Goal: Task Accomplishment & Management: Complete application form

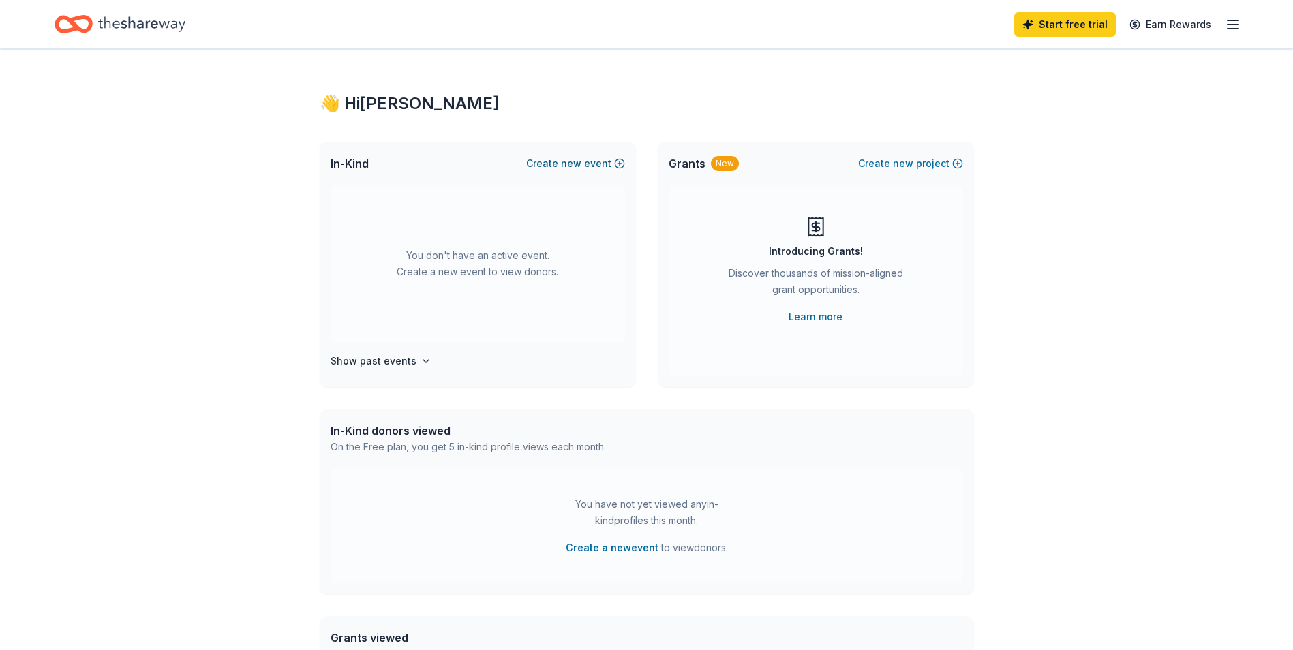
click at [592, 165] on button "Create new event" at bounding box center [575, 163] width 99 height 16
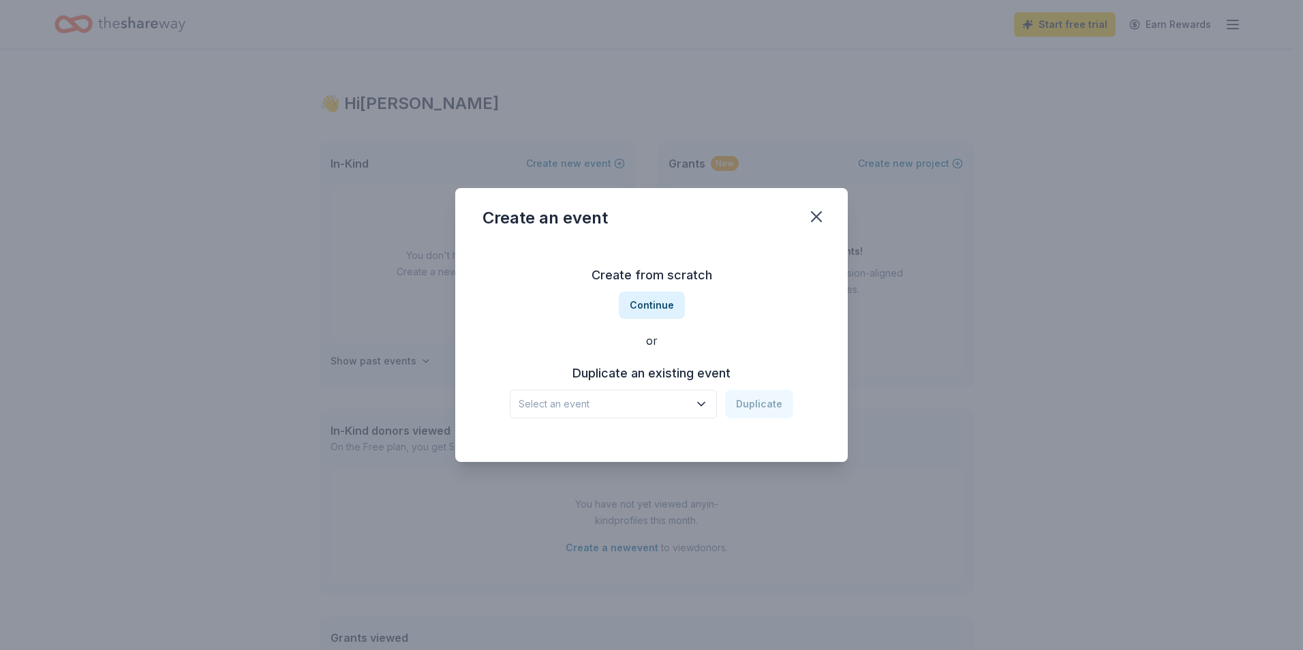
click at [629, 399] on span "Select an event" at bounding box center [604, 404] width 170 height 16
click at [646, 304] on button "Continue" at bounding box center [652, 305] width 66 height 27
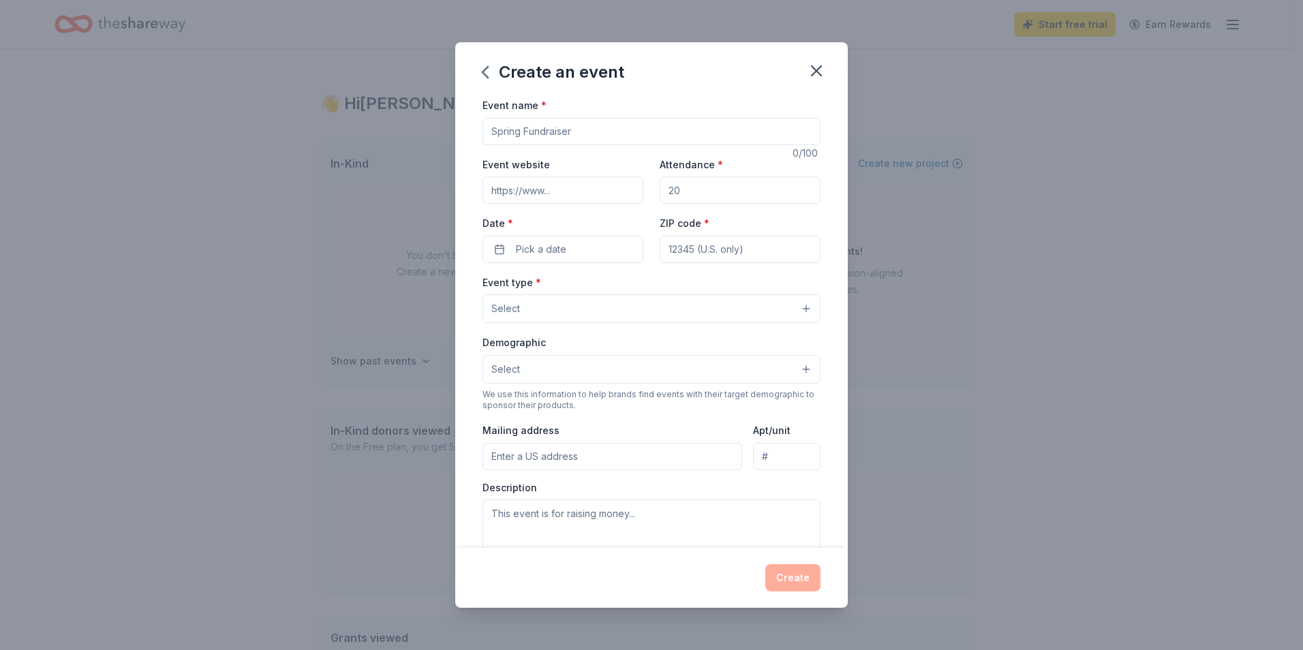
click at [576, 125] on input "Event name *" at bounding box center [651, 131] width 338 height 27
type input "Spring"
click at [484, 76] on icon "button" at bounding box center [485, 72] width 22 height 22
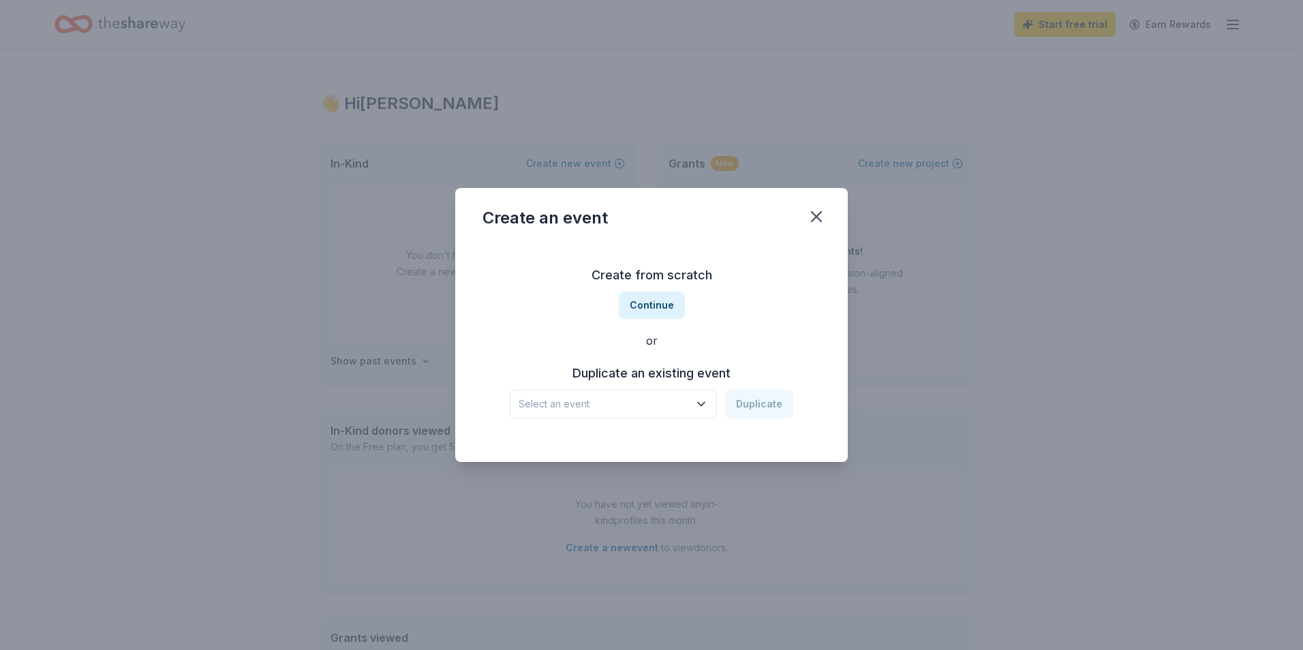
click at [615, 404] on span "Select an event" at bounding box center [604, 404] width 170 height 16
click at [632, 298] on button "Continue" at bounding box center [652, 305] width 66 height 27
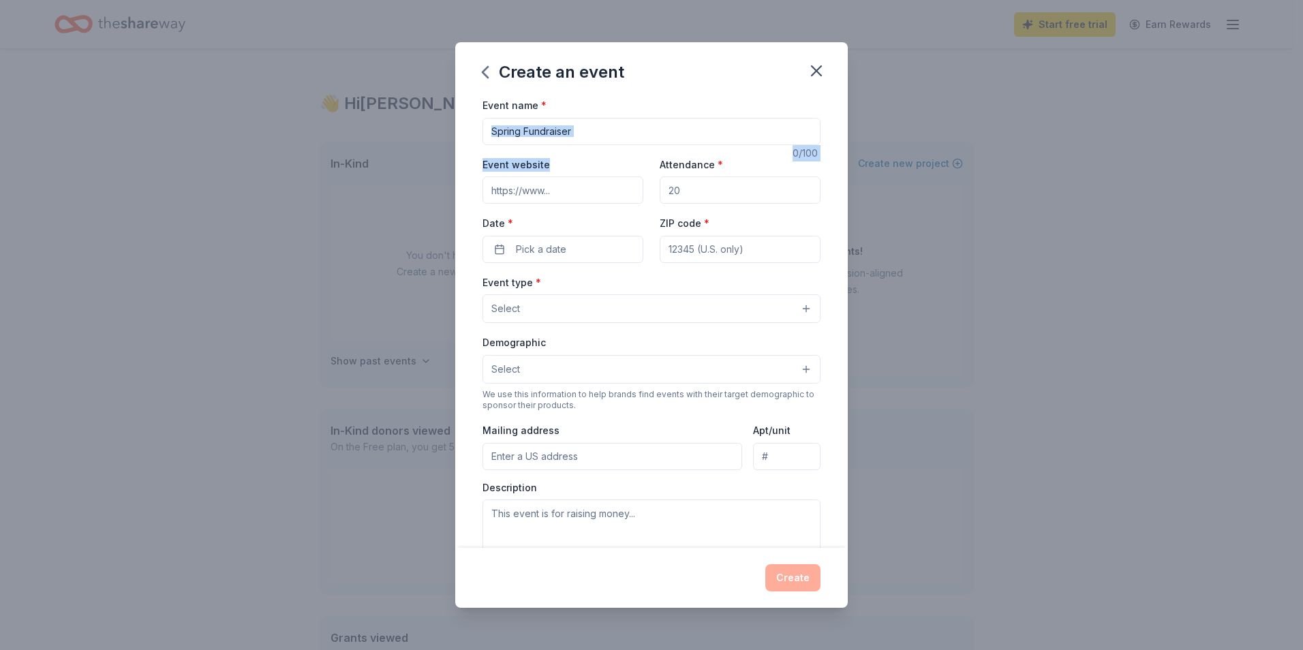
click at [559, 149] on div "Event name * 0 /100 Event website Attendance * Date * Pick a date ZIP code * Ev…" at bounding box center [651, 412] width 338 height 630
drag, startPoint x: 559, startPoint y: 149, endPoint x: 551, endPoint y: 134, distance: 17.4
click at [551, 134] on input "Event name *" at bounding box center [651, 131] width 338 height 27
type input "Spring Silent Auction"
click at [553, 189] on input "Event website" at bounding box center [562, 189] width 161 height 27
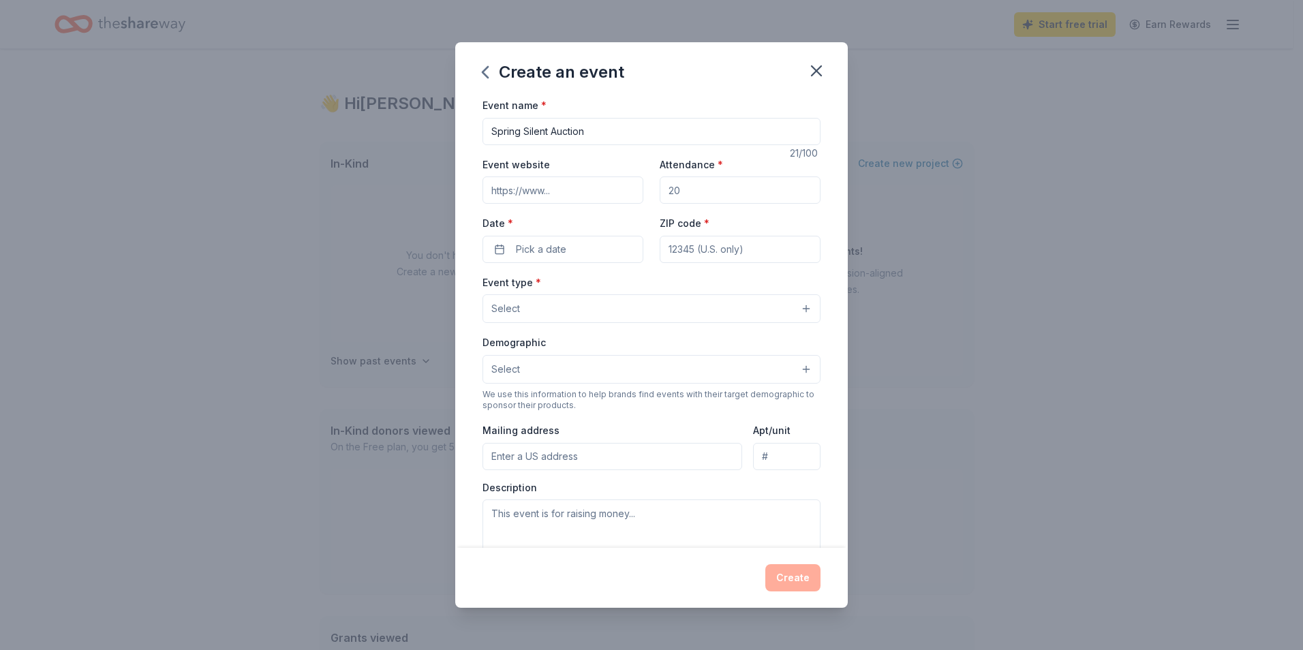
click at [687, 187] on input "Attendance *" at bounding box center [740, 189] width 161 height 27
type input "45"
drag, startPoint x: 687, startPoint y: 191, endPoint x: 608, endPoint y: 172, distance: 81.3
click at [612, 173] on div "Event website Attendance * 45 Date * Pick a date ZIP code *" at bounding box center [651, 209] width 338 height 107
type input "50"
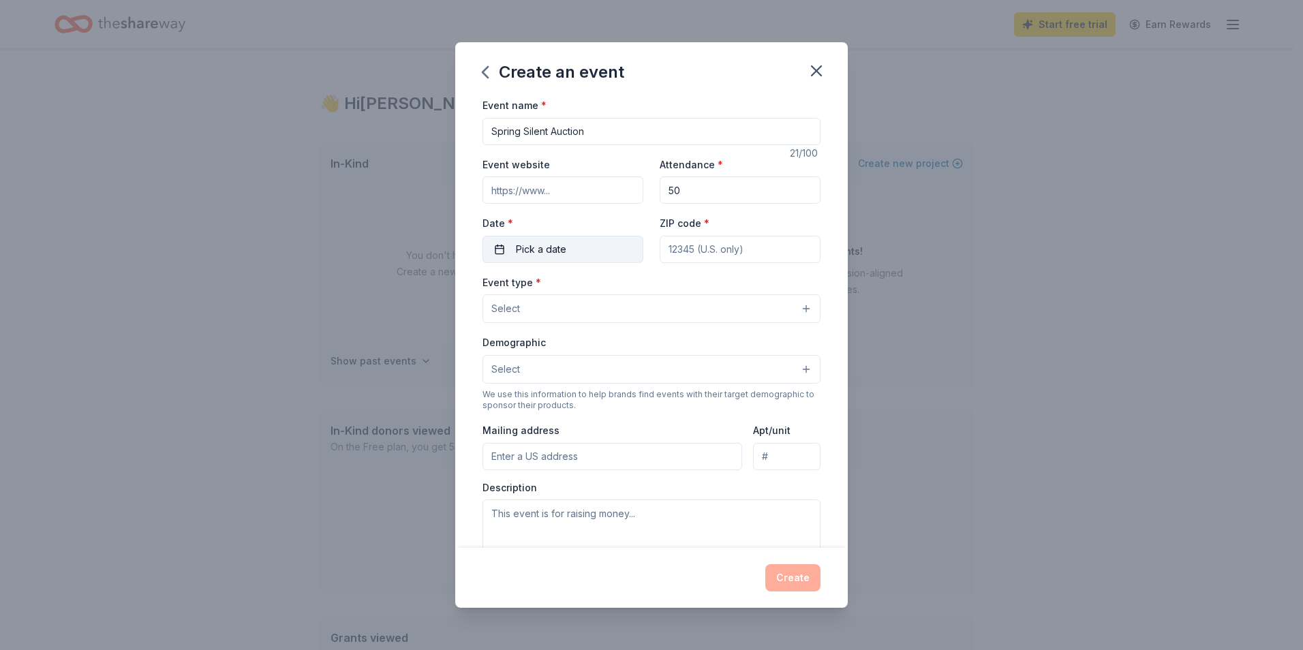
click at [589, 255] on button "Pick a date" at bounding box center [562, 249] width 161 height 27
click at [635, 289] on button "Go to next month" at bounding box center [633, 285] width 19 height 19
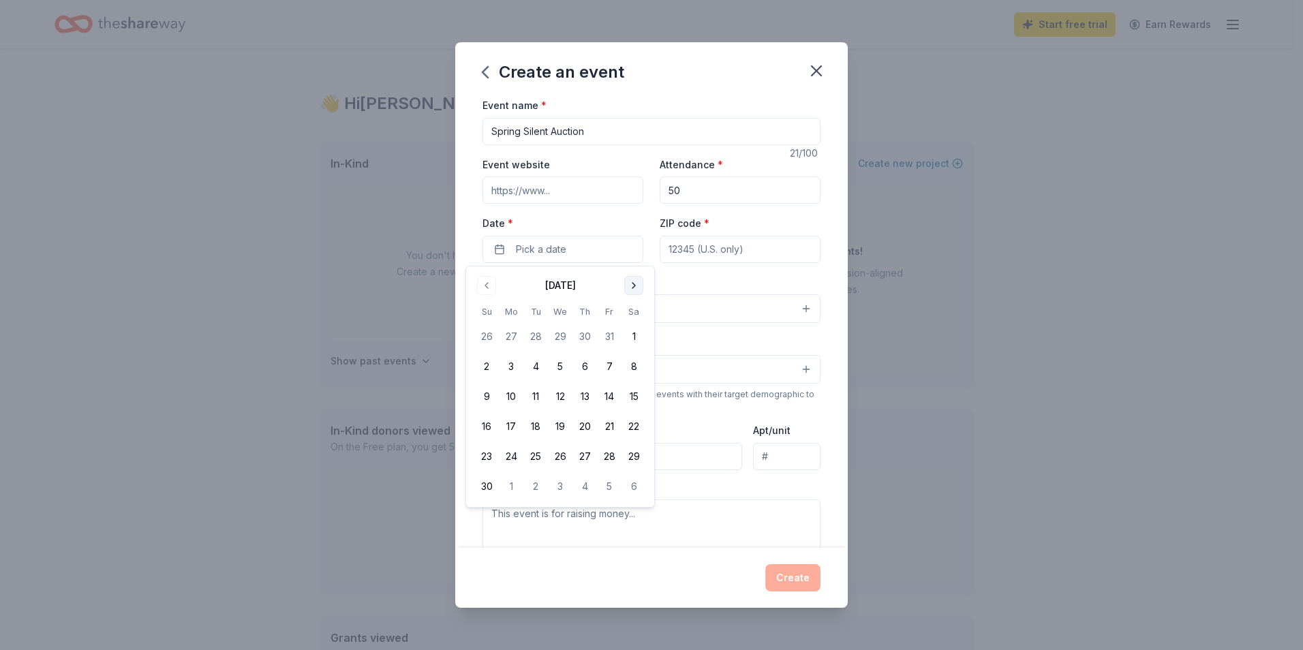
click at [635, 289] on button "Go to next month" at bounding box center [633, 285] width 19 height 19
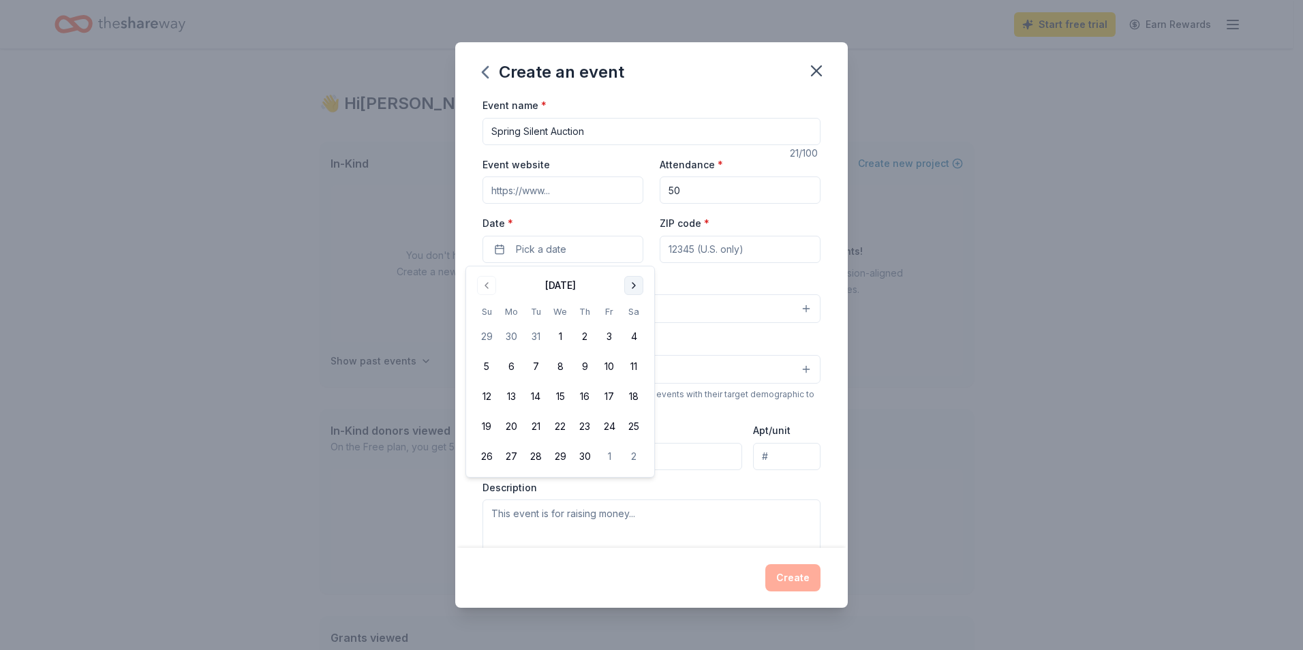
click at [637, 291] on button "Go to next month" at bounding box center [633, 285] width 19 height 19
click at [615, 339] on button "1" at bounding box center [609, 336] width 25 height 25
click at [700, 284] on div "Event type * Select" at bounding box center [651, 299] width 338 height 50
click at [709, 258] on input "ZIP code *" at bounding box center [740, 249] width 161 height 27
type input "45344"
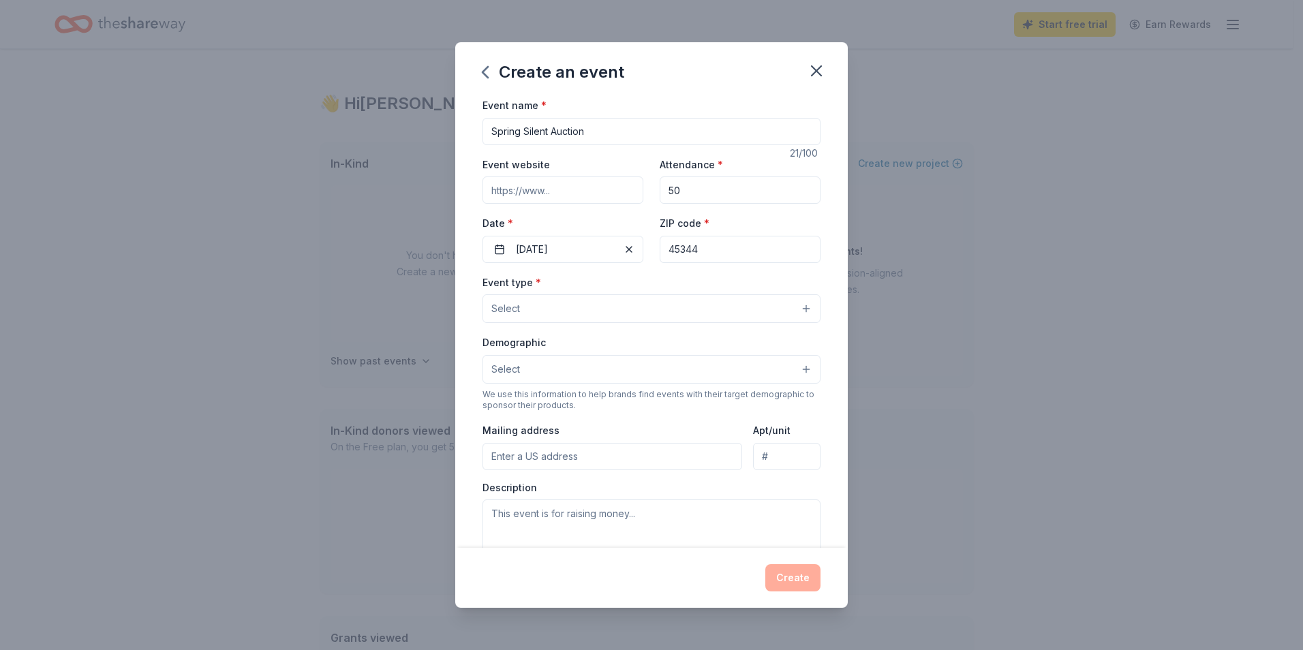
type input "220 South Main Street"
type input "New Carlisle Ohio 45344"
click at [694, 314] on button "Select" at bounding box center [651, 308] width 338 height 29
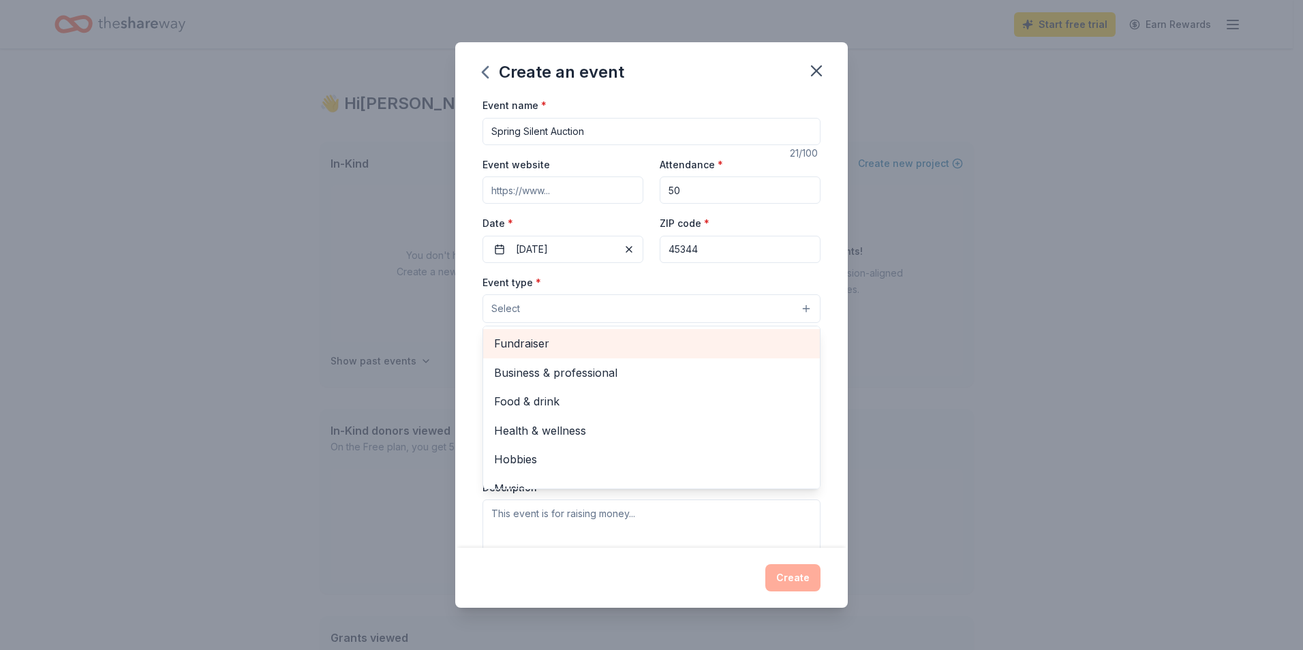
click at [602, 353] on div "Fundraiser" at bounding box center [651, 343] width 337 height 29
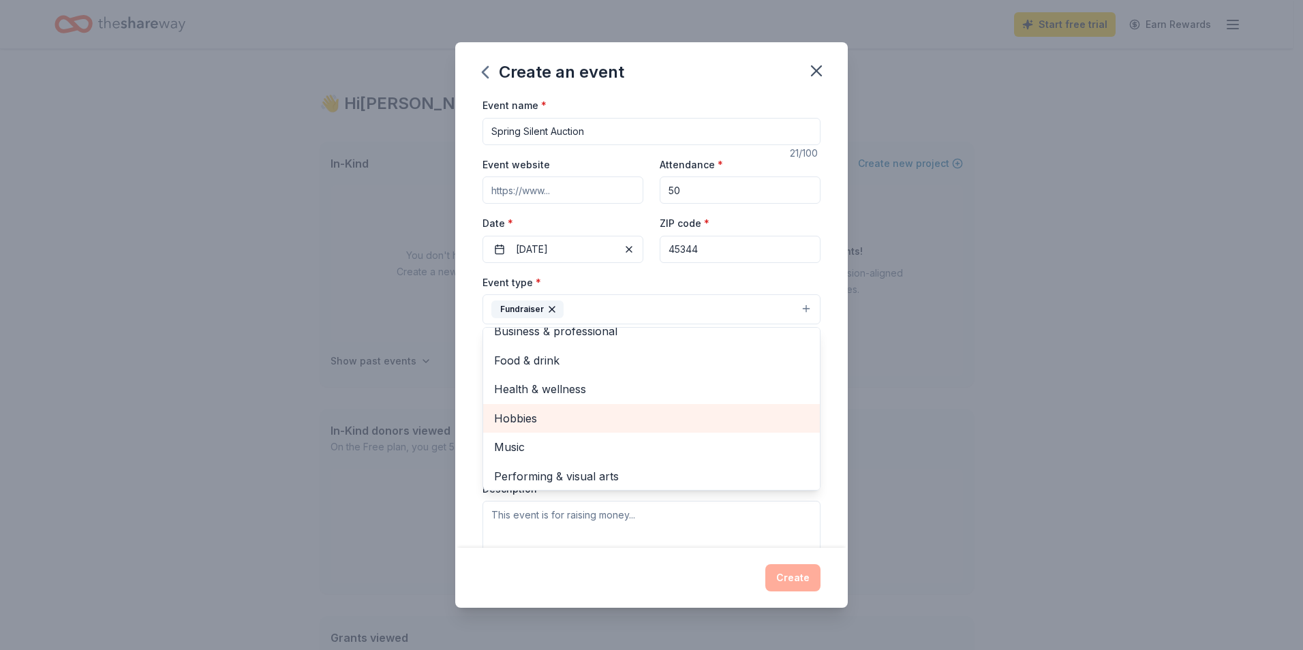
scroll to position [16, 0]
click at [833, 377] on div "Event name * Spring Silent Auction 21 /100 Event website Attendance * 50 Date *…" at bounding box center [651, 322] width 392 height 451
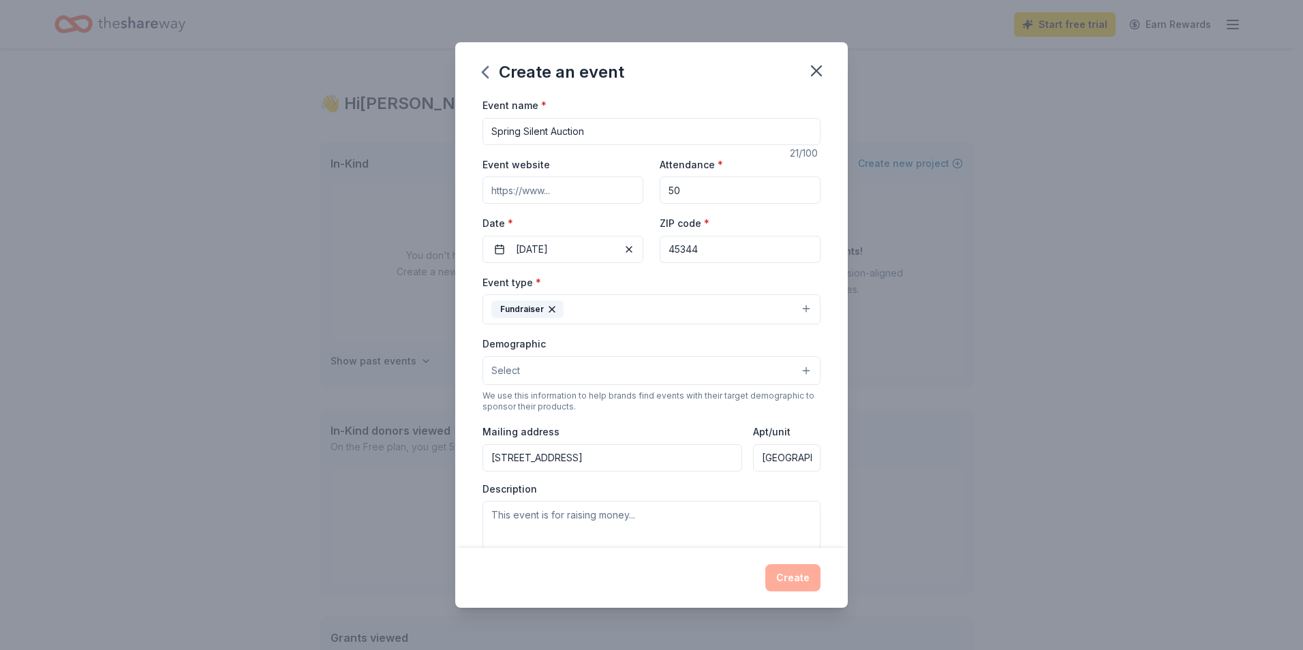
click at [679, 375] on button "Select" at bounding box center [651, 370] width 338 height 29
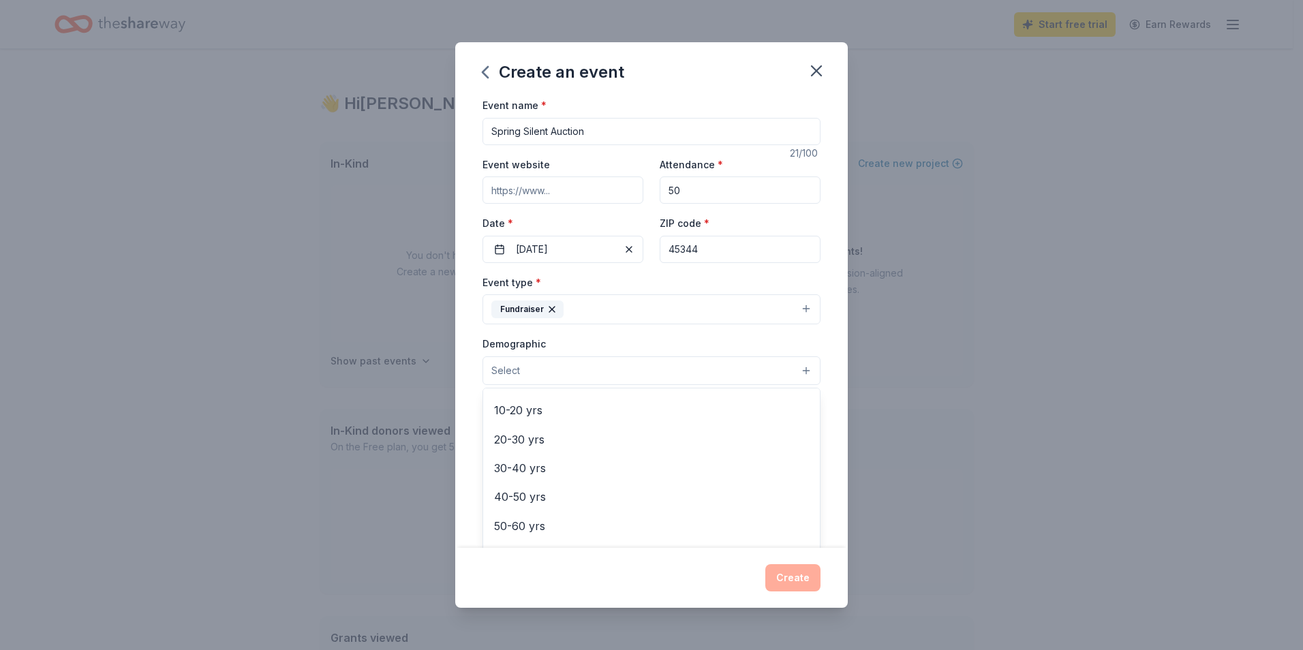
scroll to position [0, 0]
click at [563, 414] on span "All genders" at bounding box center [651, 406] width 315 height 18
click at [560, 468] on span "All ages" at bounding box center [651, 465] width 315 height 18
click at [829, 361] on div "Event name * Spring Silent Auction 21 /100 Event website Attendance * 50 Date *…" at bounding box center [651, 322] width 392 height 451
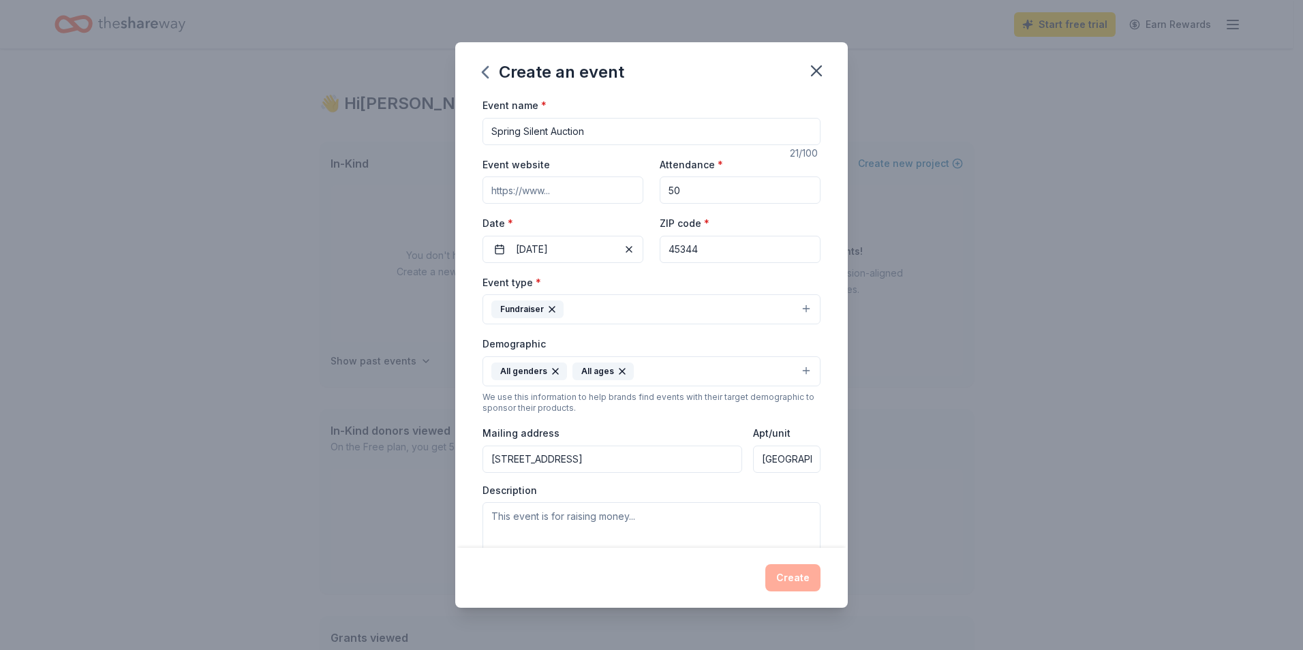
scroll to position [136, 0]
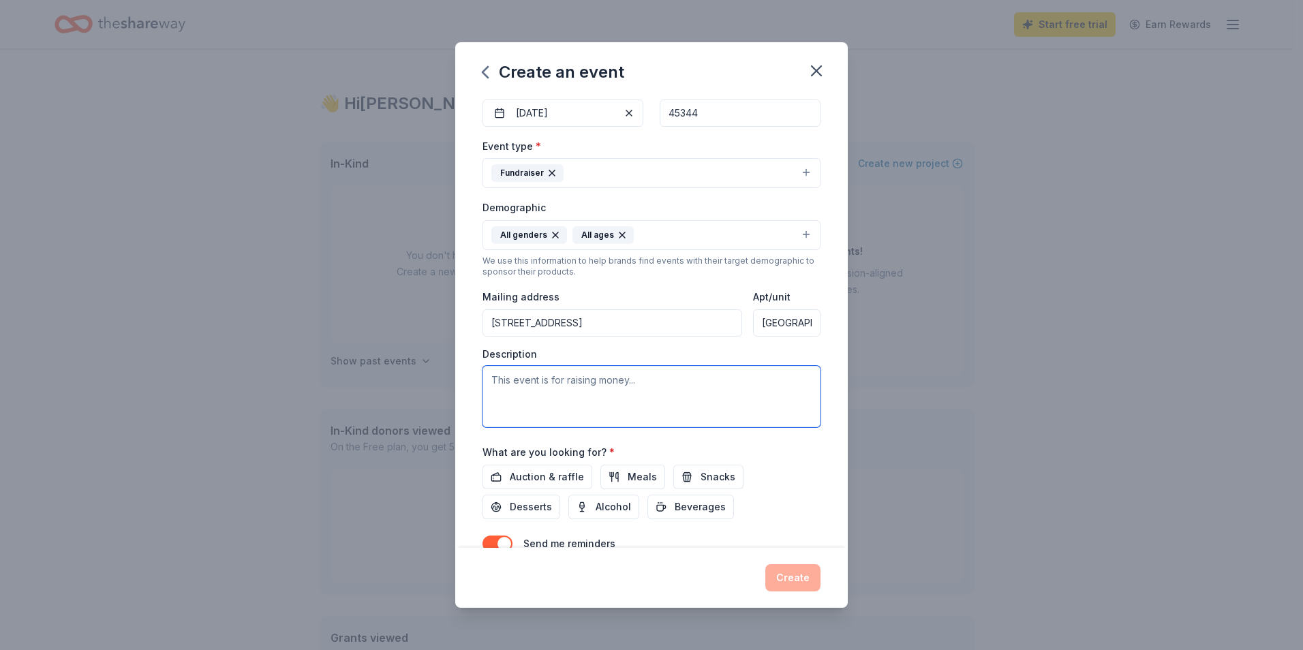
click at [652, 400] on textarea at bounding box center [651, 396] width 338 height 61
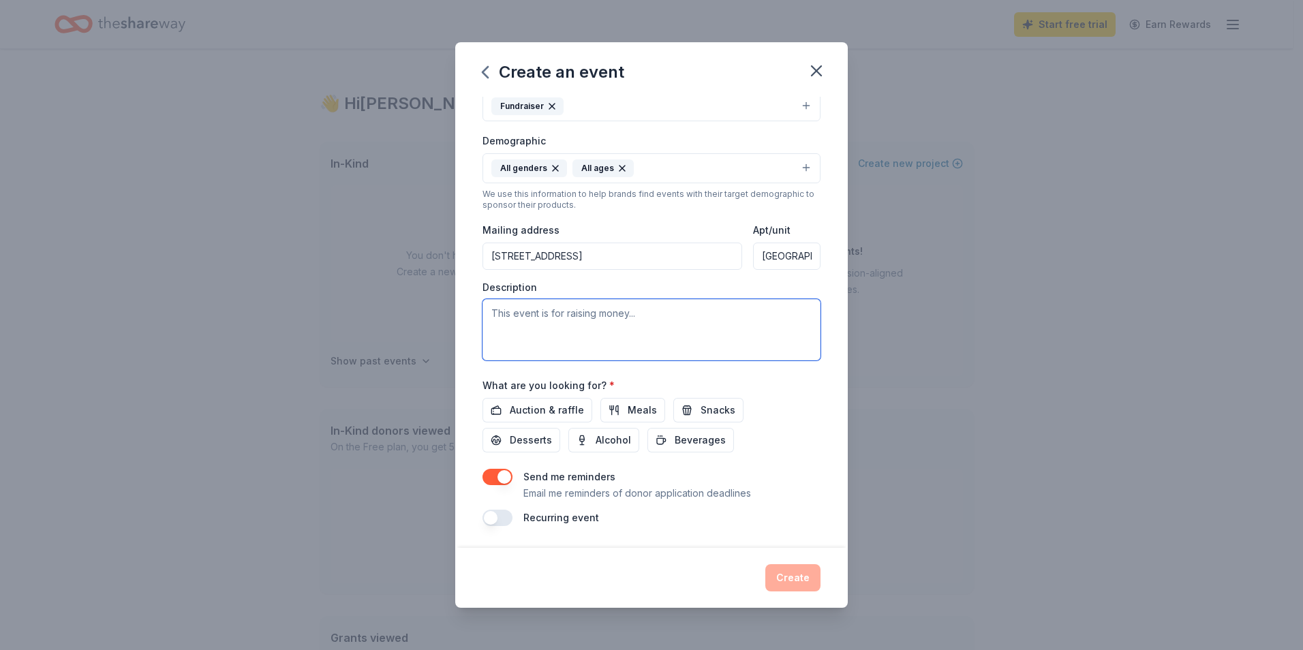
click at [532, 321] on textarea at bounding box center [651, 329] width 338 height 61
paste textarea "This event is hosted by our private school to raise funds for essential school …"
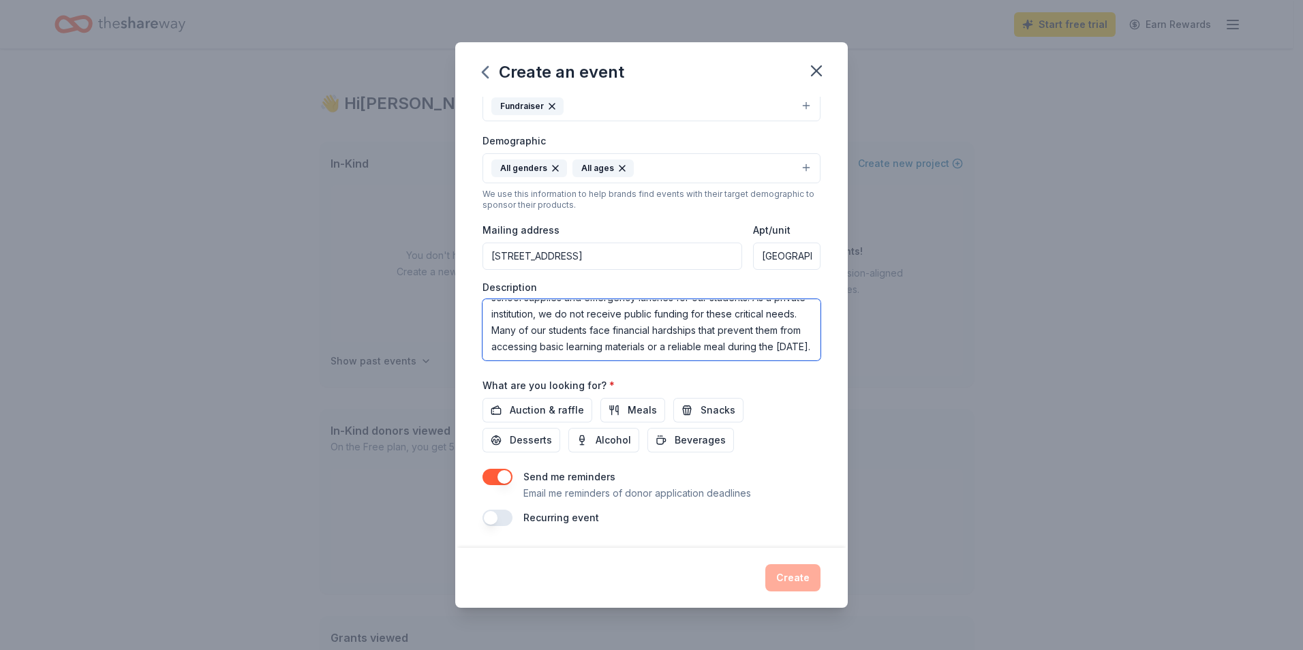
scroll to position [49, 0]
click at [597, 313] on textarea "This event is hosted by our private school to raise funds for essential school …" at bounding box center [651, 329] width 338 height 61
type textarea "This event is hosted by our private school to raise funds for essential school …"
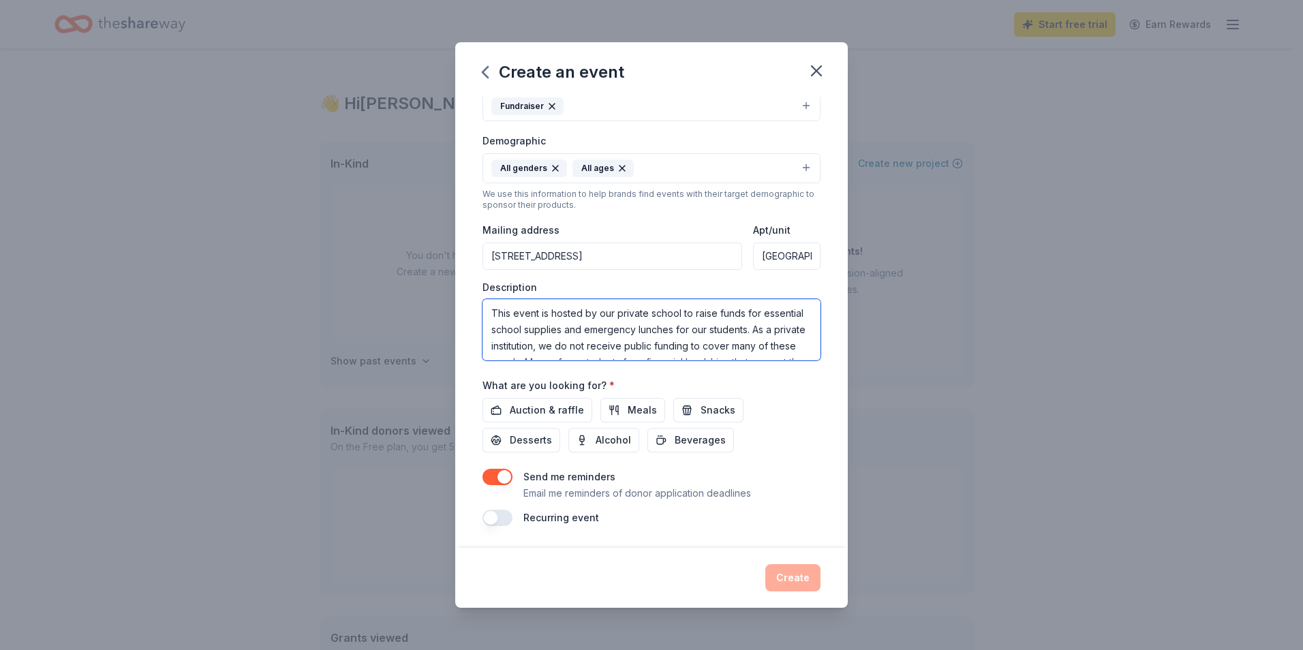
drag, startPoint x: 737, startPoint y: 345, endPoint x: 438, endPoint y: 258, distance: 311.8
click at [440, 258] on div "Create an event Event name * Spring Silent Auction 21 /100 Event website Attend…" at bounding box center [651, 325] width 1303 height 650
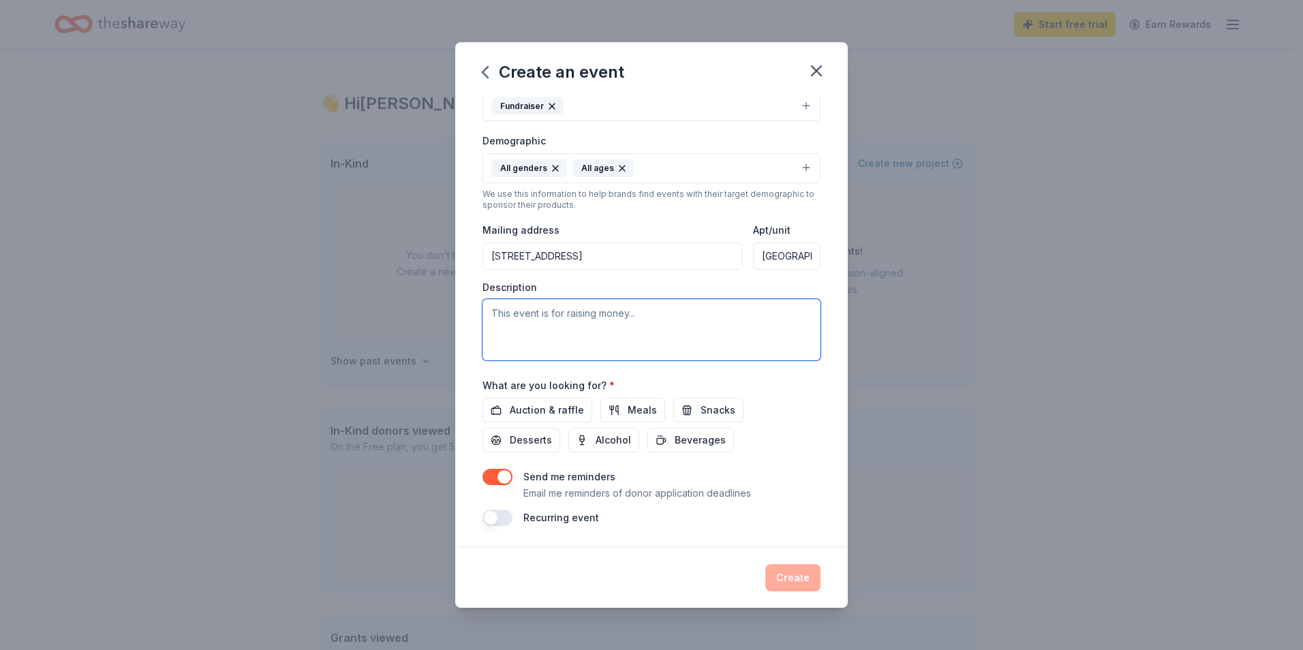
paste textarea "This event is hosted by our private school to raise funds for essential school …"
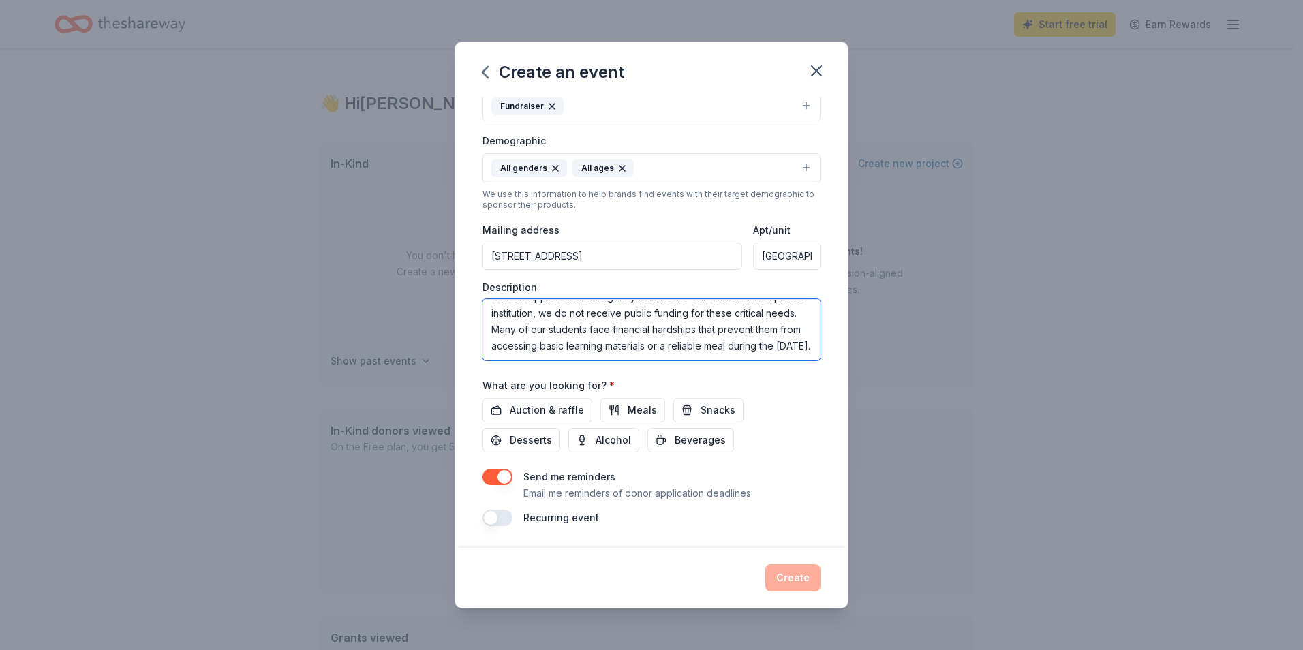
scroll to position [49, 0]
type textarea "This event is hosted by our private school to raise funds for essential school …"
click at [779, 398] on div "Auction & raffle Meals Snacks Desserts Alcohol Beverages" at bounding box center [651, 425] width 338 height 55
click at [564, 410] on span "Auction & raffle" at bounding box center [547, 410] width 74 height 16
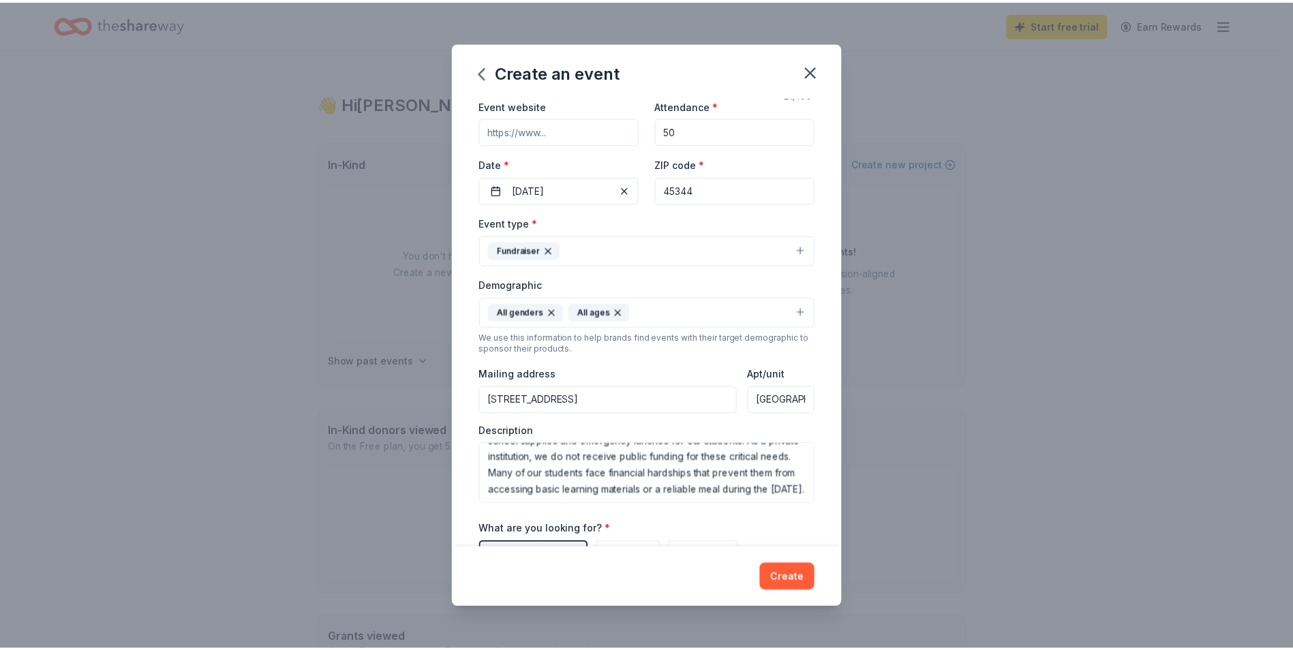
scroll to position [136, 0]
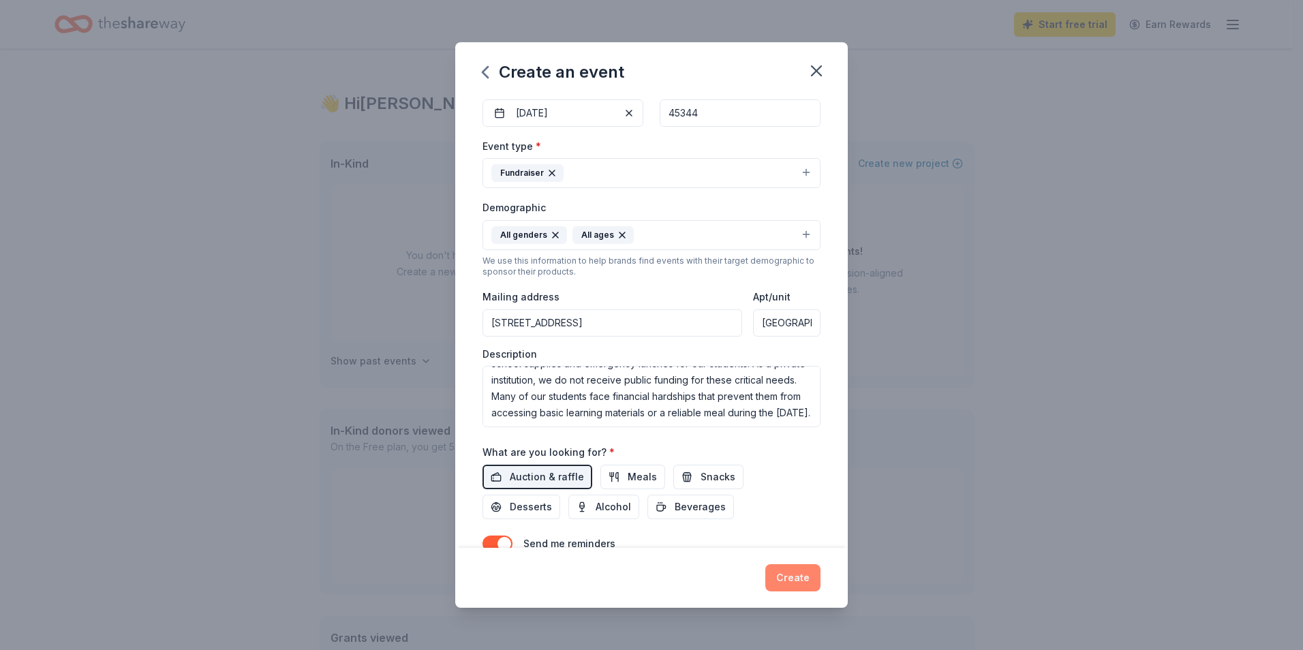
click at [797, 582] on button "Create" at bounding box center [792, 577] width 55 height 27
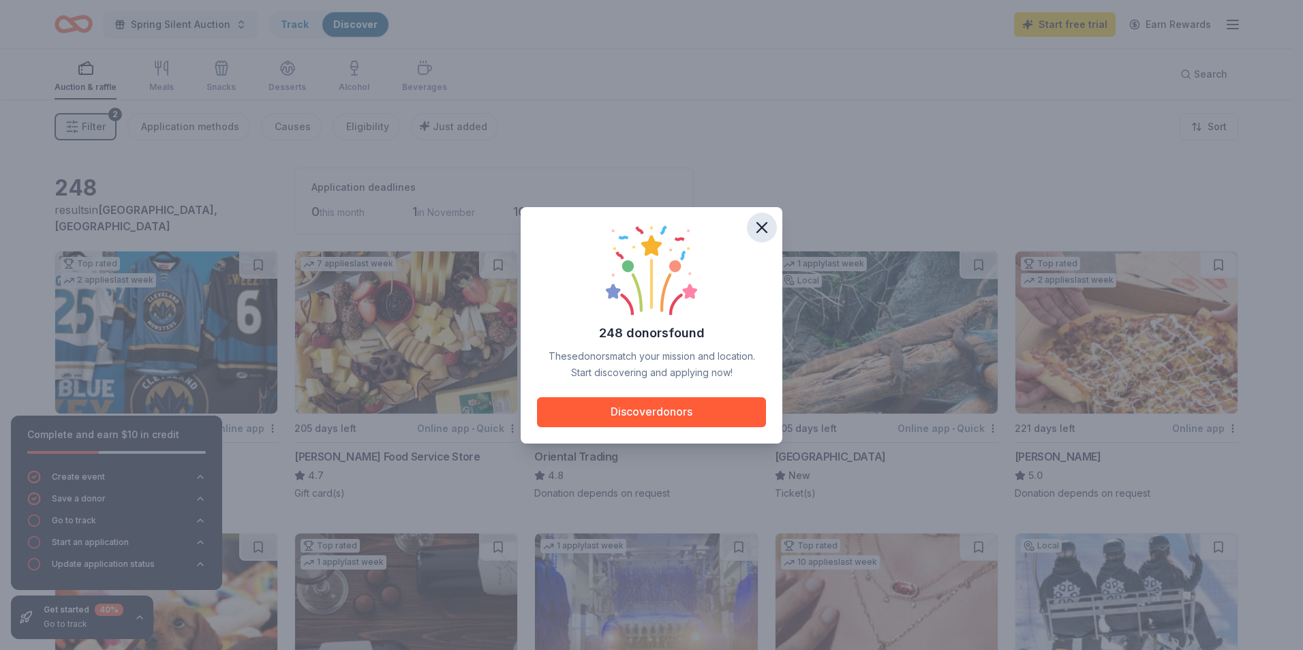
click at [762, 228] on icon "button" at bounding box center [762, 228] width 10 height 10
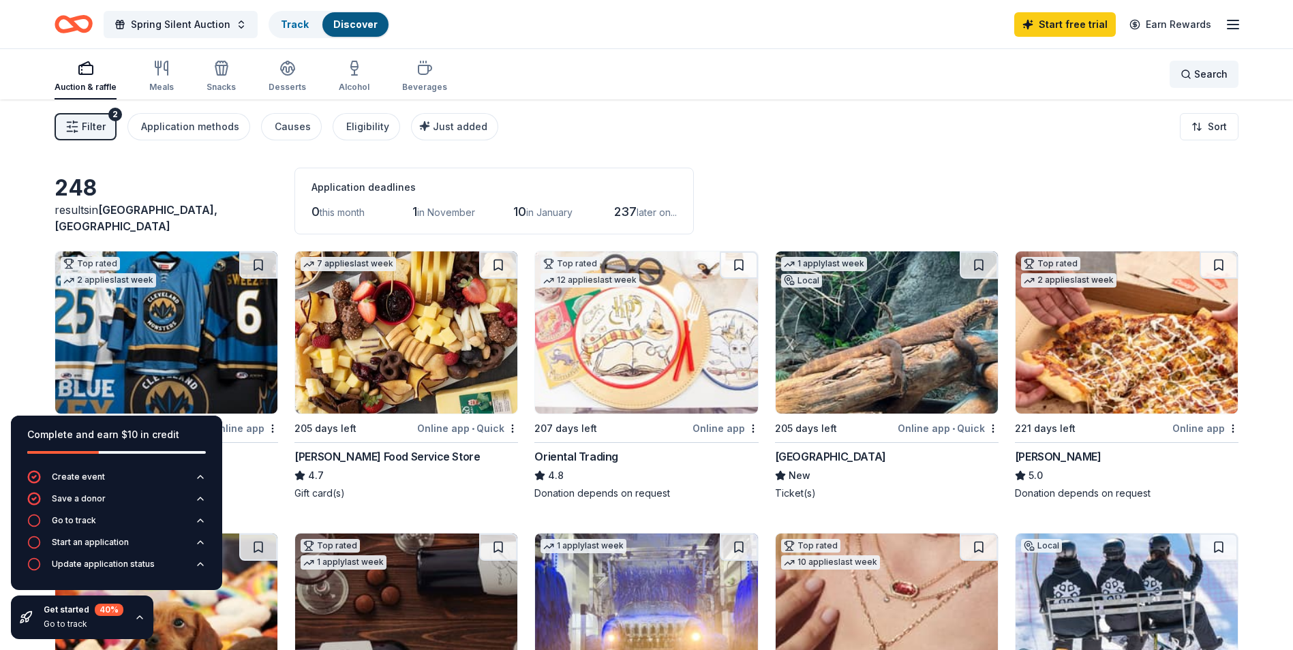
click at [1185, 79] on div "Search" at bounding box center [1203, 74] width 47 height 16
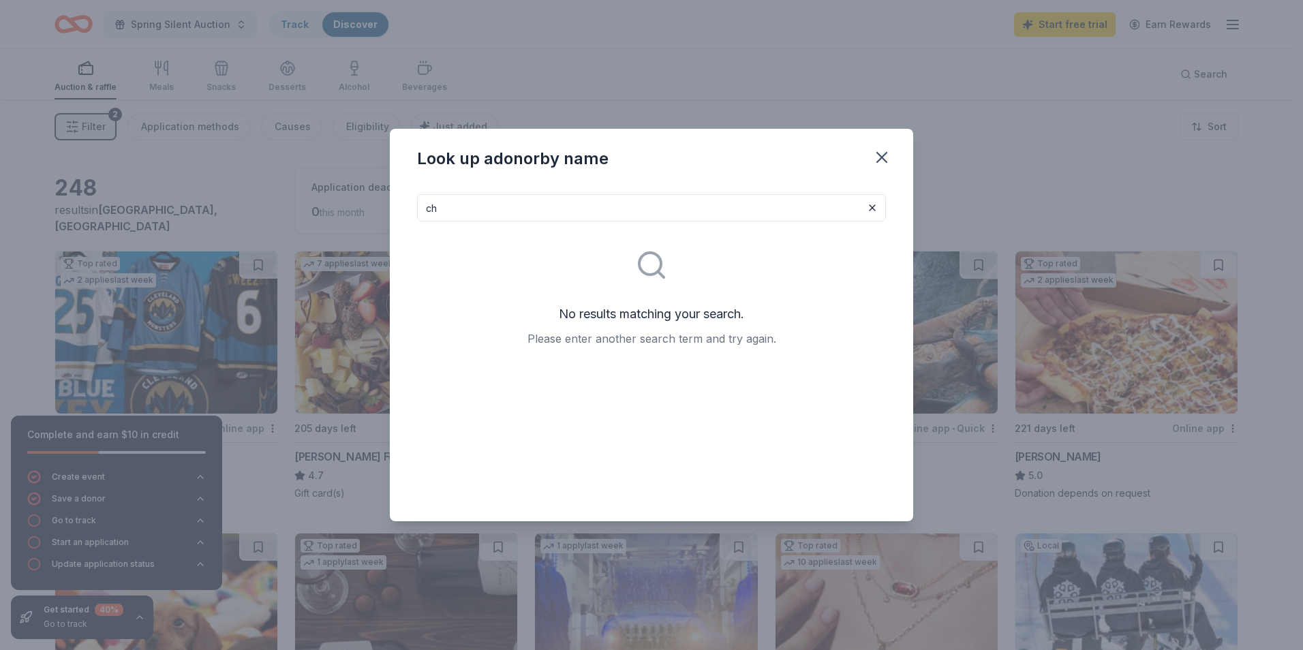
type input "c"
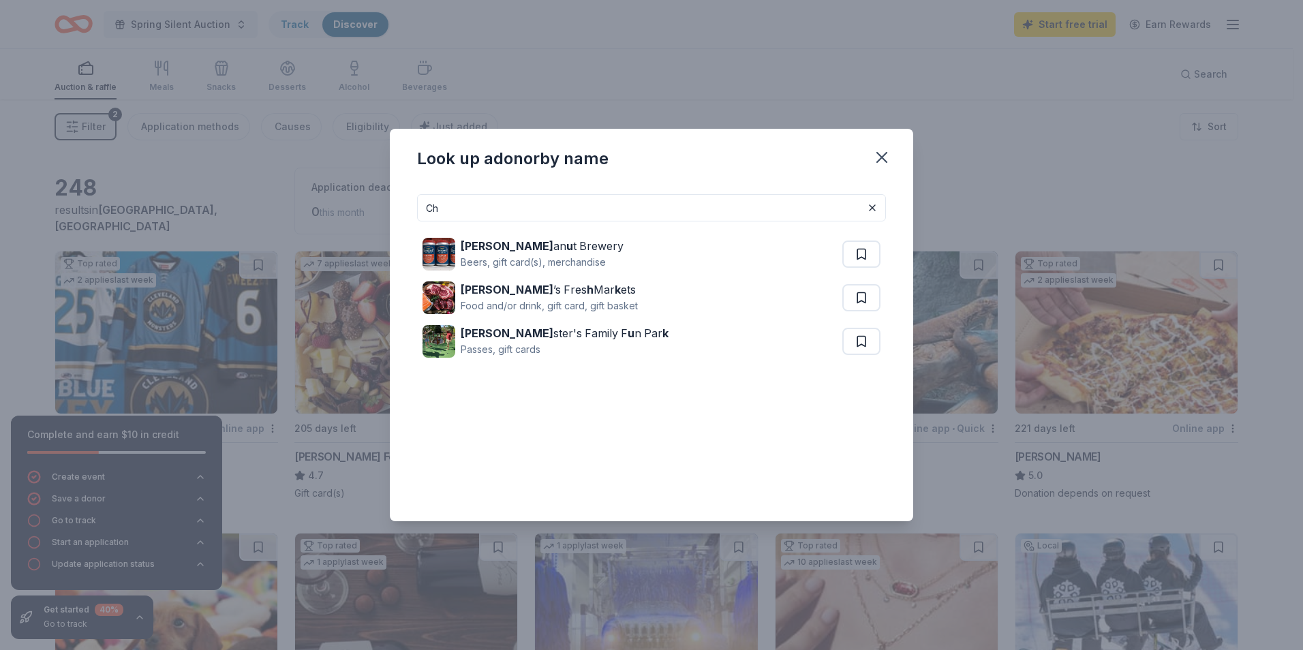
type input "C"
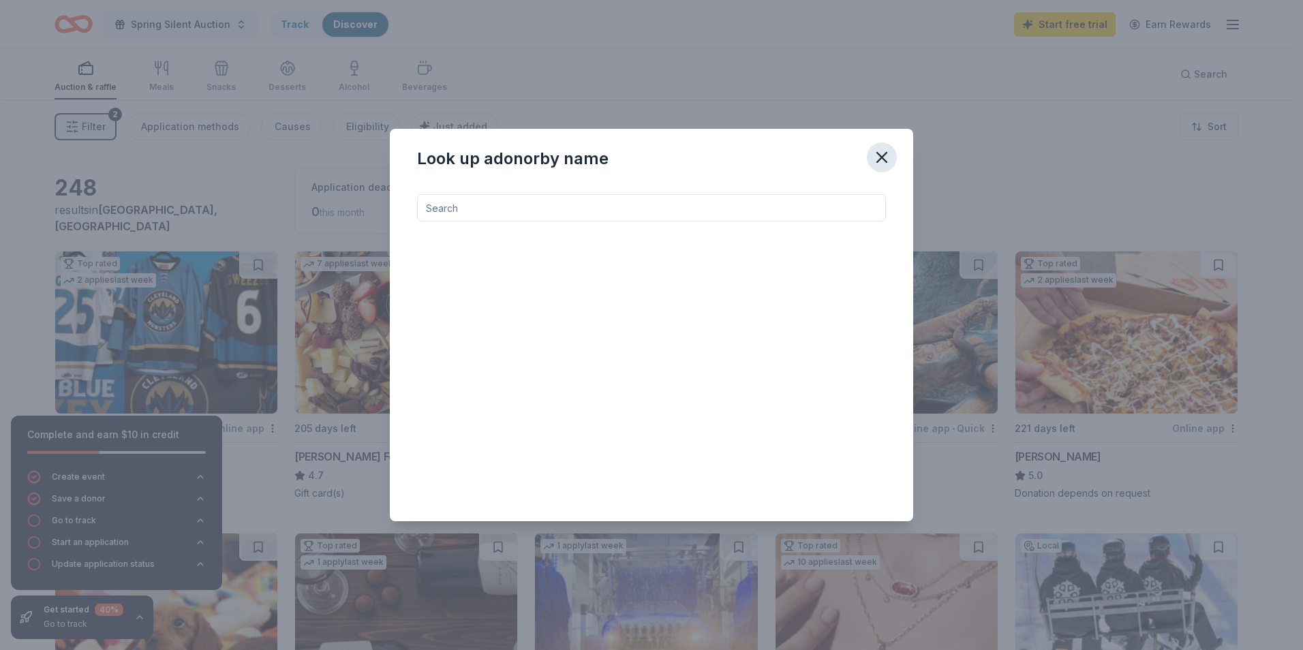
click at [875, 164] on icon "button" at bounding box center [881, 157] width 19 height 19
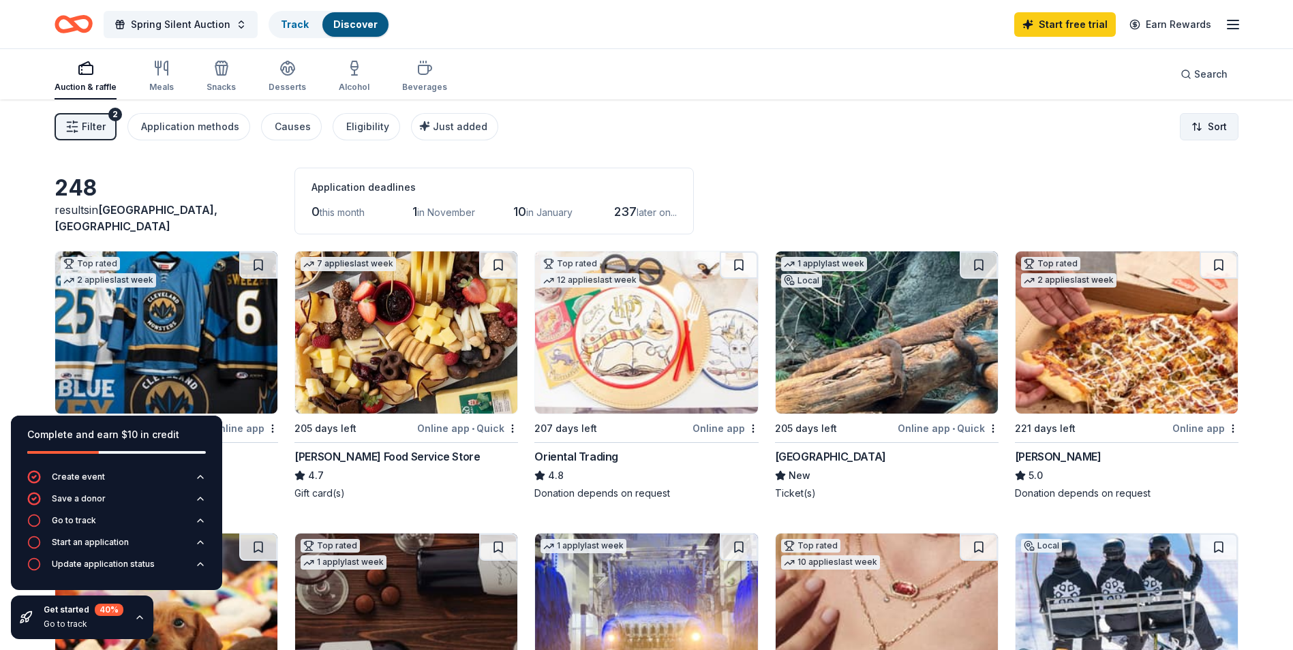
click at [1220, 120] on html "Spring Silent Auction Track Discover Start free trial Earn Rewards Auction & ra…" at bounding box center [646, 325] width 1293 height 650
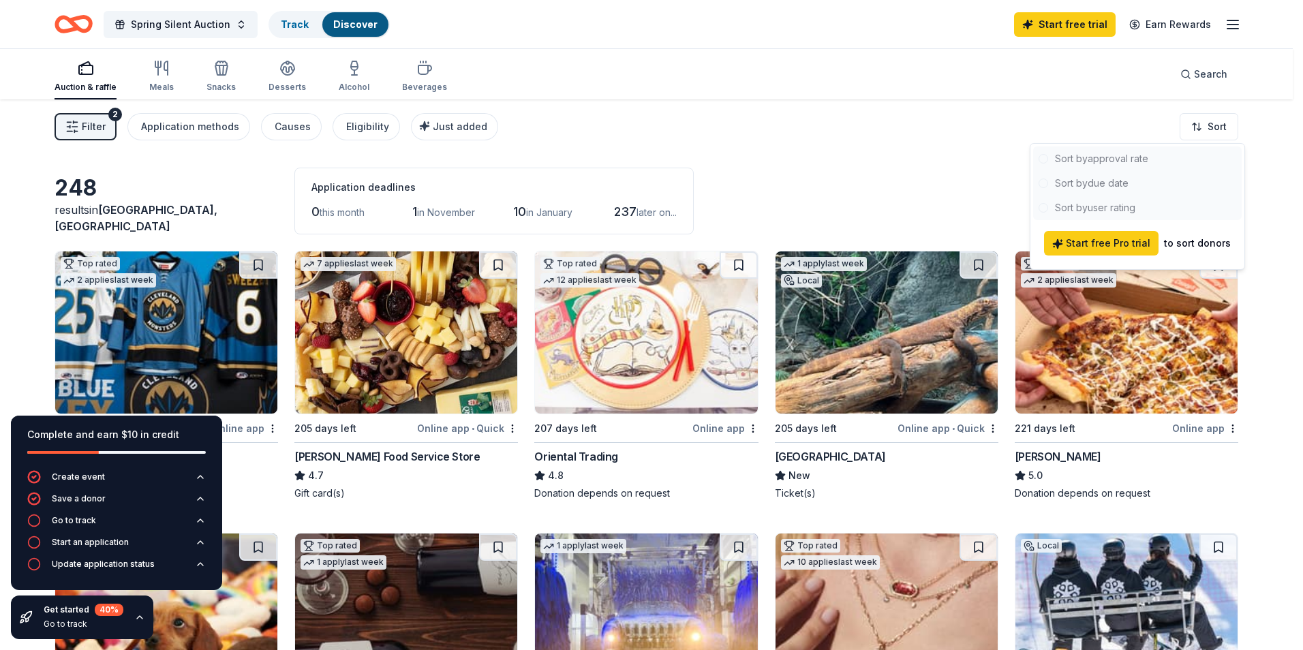
click at [825, 147] on html "Spring Silent Auction Track Discover Start free trial Earn Rewards Auction & ra…" at bounding box center [651, 325] width 1303 height 650
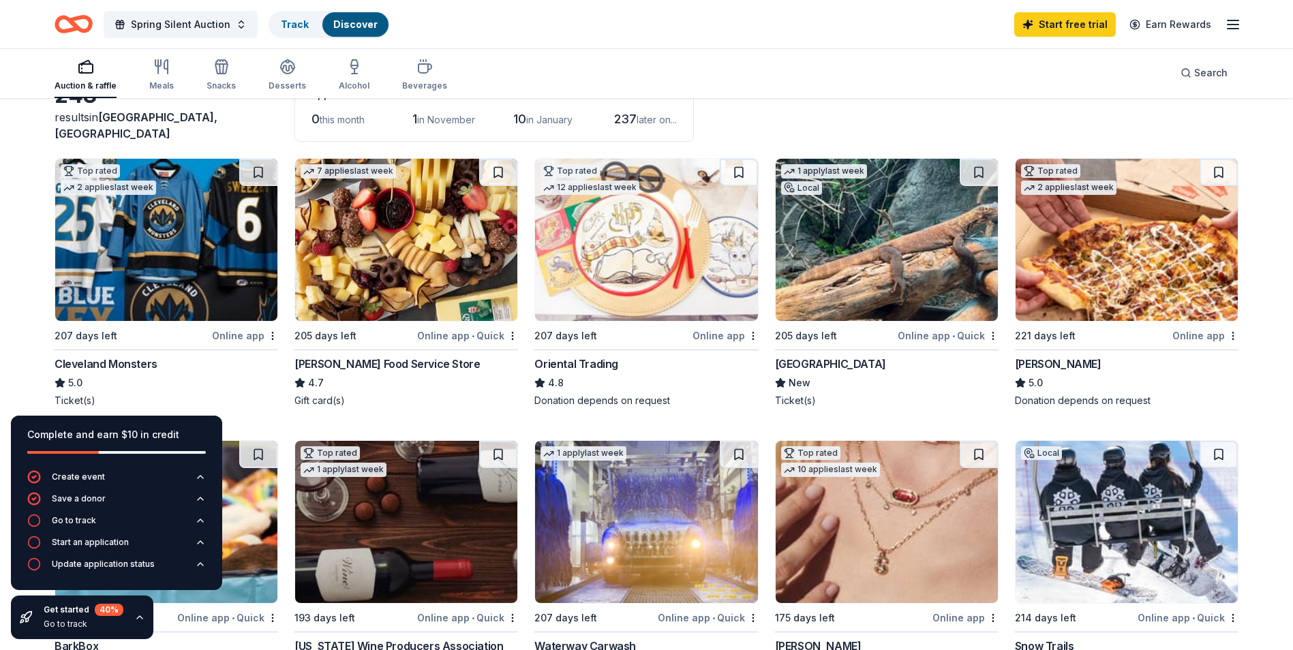
scroll to position [273, 0]
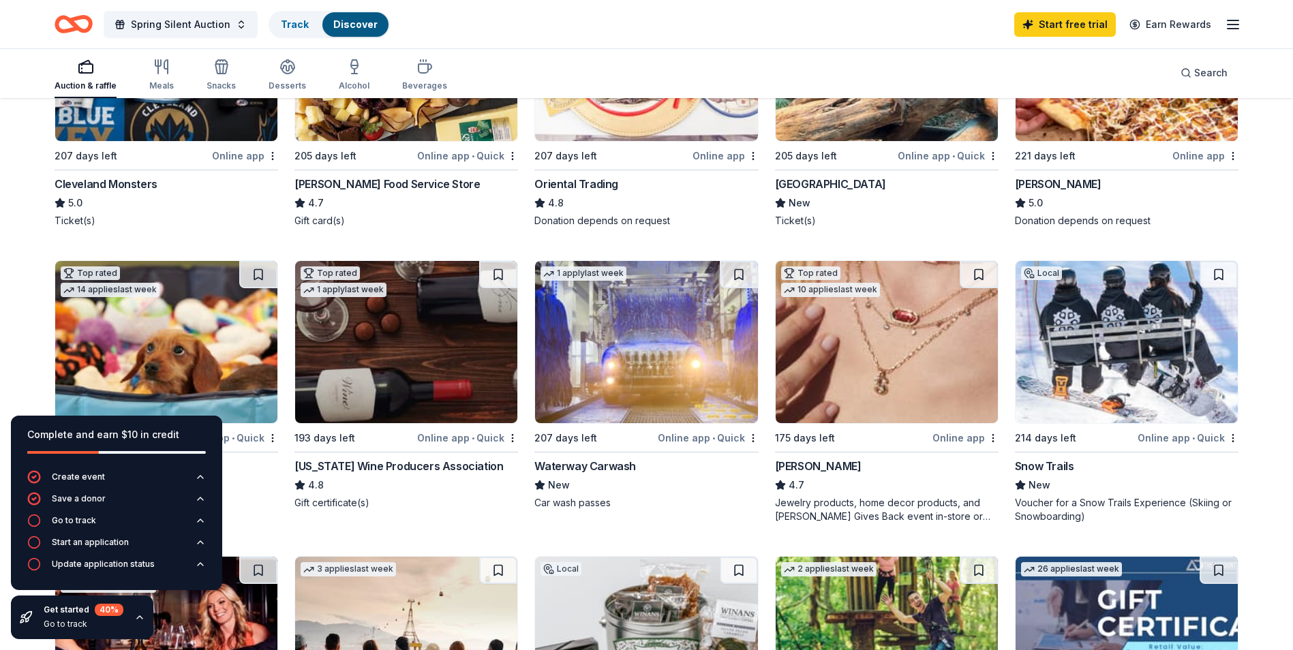
click at [923, 470] on div "Kendra Scott" at bounding box center [886, 466] width 223 height 16
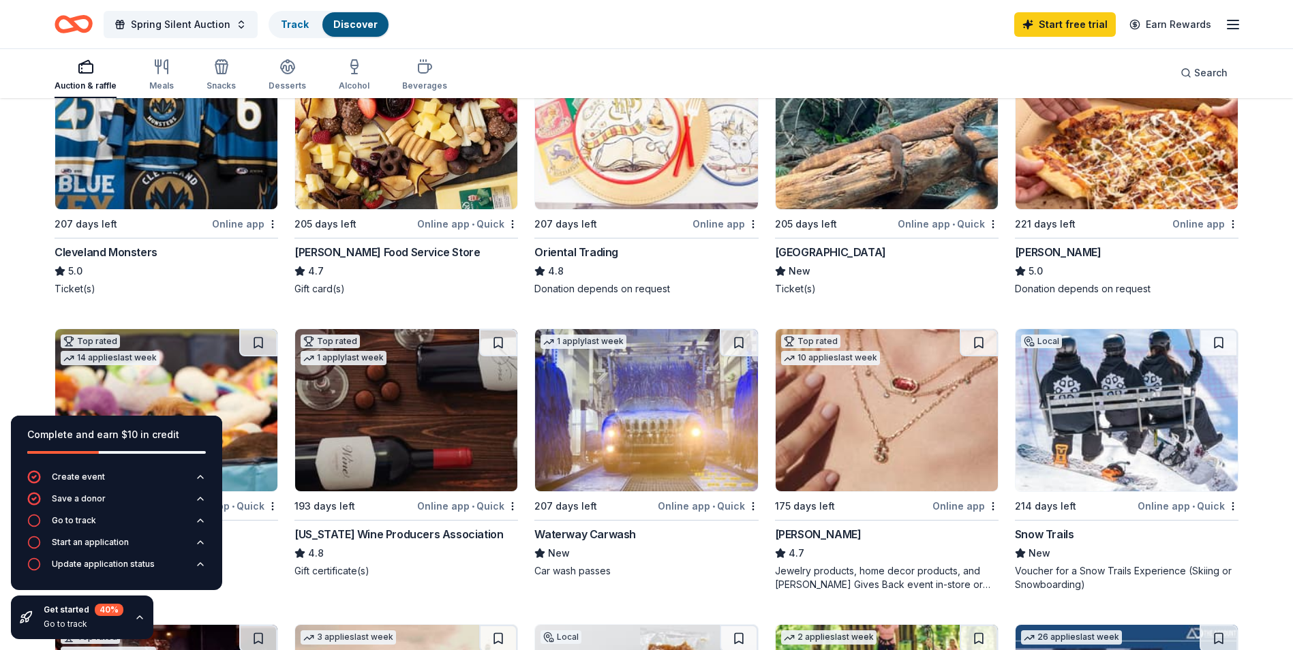
scroll to position [0, 0]
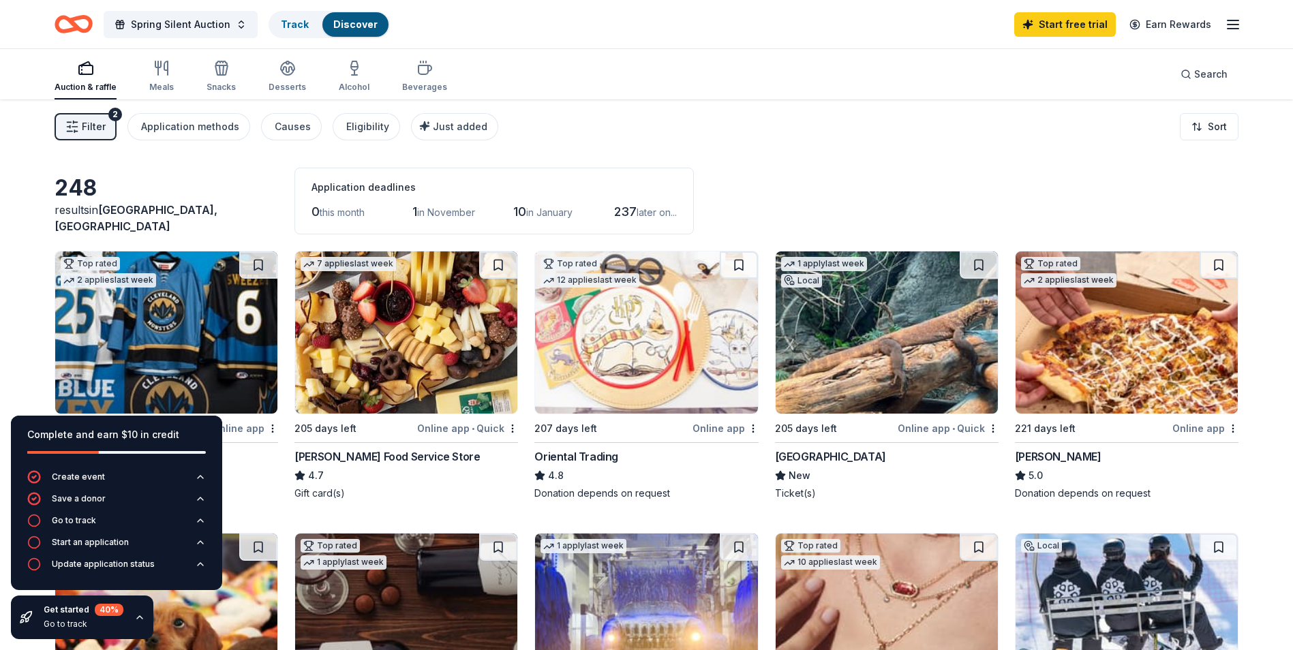
click at [106, 118] on button "Filter 2" at bounding box center [86, 126] width 62 height 27
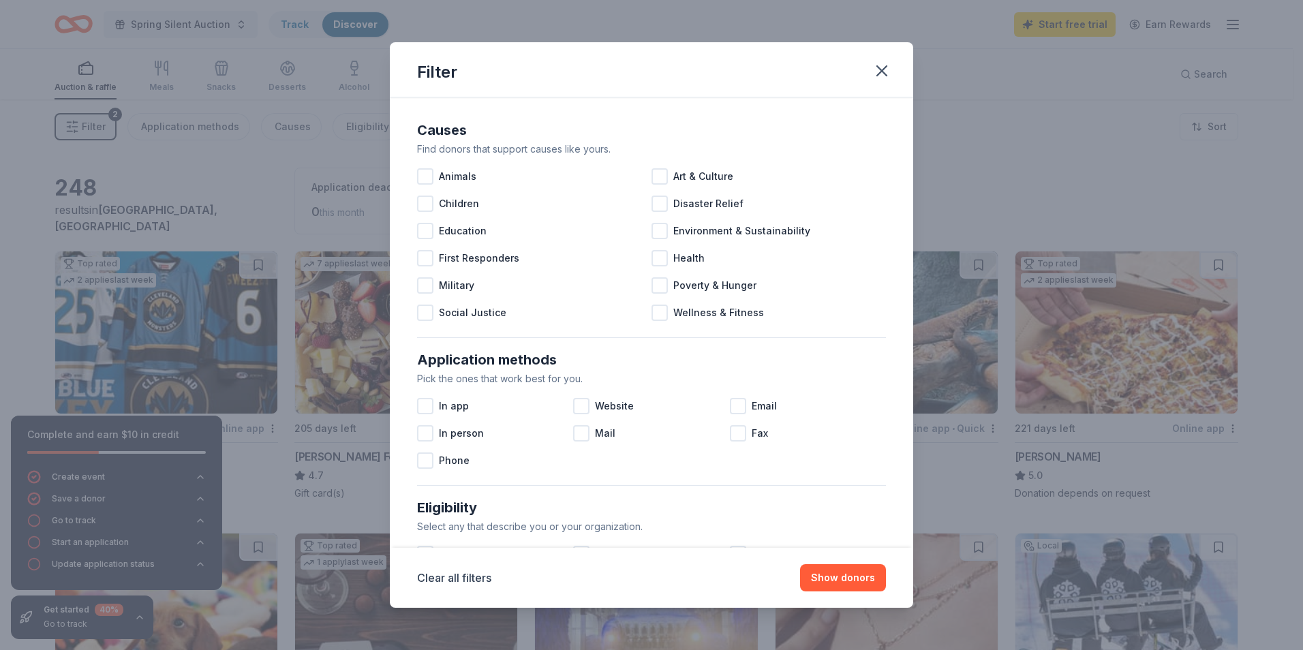
click at [82, 147] on div "Filter Causes Find donors that support causes like yours. Animals Art & Culture…" at bounding box center [651, 325] width 1303 height 650
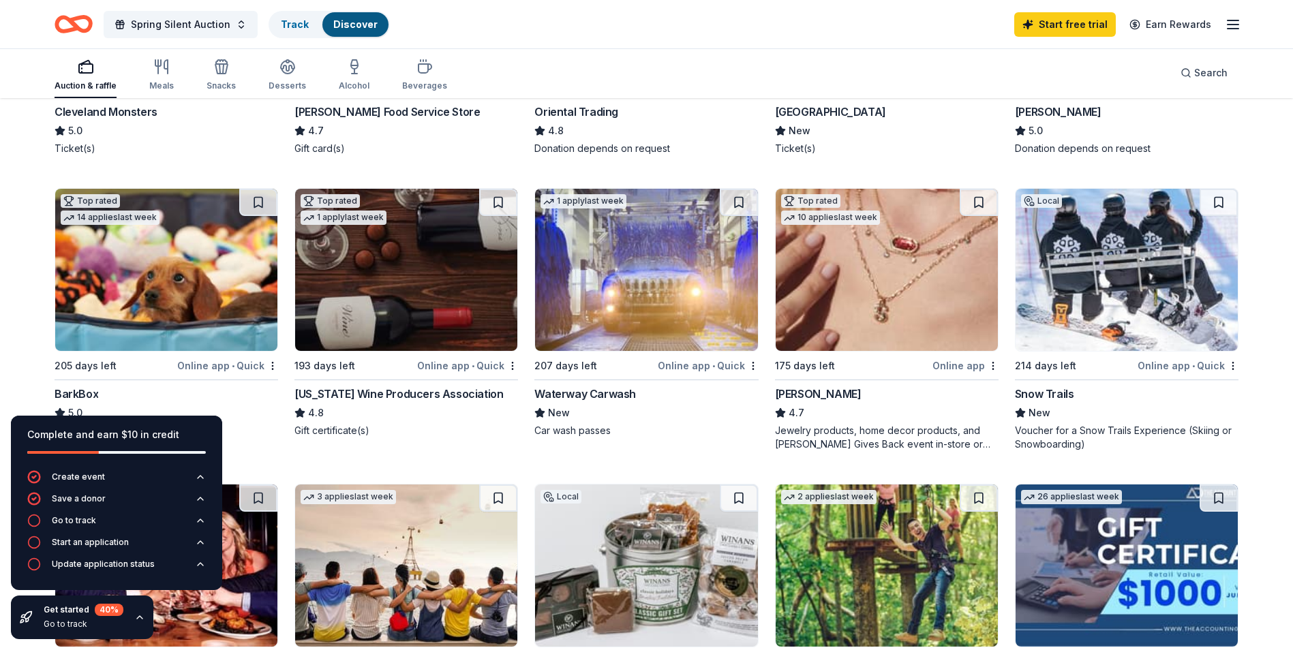
scroll to position [341, 0]
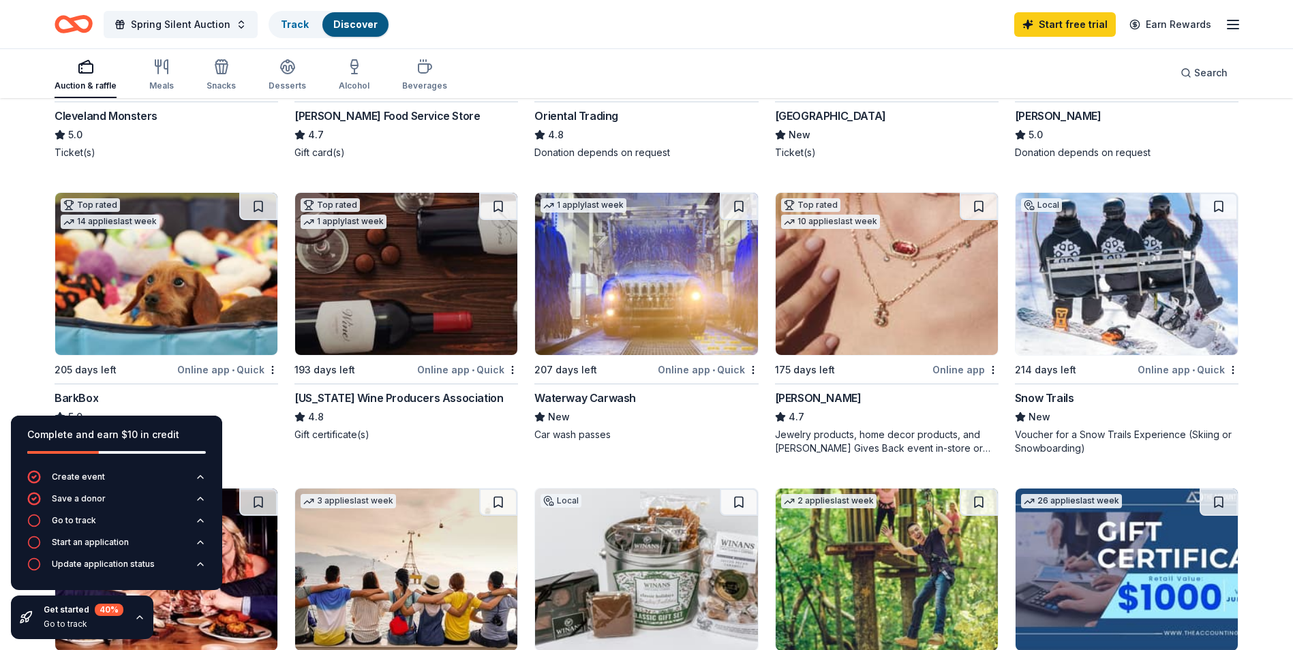
click at [196, 264] on img at bounding box center [166, 274] width 222 height 162
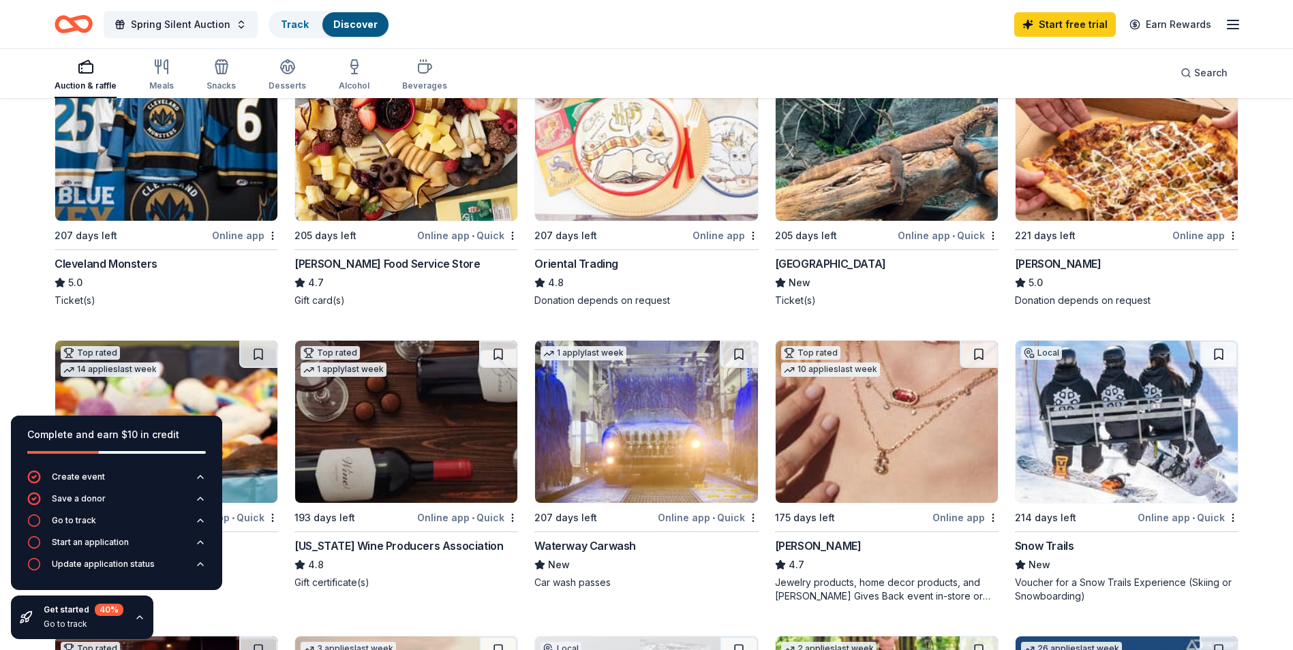
scroll to position [0, 0]
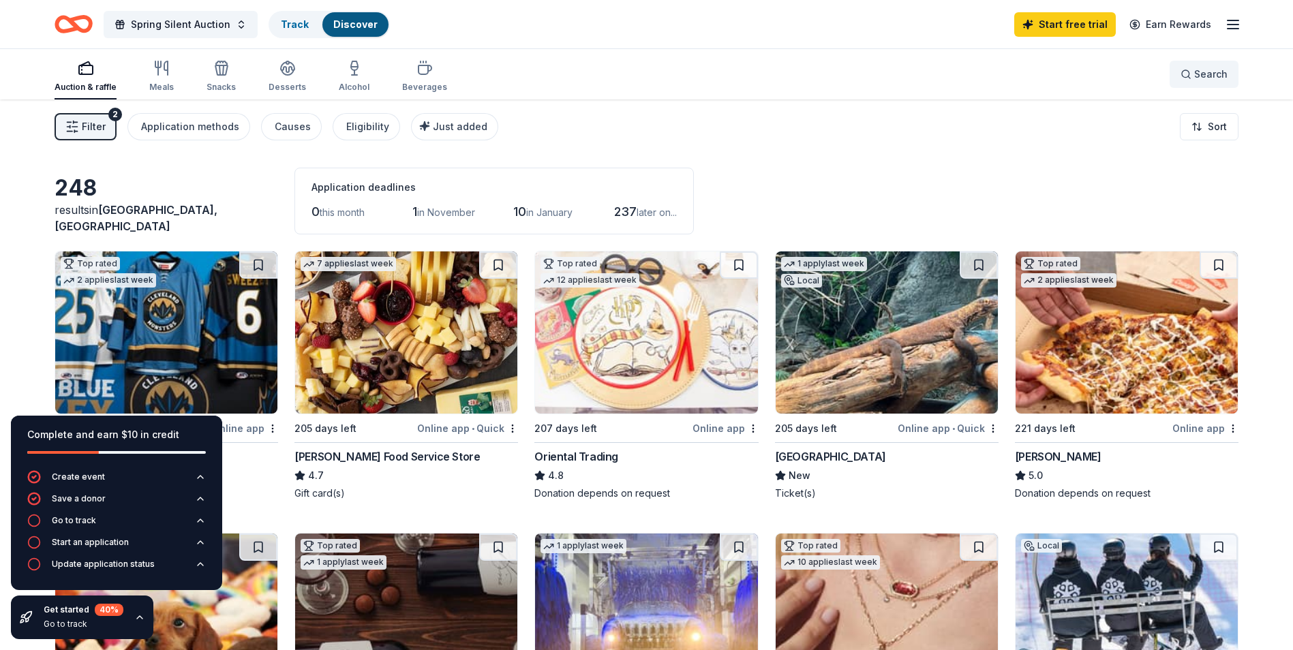
click at [1197, 91] on div "Search" at bounding box center [1203, 74] width 69 height 50
click at [1193, 81] on div "Search" at bounding box center [1203, 74] width 47 height 16
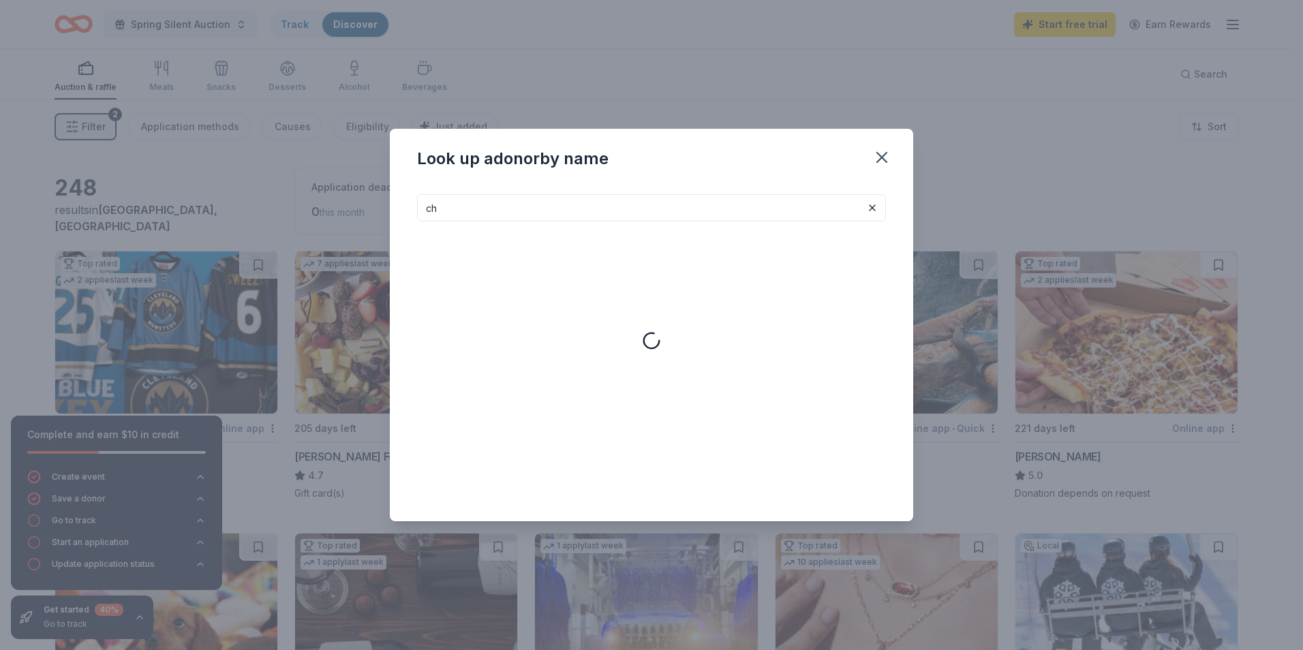
type input "c"
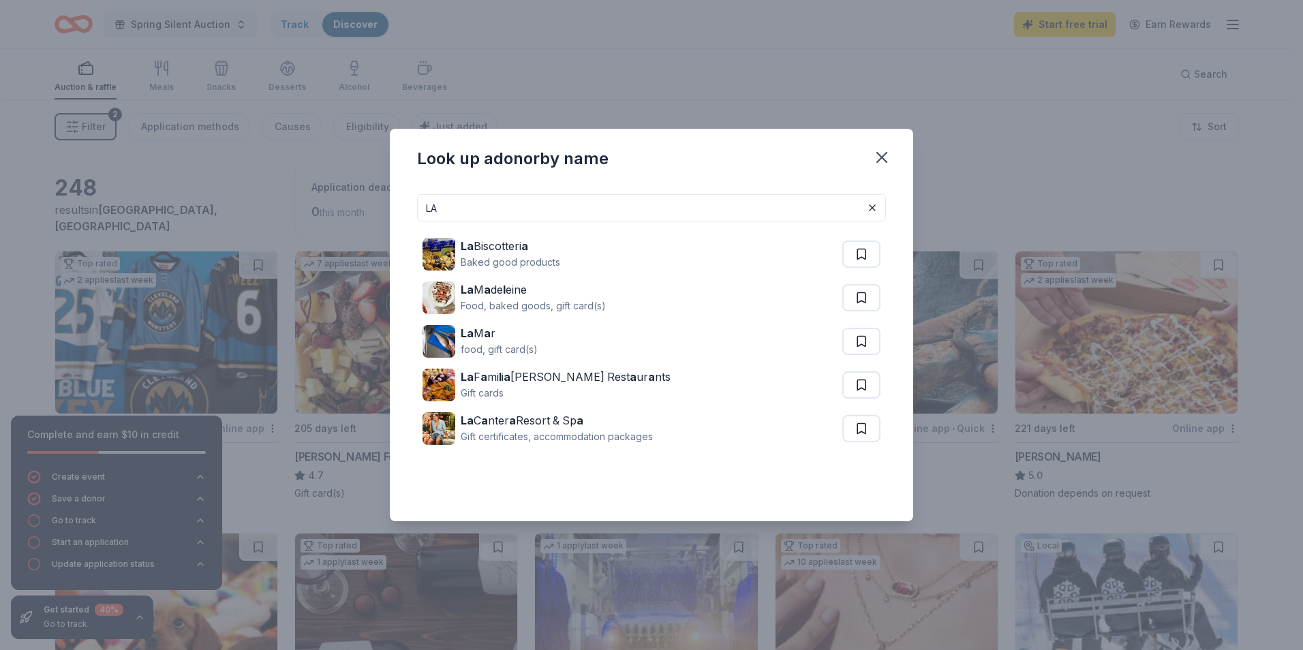
type input "L"
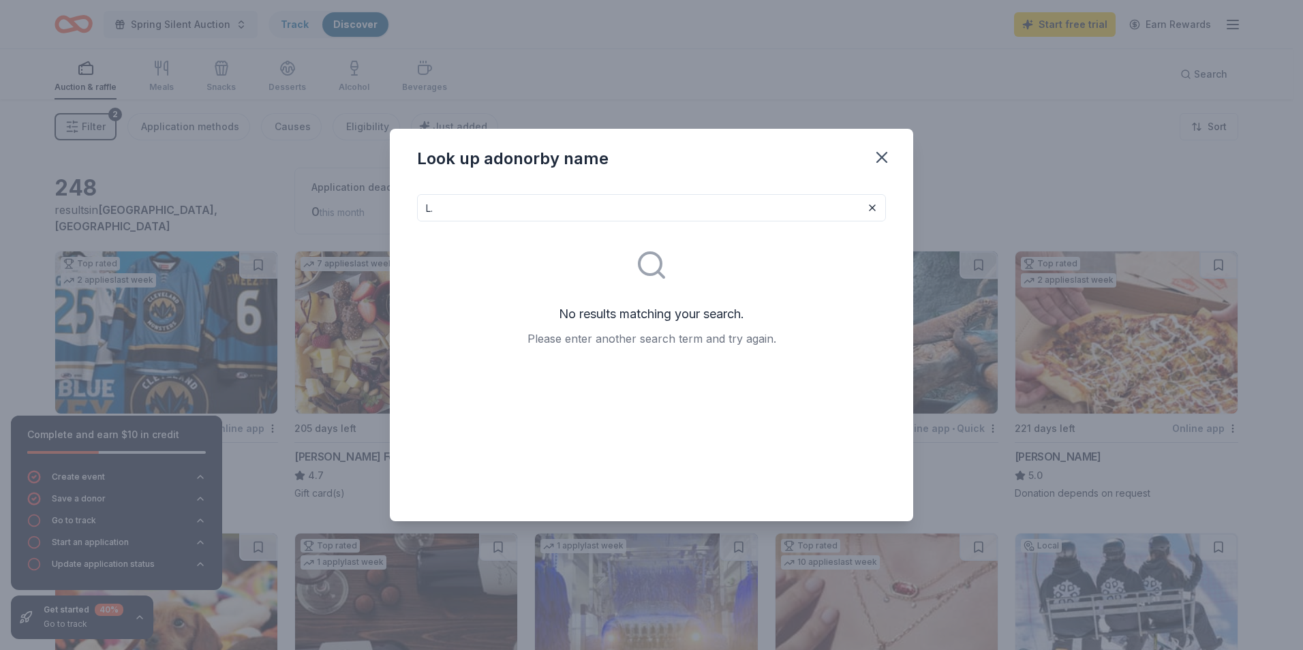
type input "L"
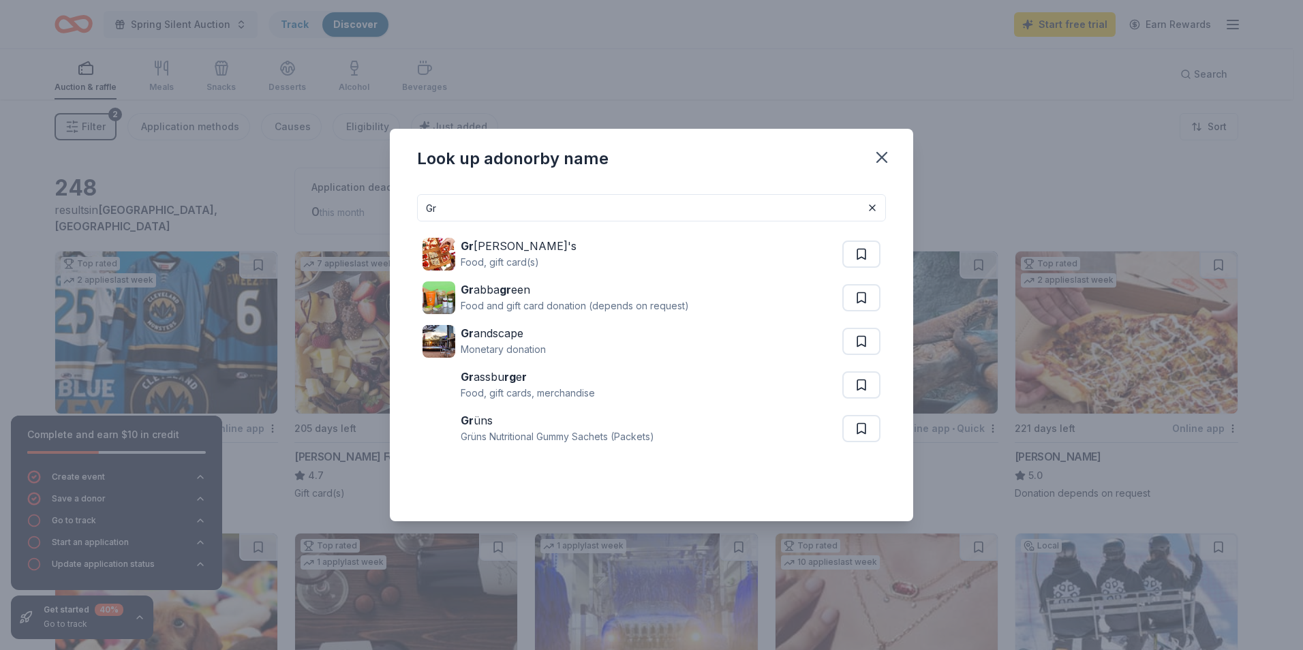
type input "G"
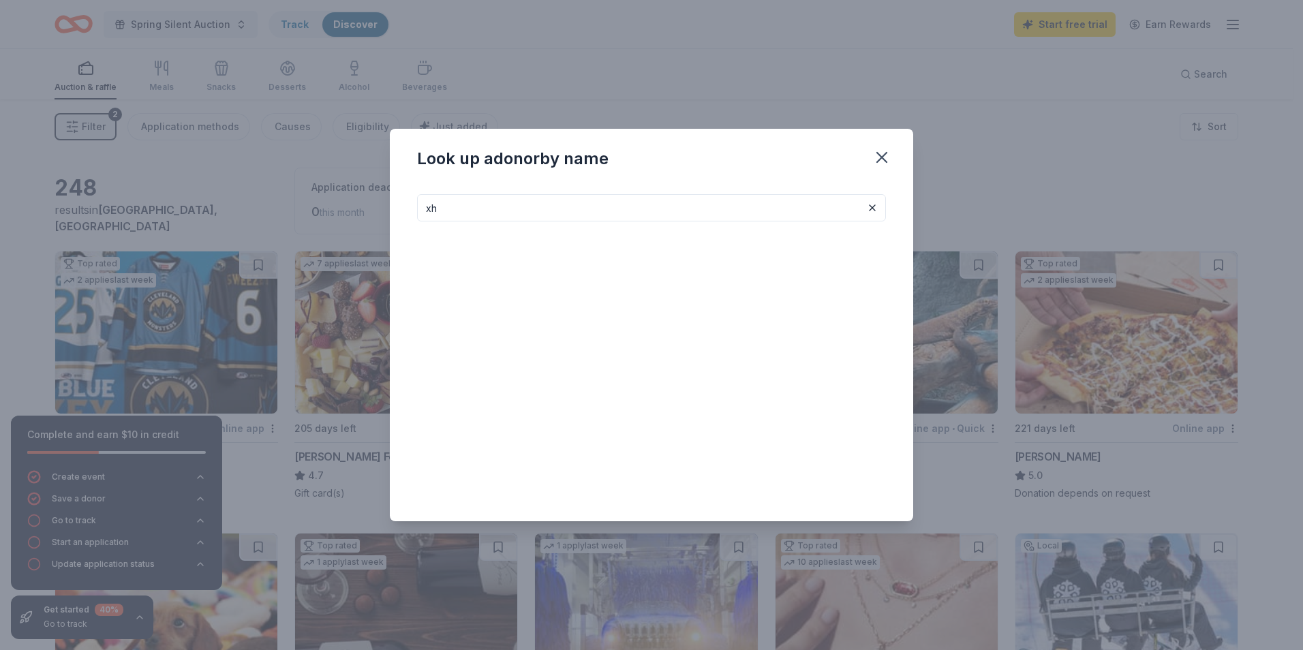
type input "x"
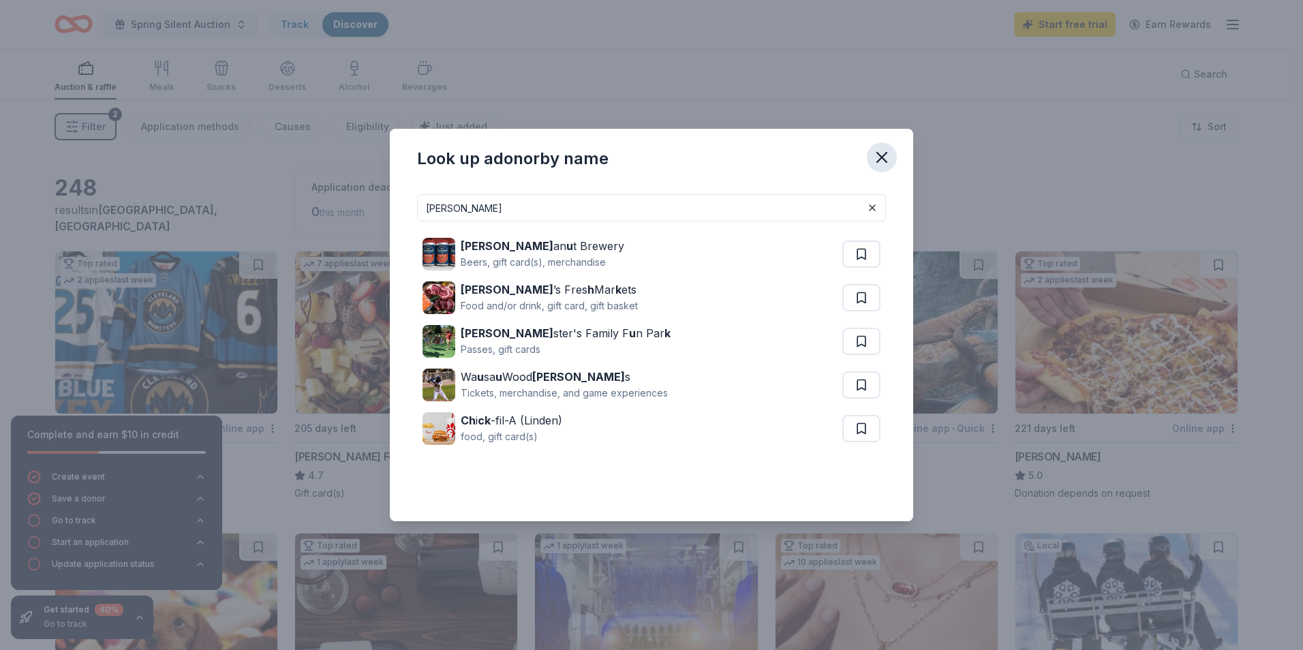
type input "Chuck"
click at [883, 158] on icon "button" at bounding box center [882, 158] width 10 height 10
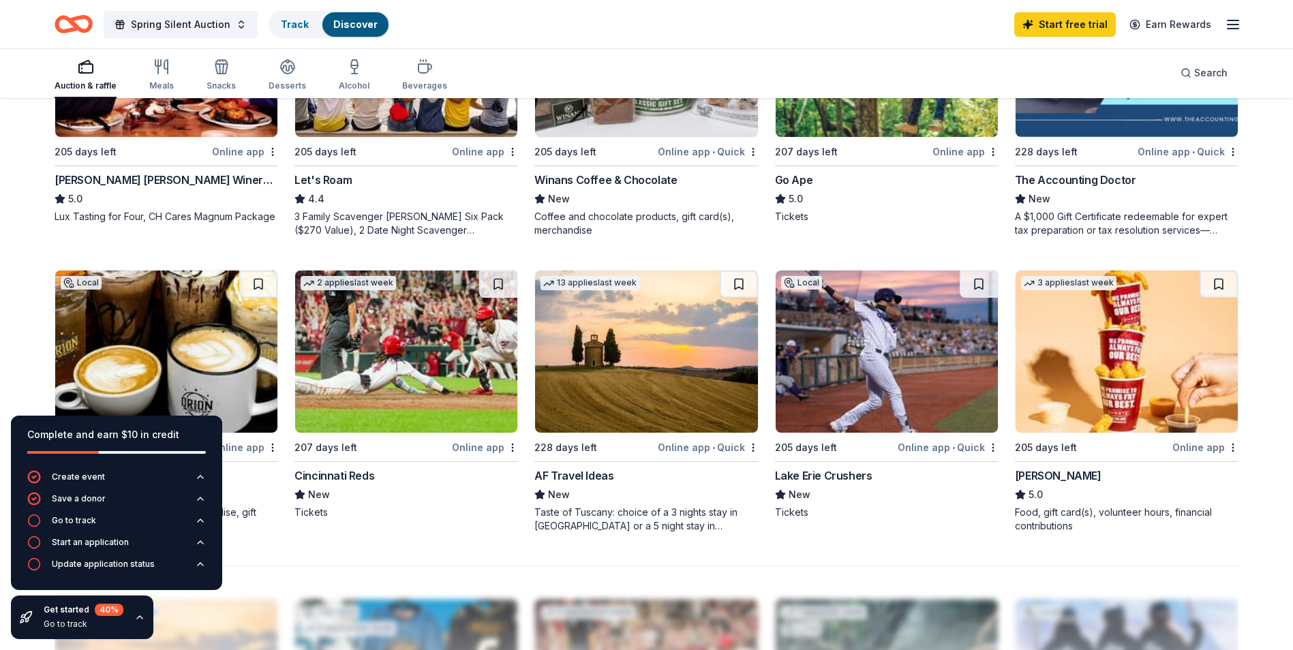
scroll to position [1022, 0]
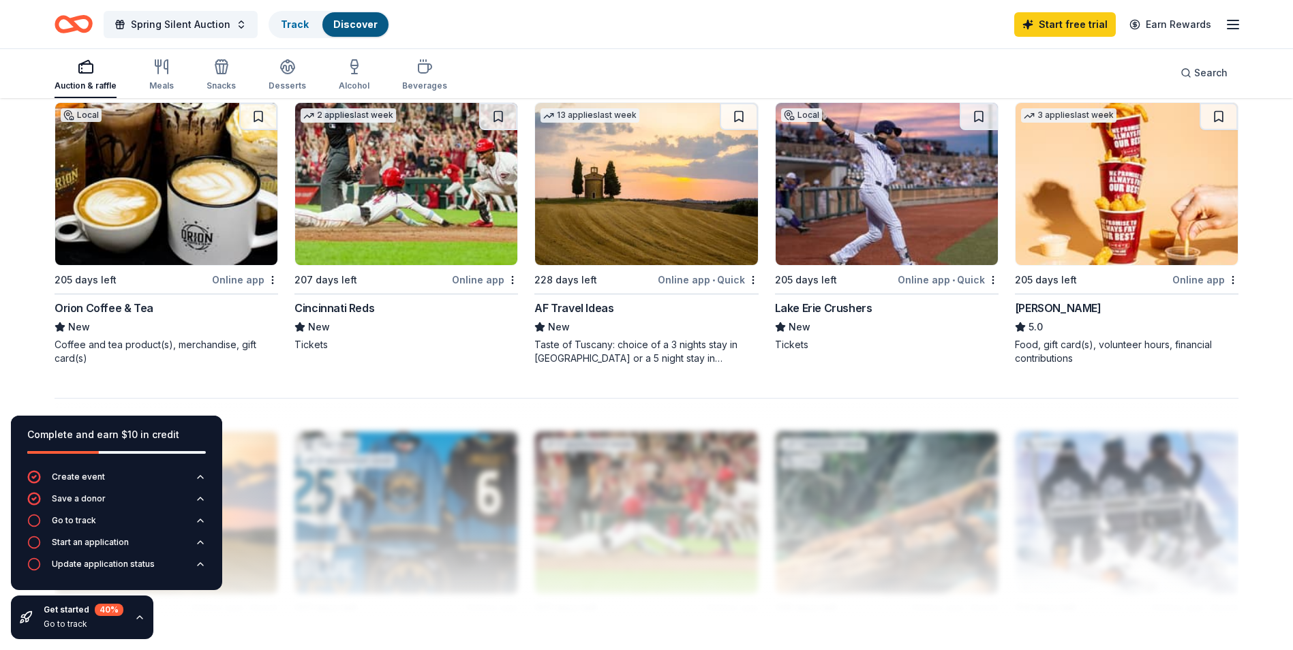
click at [1081, 198] on img at bounding box center [1126, 184] width 222 height 162
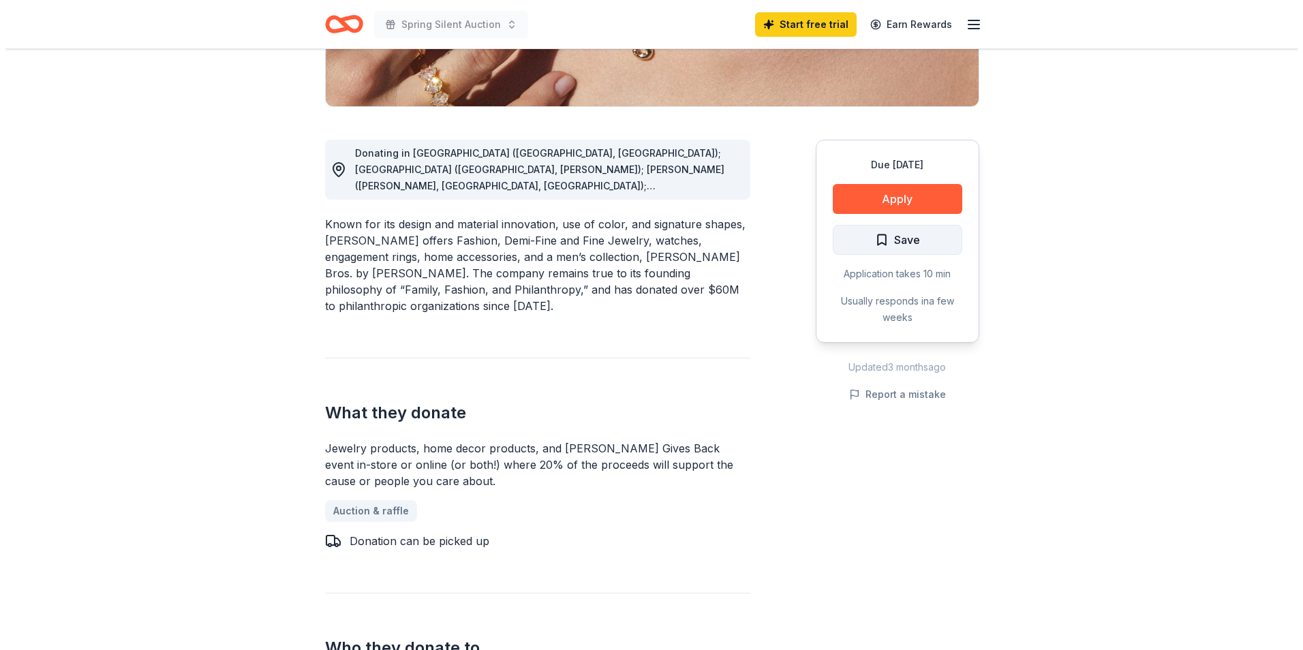
scroll to position [273, 0]
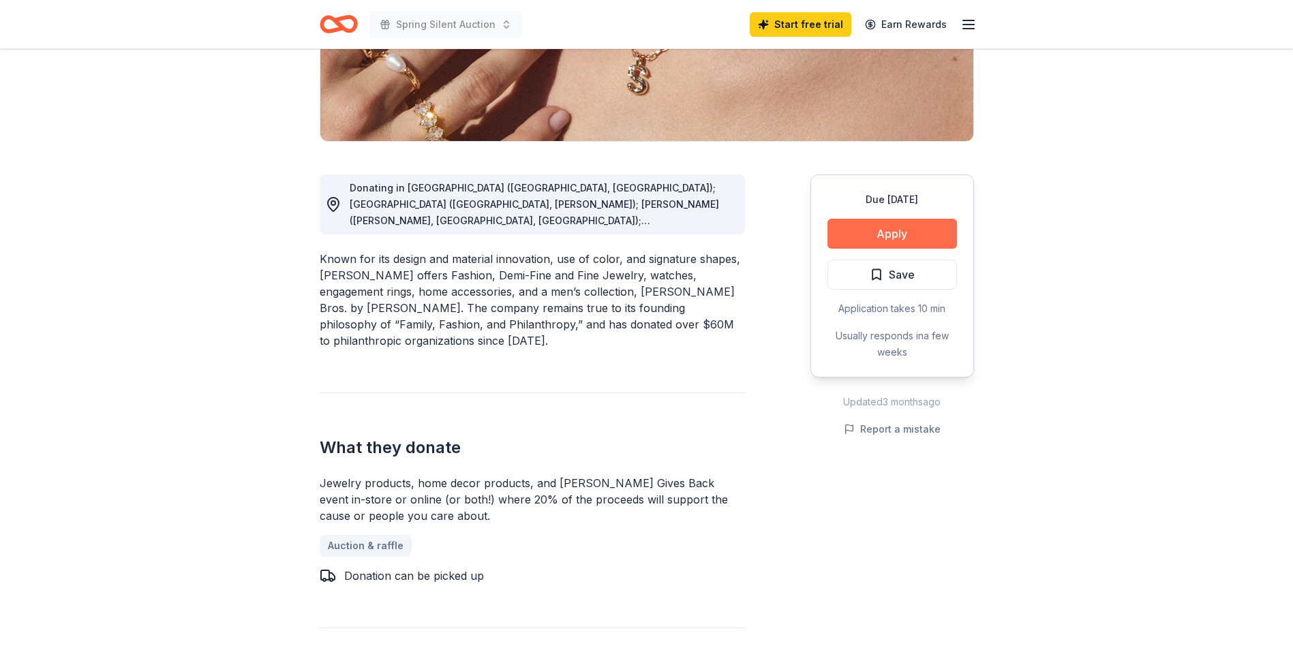
click at [903, 226] on button "Apply" at bounding box center [891, 234] width 129 height 30
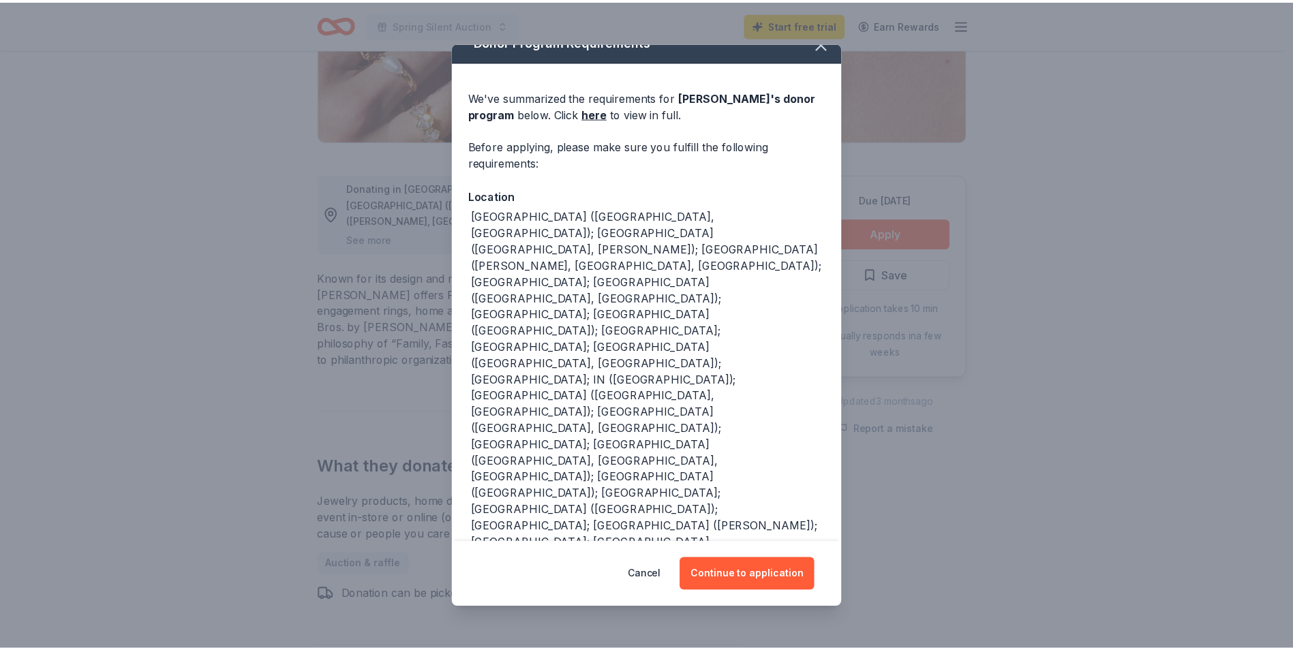
scroll to position [31, 0]
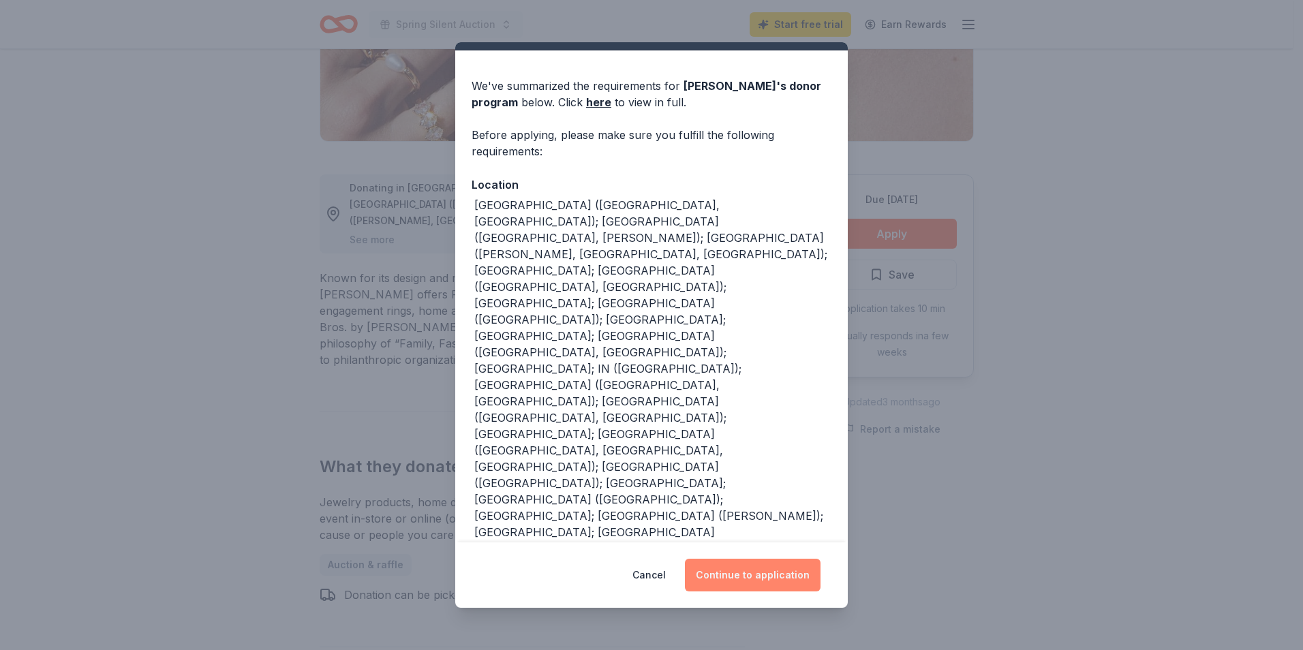
click at [749, 576] on button "Continue to application" at bounding box center [753, 575] width 136 height 33
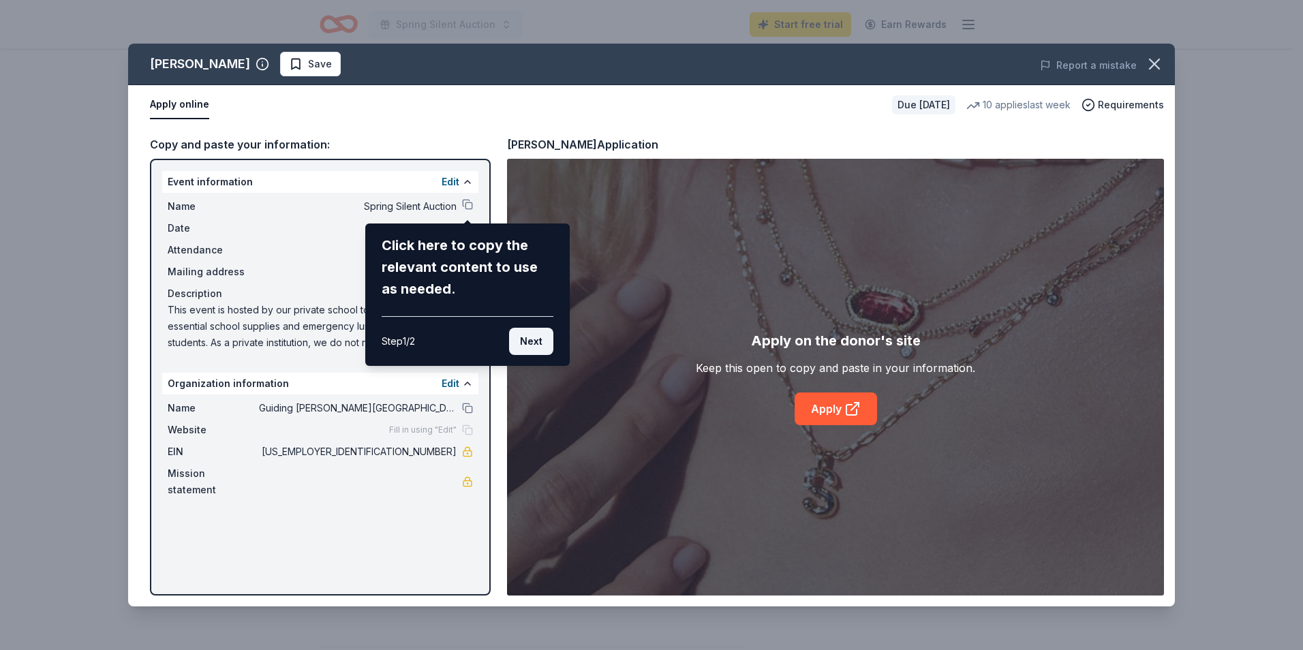
click at [540, 344] on button "Next" at bounding box center [531, 341] width 44 height 27
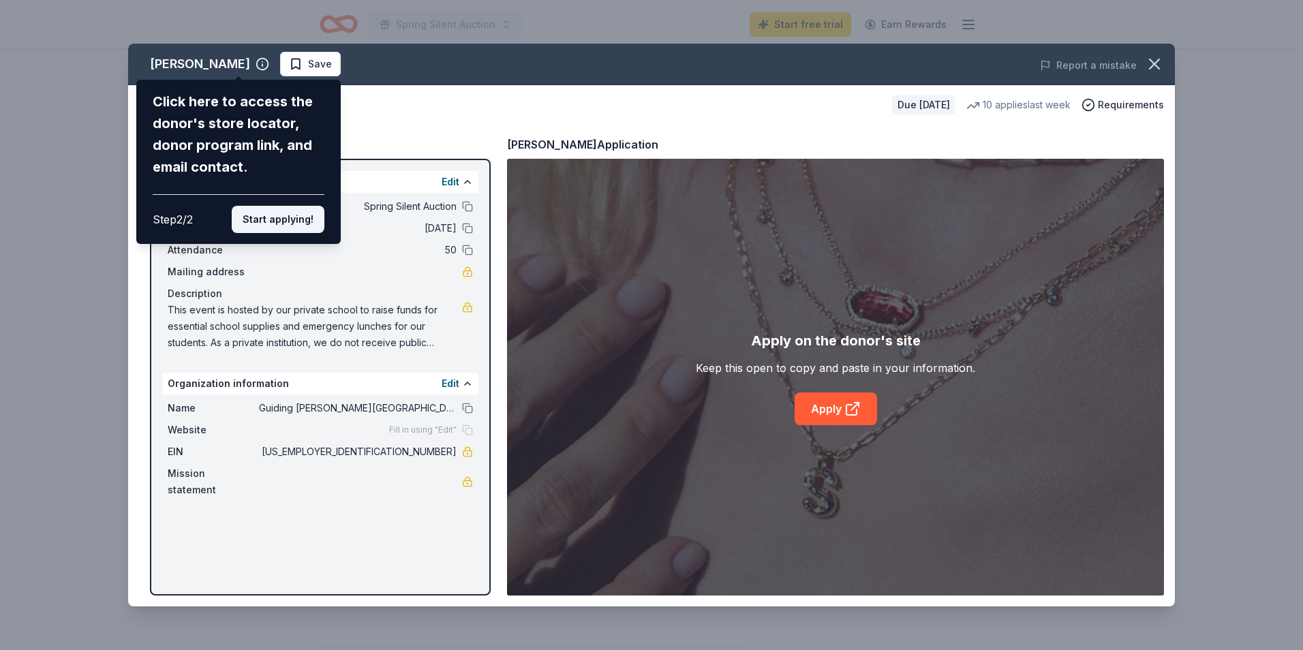
click at [300, 219] on button "Start applying!" at bounding box center [278, 219] width 93 height 27
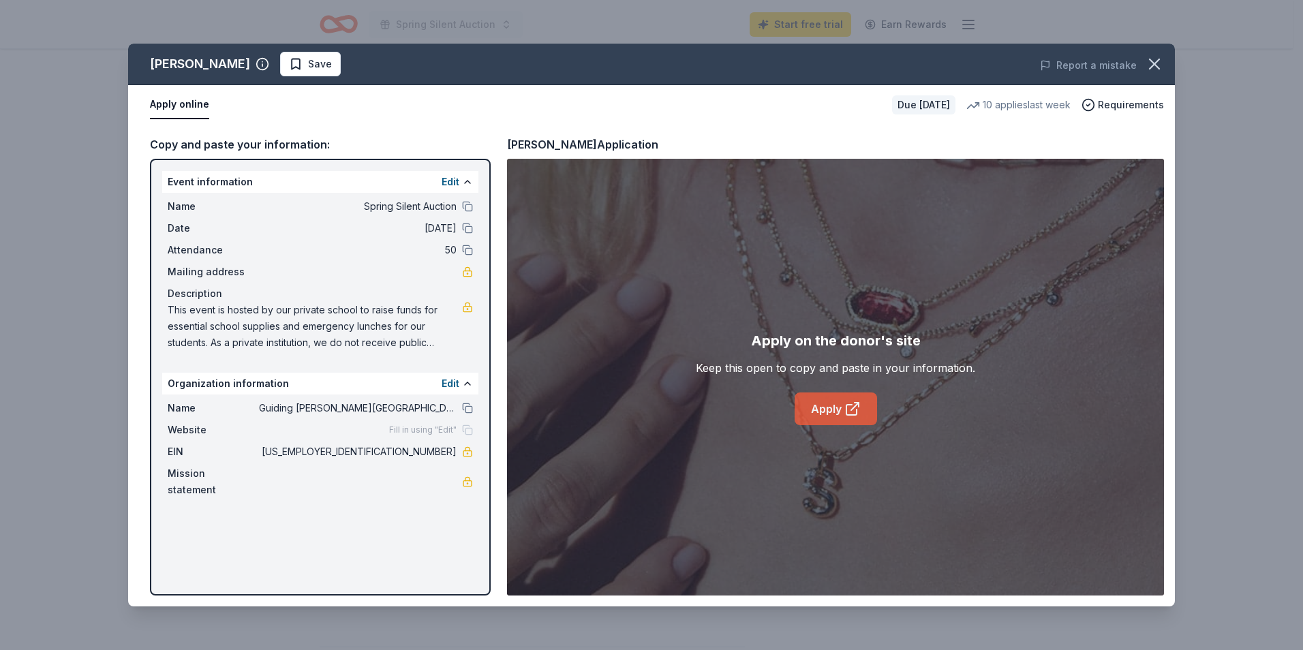
click at [846, 414] on icon at bounding box center [851, 410] width 10 height 10
click at [1159, 65] on icon "button" at bounding box center [1154, 64] width 19 height 19
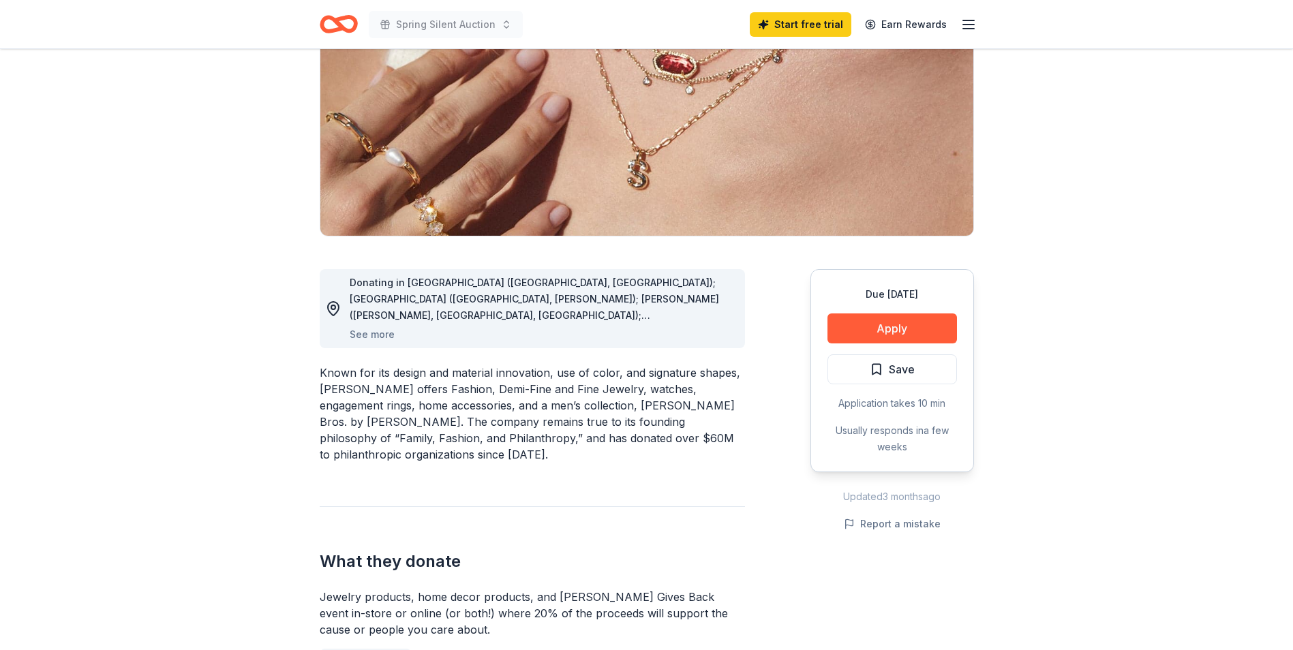
scroll to position [0, 0]
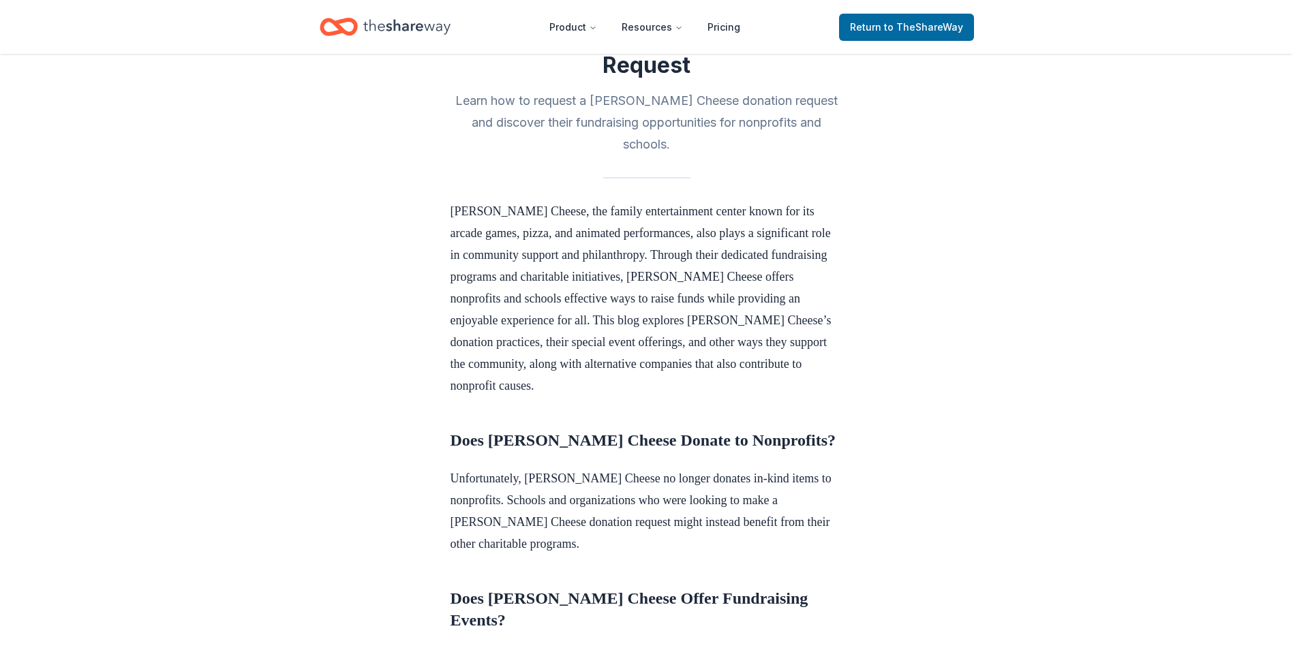
scroll to position [341, 0]
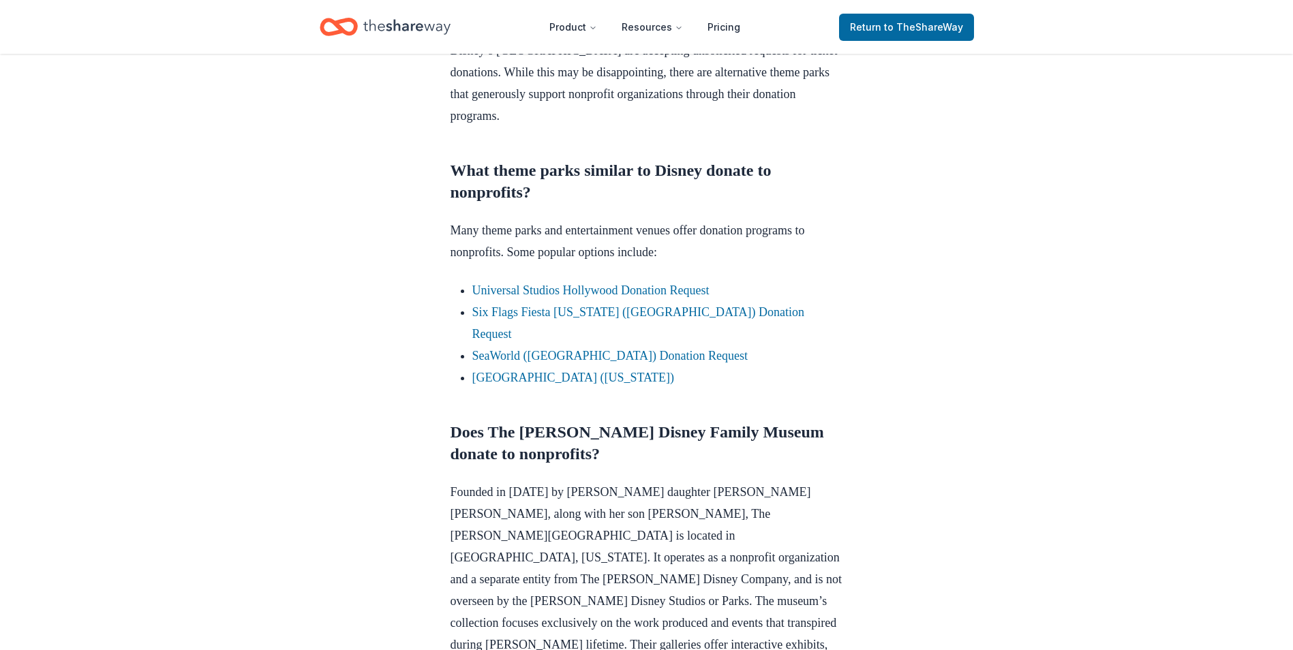
scroll to position [749, 0]
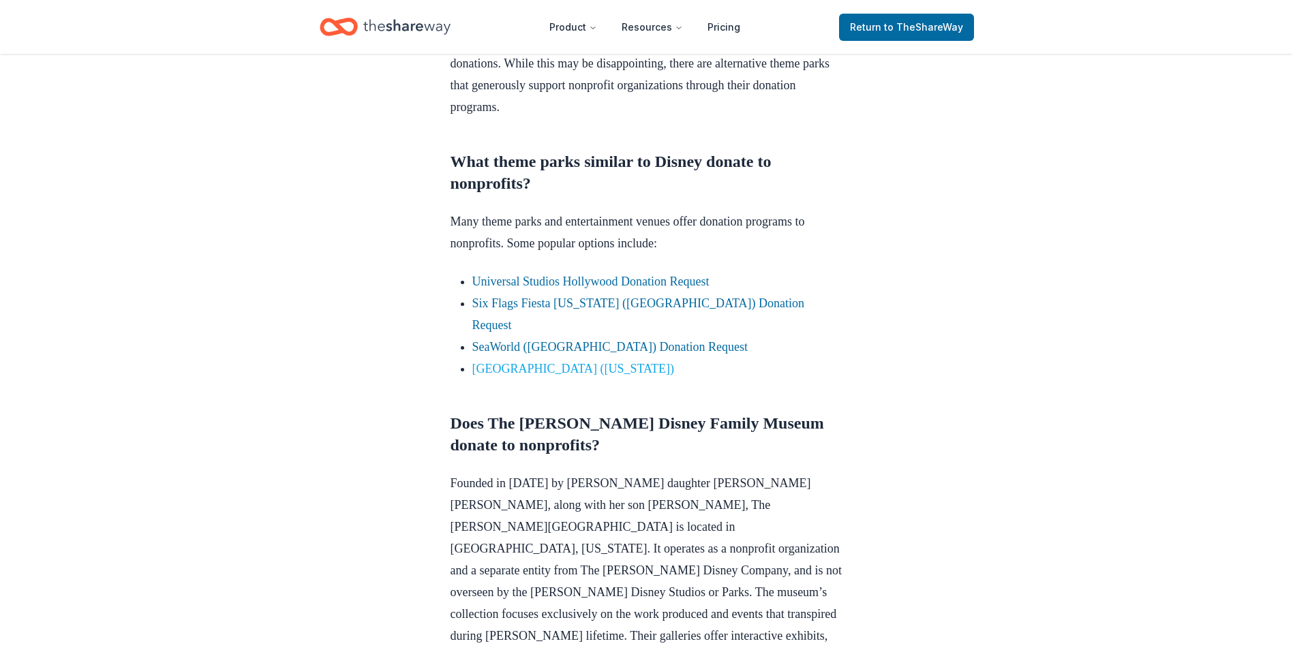
click at [563, 362] on link "[GEOGRAPHIC_DATA] ([US_STATE])" at bounding box center [573, 369] width 202 height 14
click at [527, 362] on link "[GEOGRAPHIC_DATA] ([US_STATE])" at bounding box center [573, 369] width 202 height 14
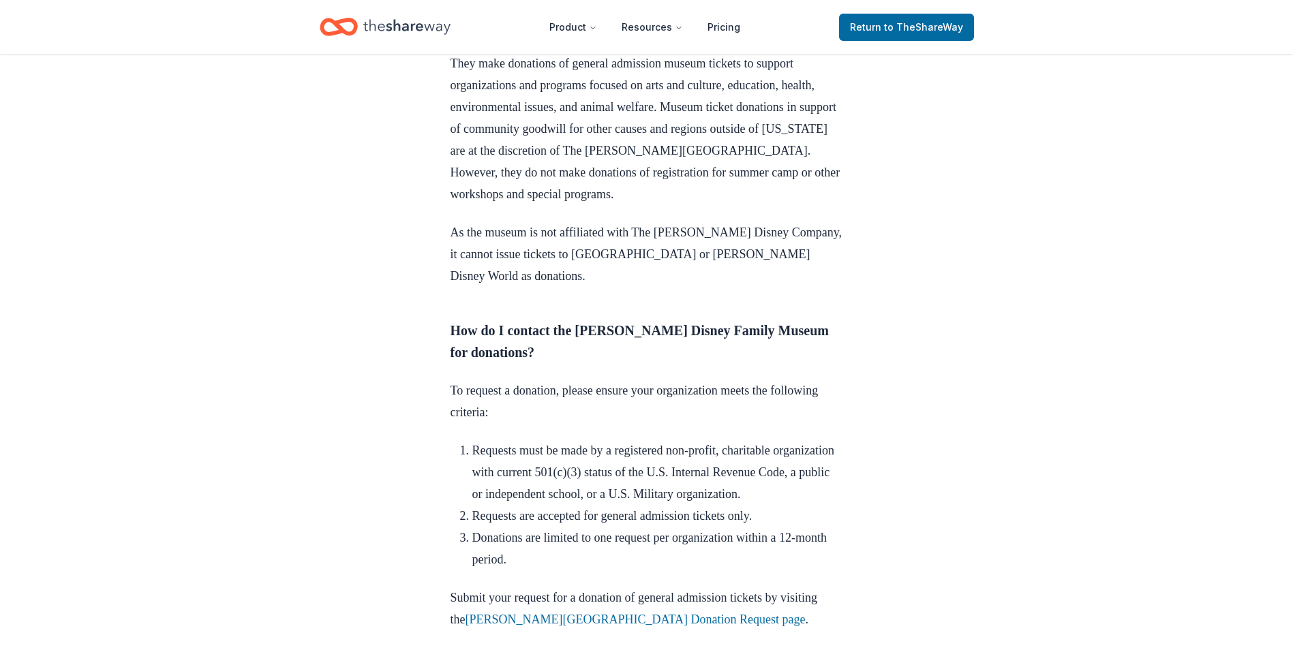
scroll to position [1431, 0]
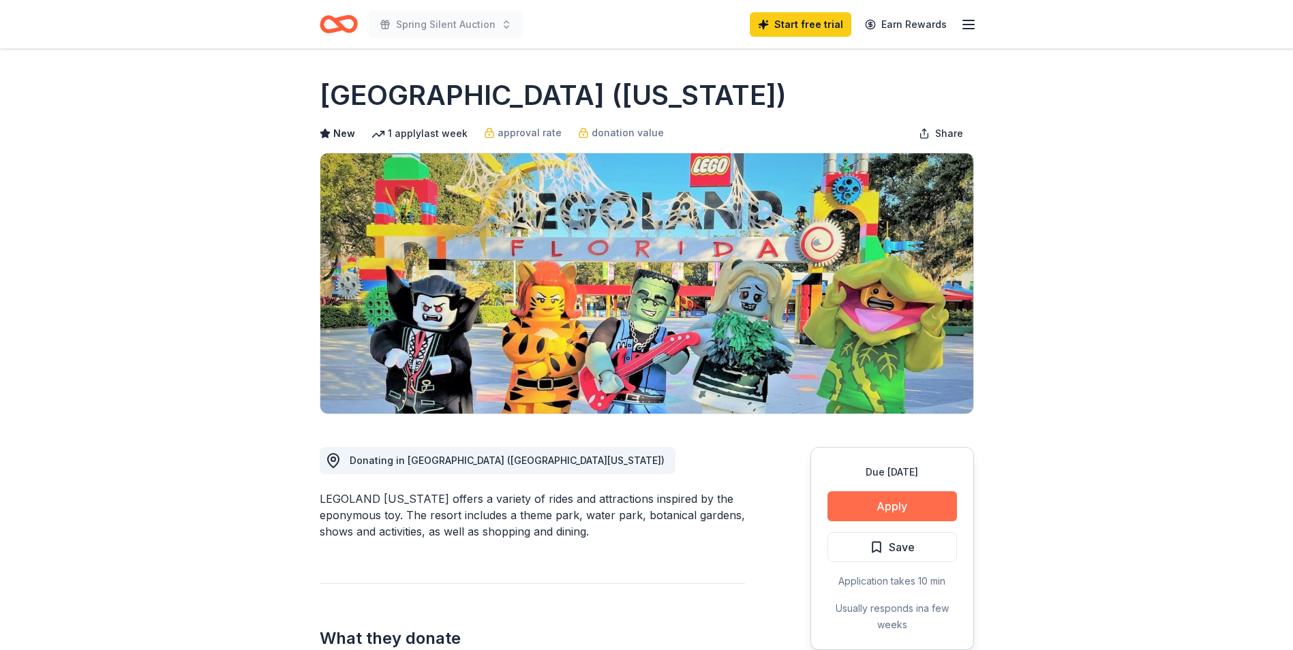
click at [887, 494] on button "Apply" at bounding box center [891, 506] width 129 height 30
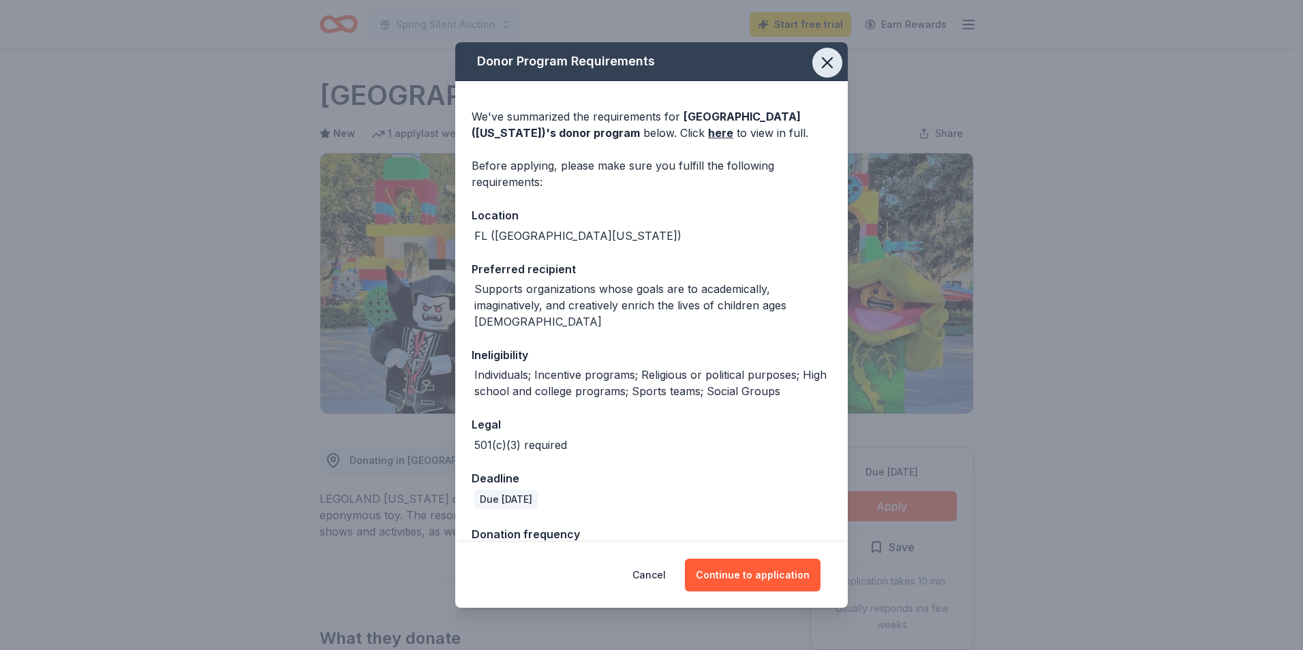
click at [818, 61] on icon "button" at bounding box center [827, 62] width 19 height 19
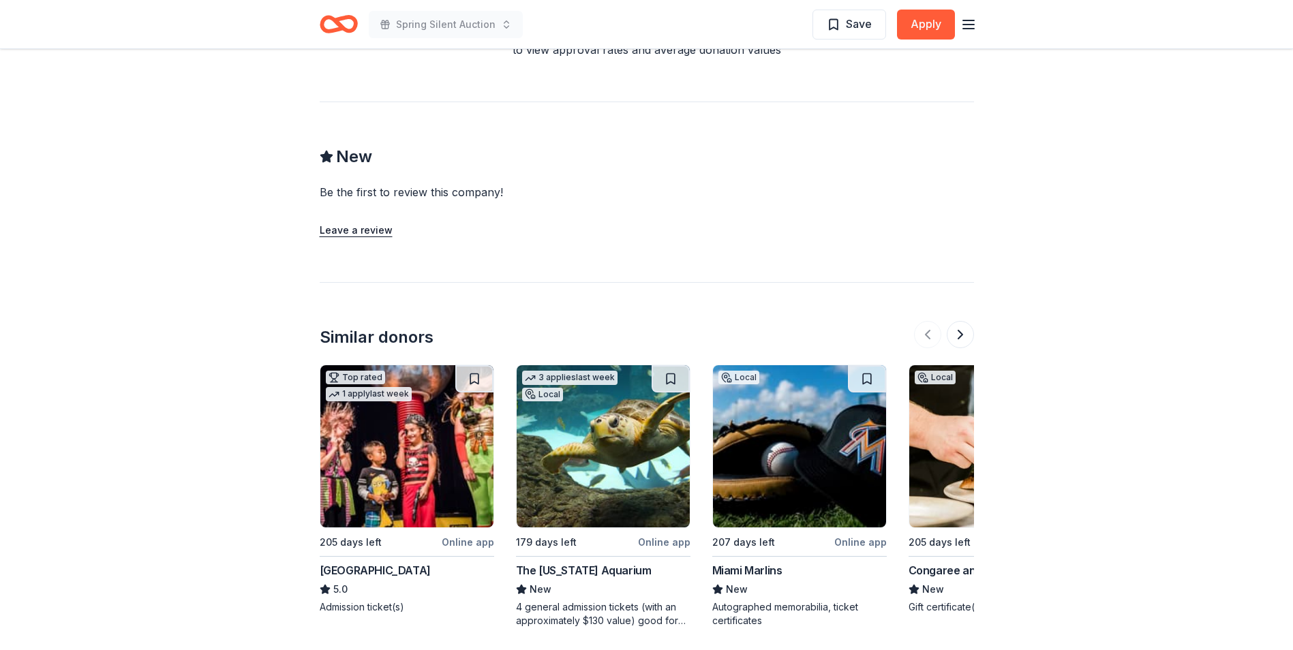
scroll to position [1499, 0]
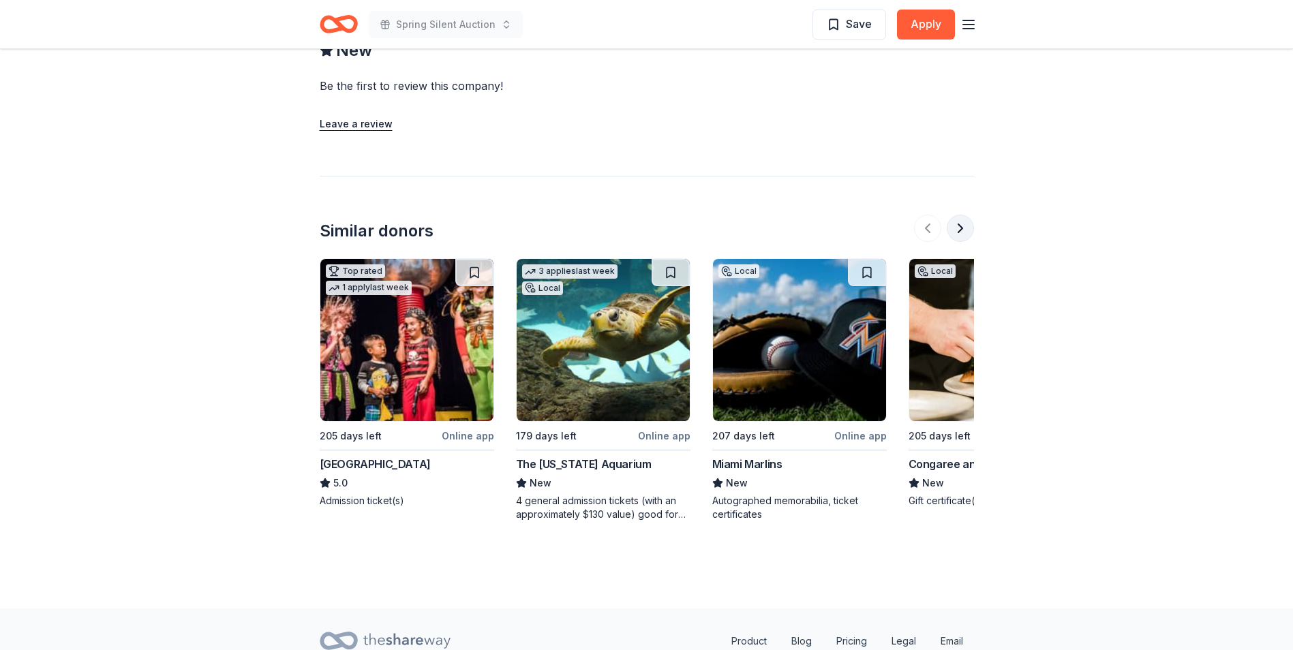
click at [957, 232] on button at bounding box center [959, 228] width 27 height 27
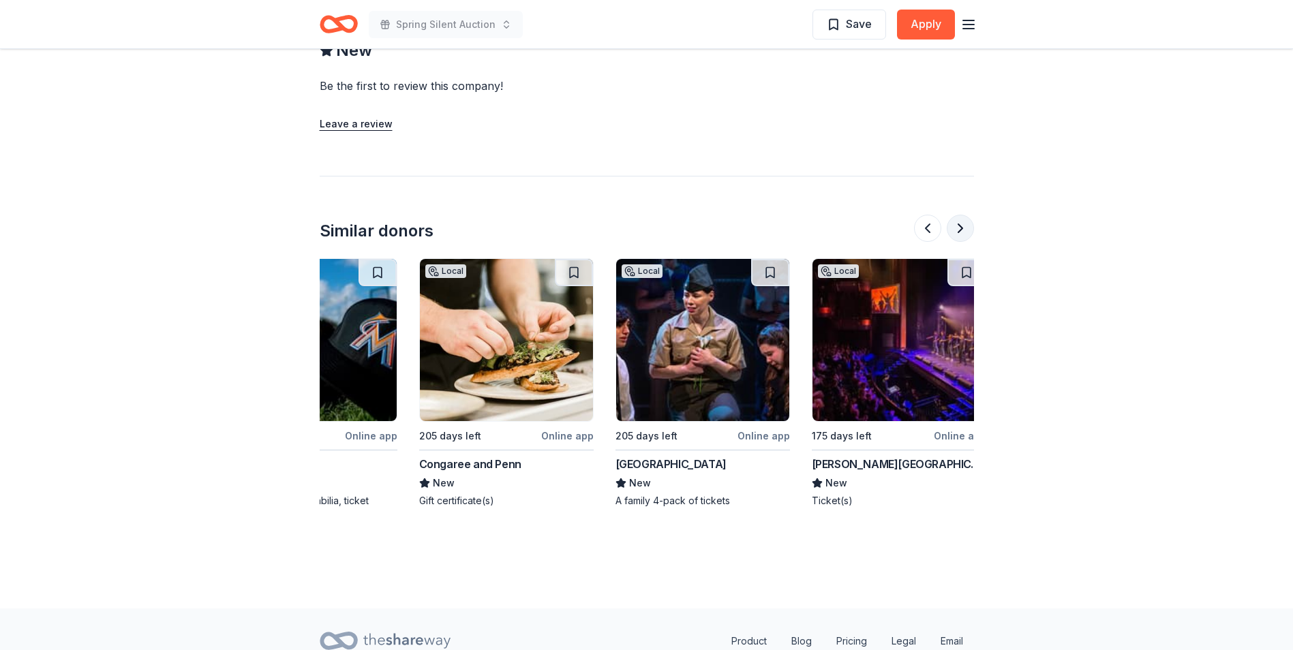
scroll to position [0, 589]
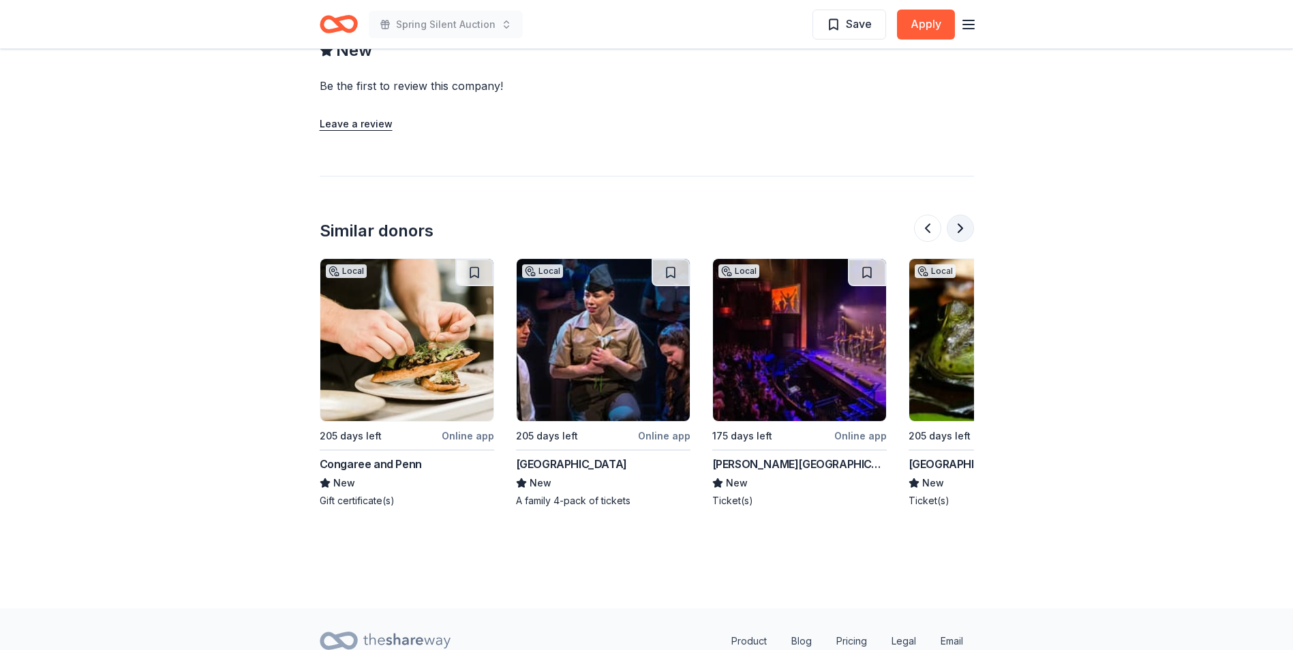
click at [961, 230] on button at bounding box center [959, 228] width 27 height 27
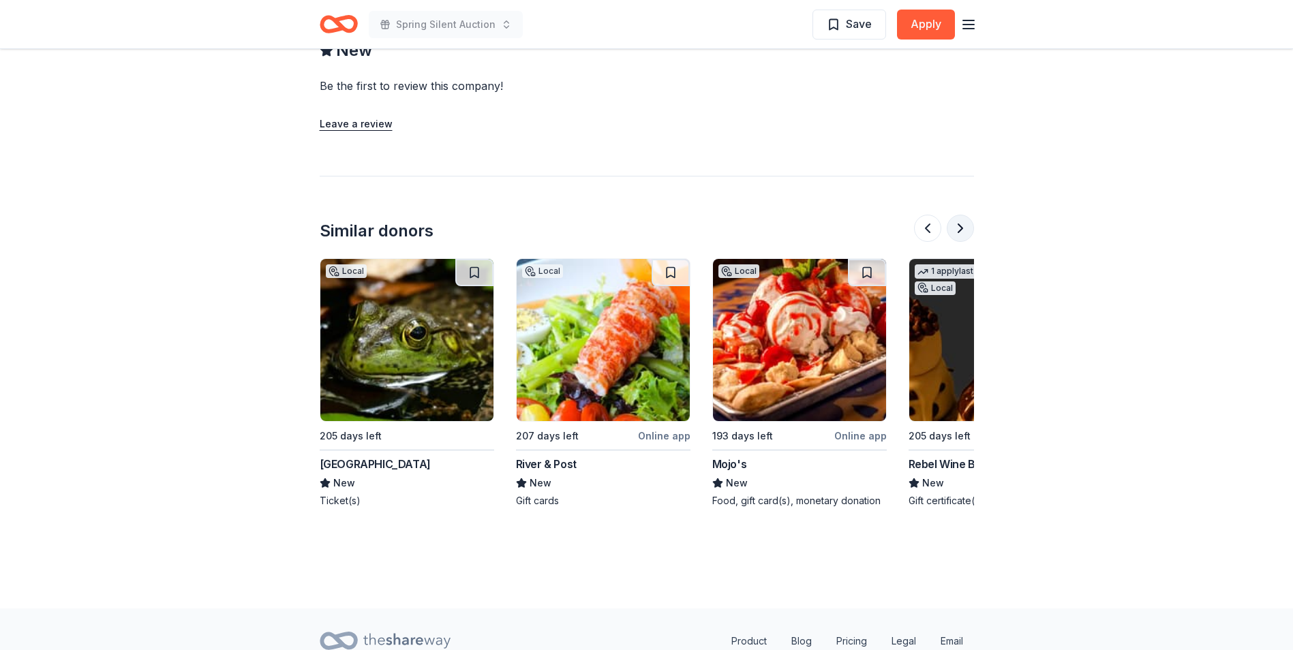
click at [961, 230] on button at bounding box center [959, 228] width 27 height 27
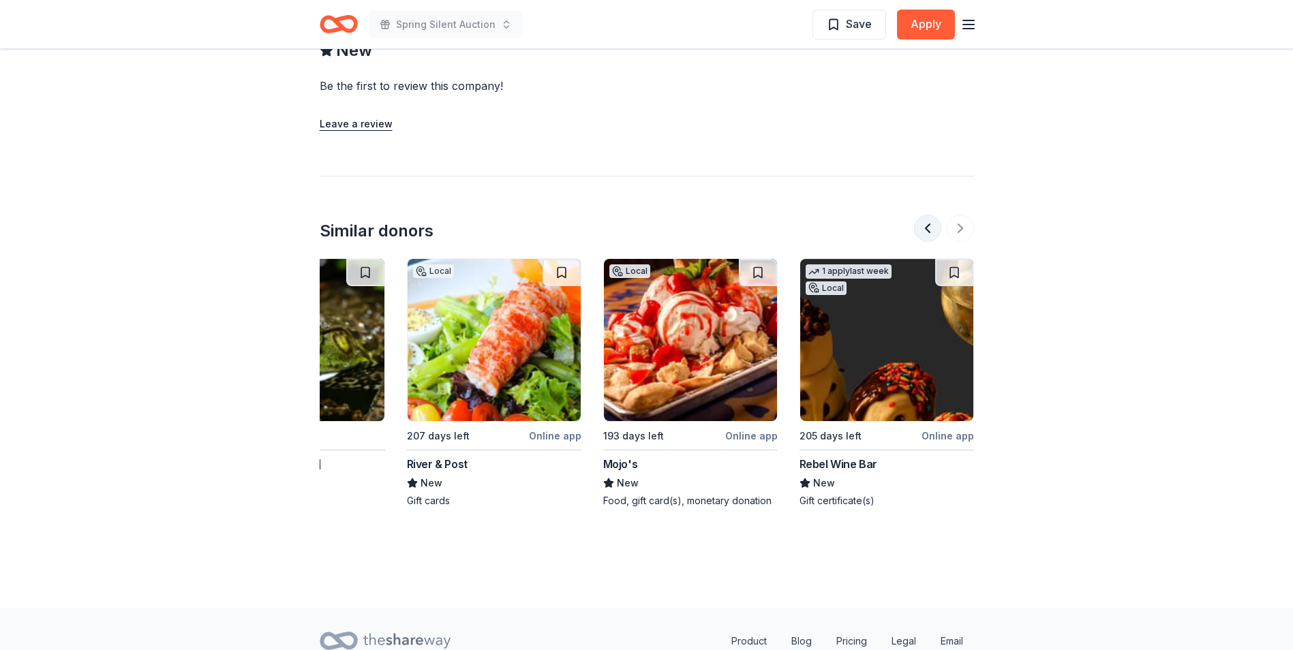
click at [924, 223] on button at bounding box center [927, 228] width 27 height 27
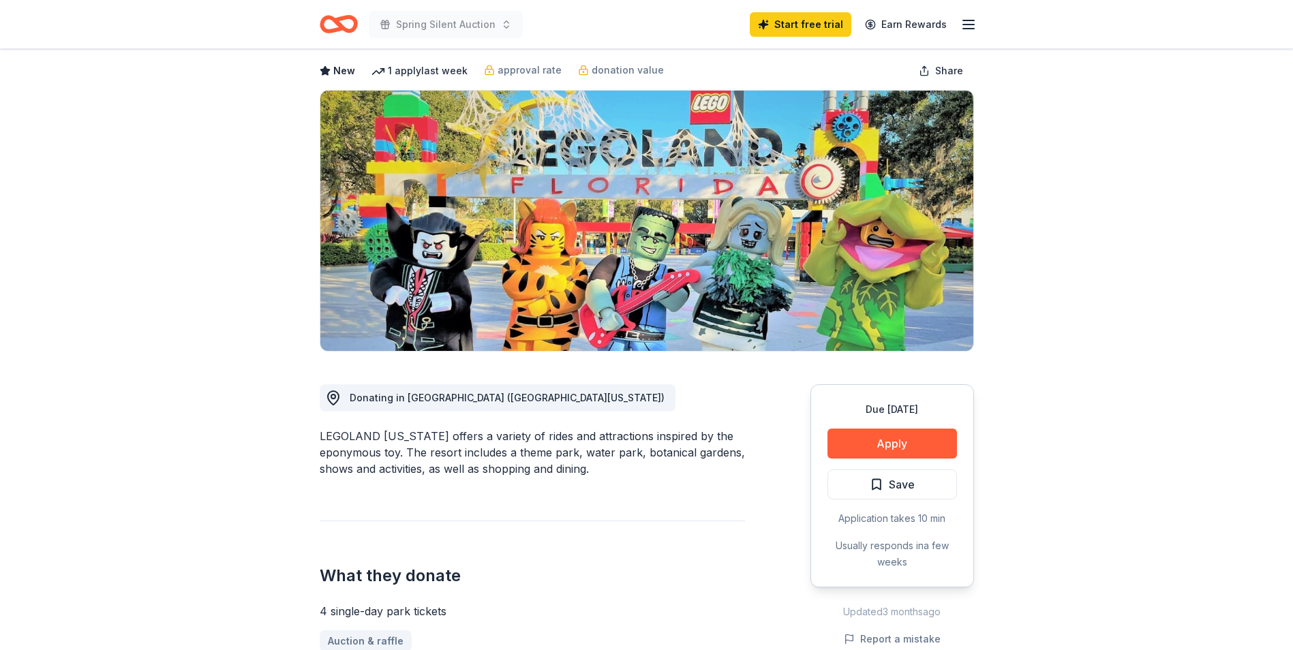
scroll to position [0, 0]
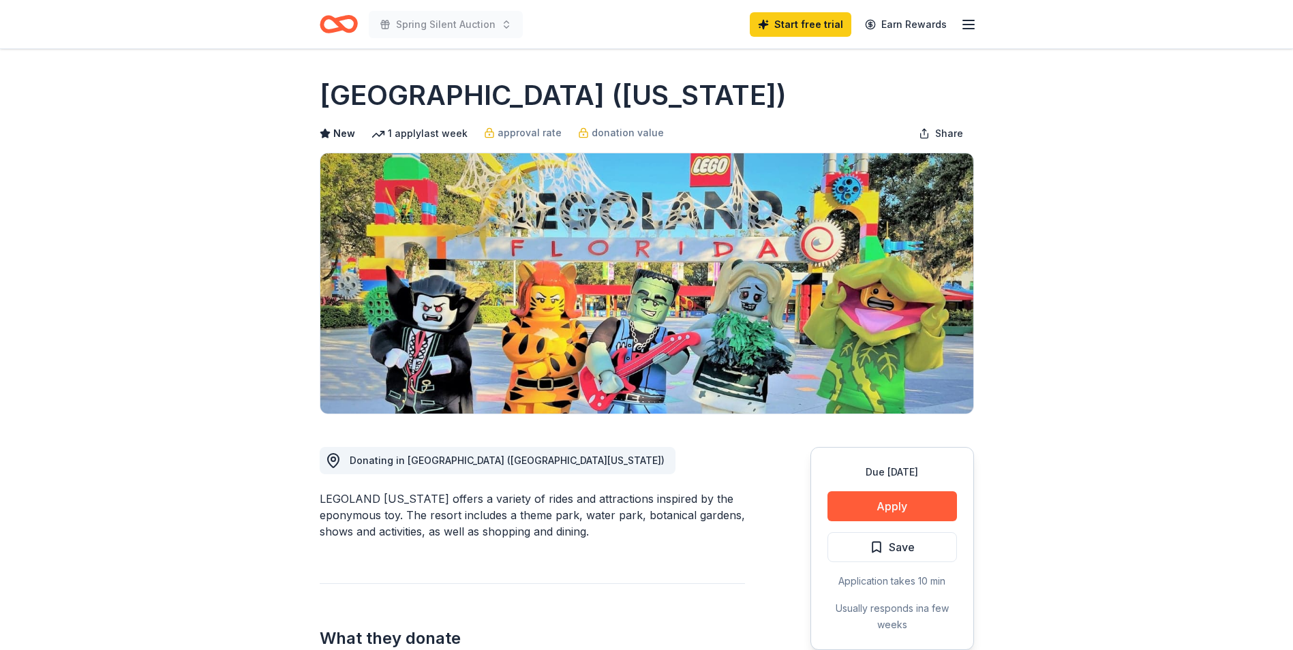
click at [341, 29] on icon "Home" at bounding box center [344, 24] width 21 height 14
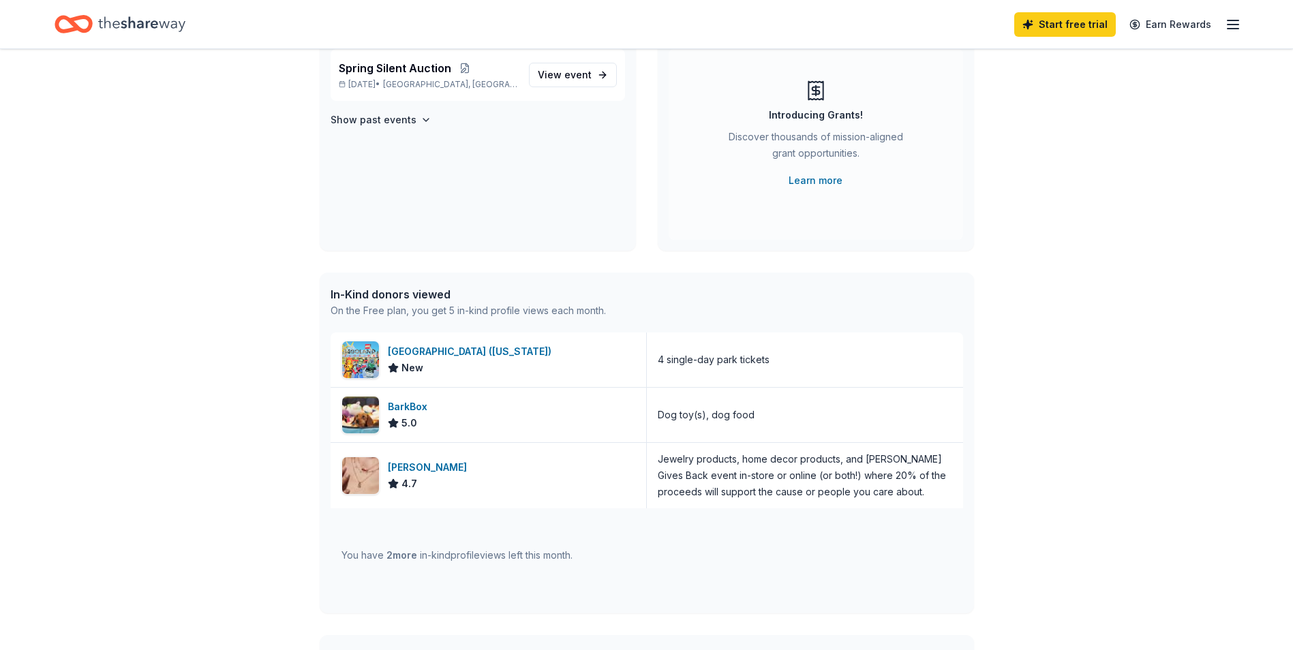
scroll to position [273, 0]
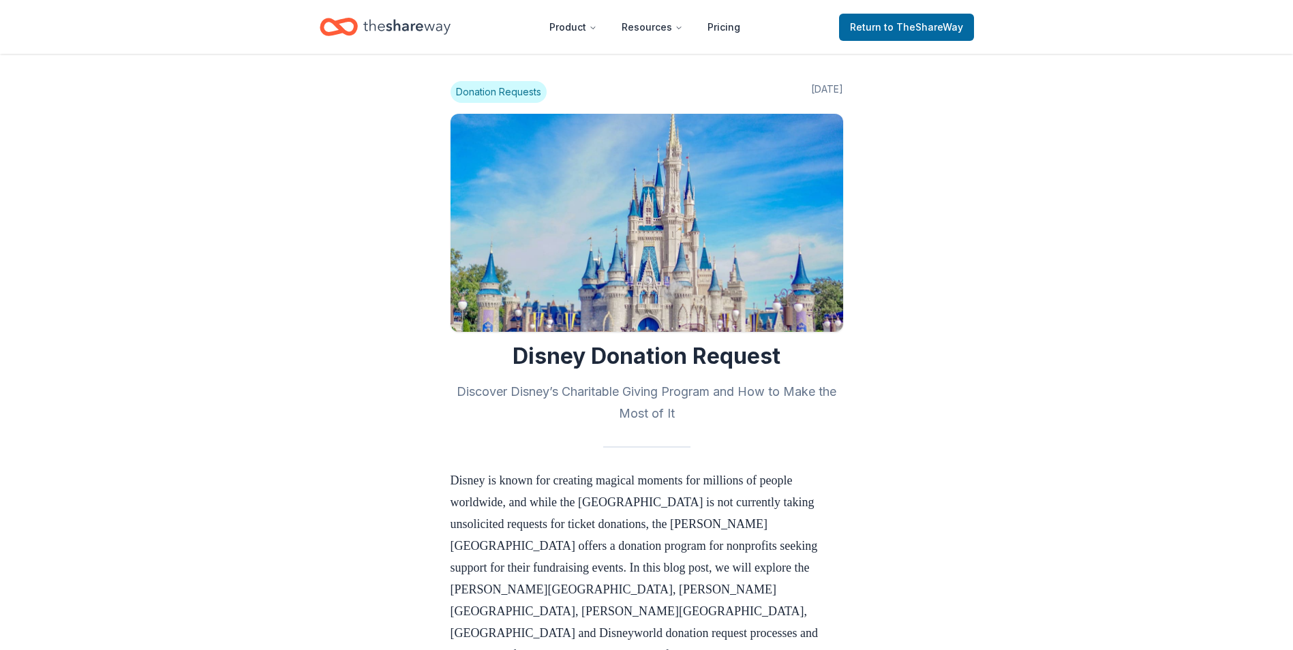
scroll to position [1431, 0]
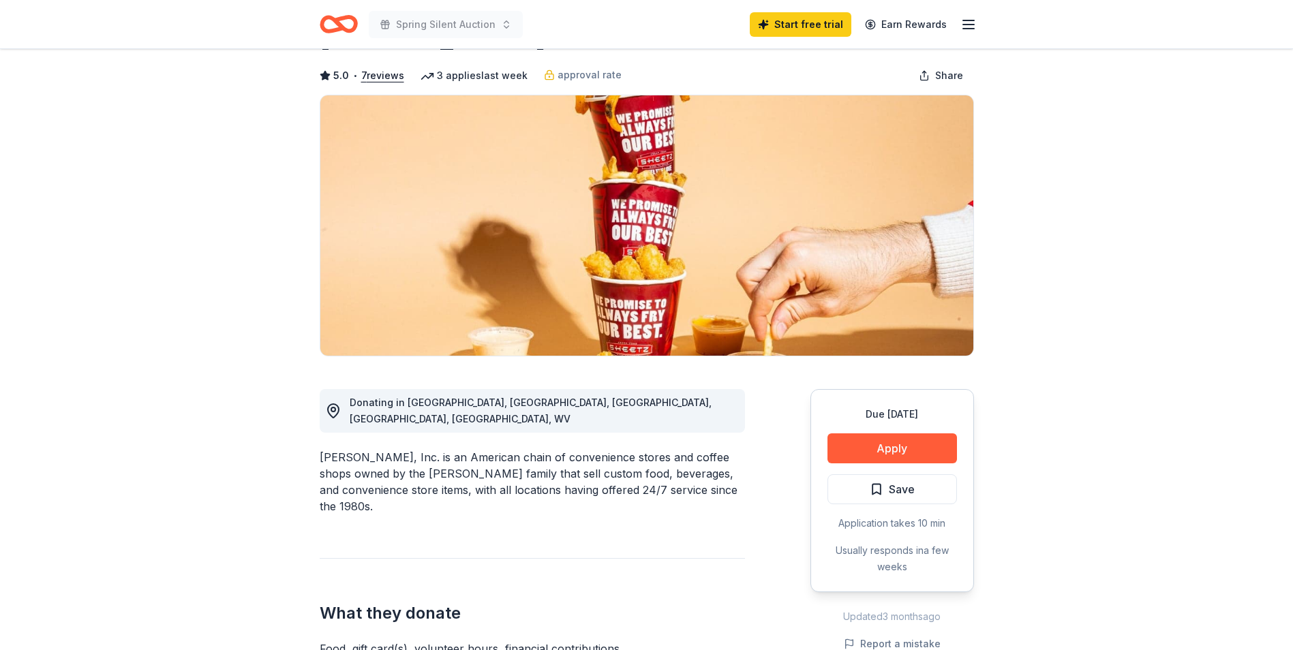
scroll to position [136, 0]
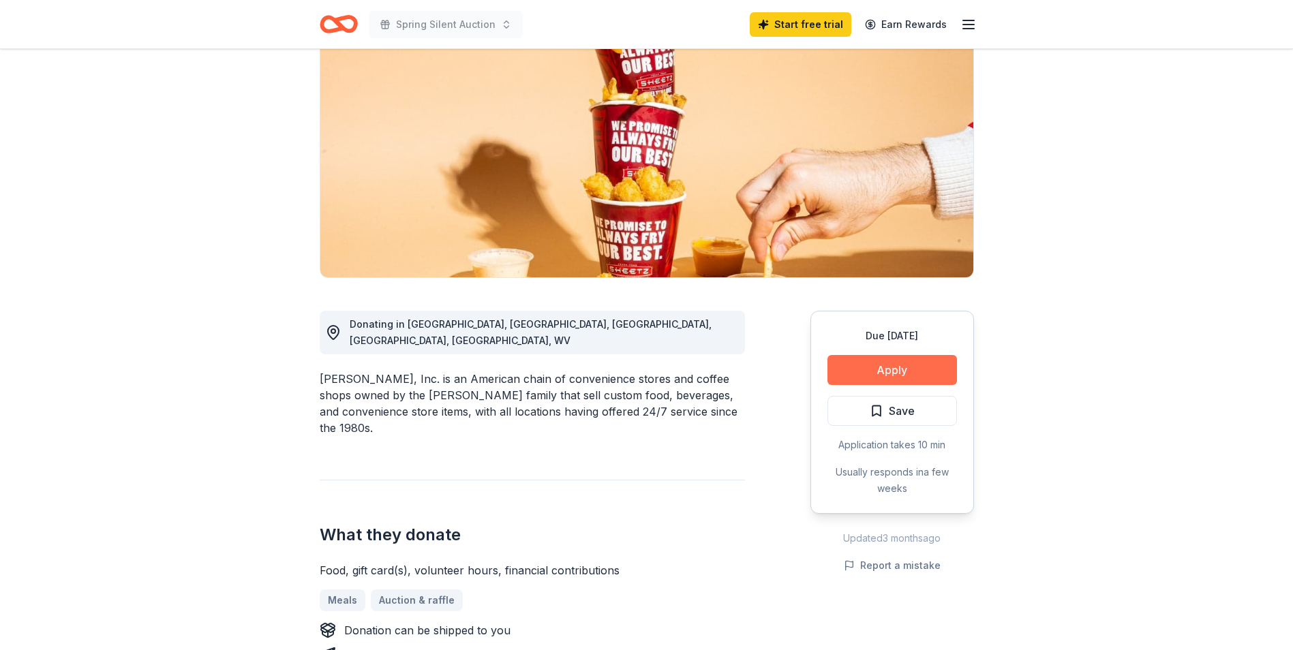
click at [900, 361] on button "Apply" at bounding box center [891, 370] width 129 height 30
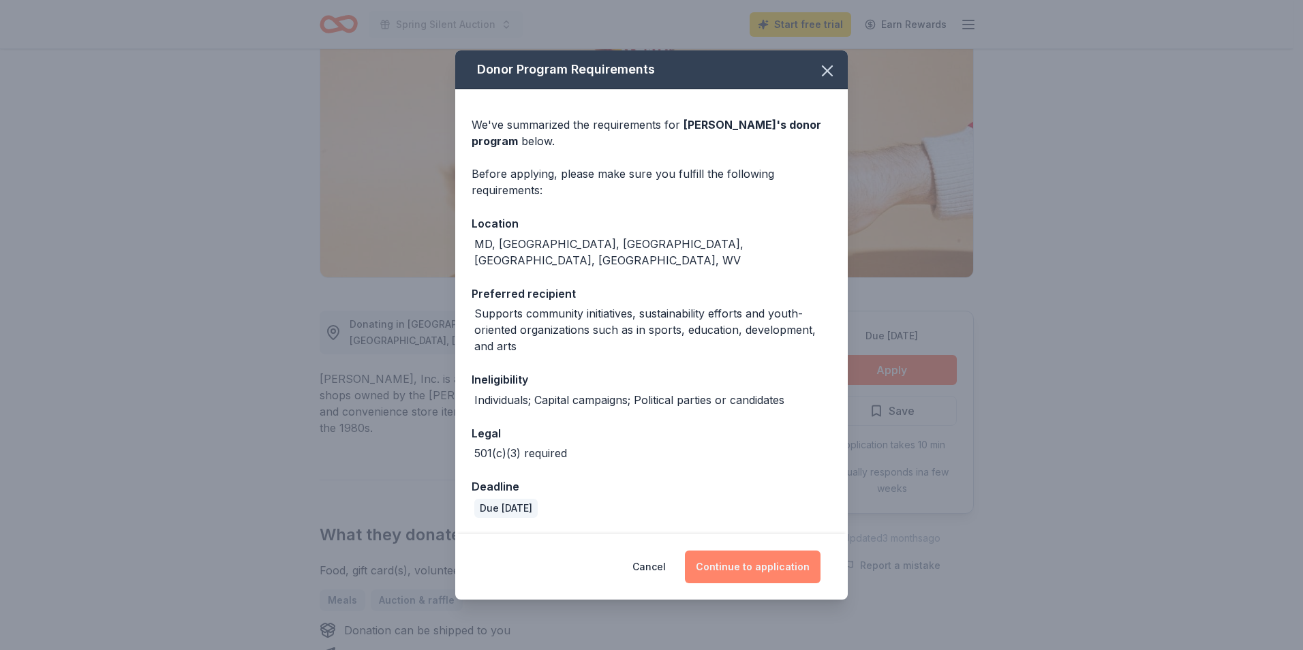
click at [780, 551] on button "Continue to application" at bounding box center [753, 567] width 136 height 33
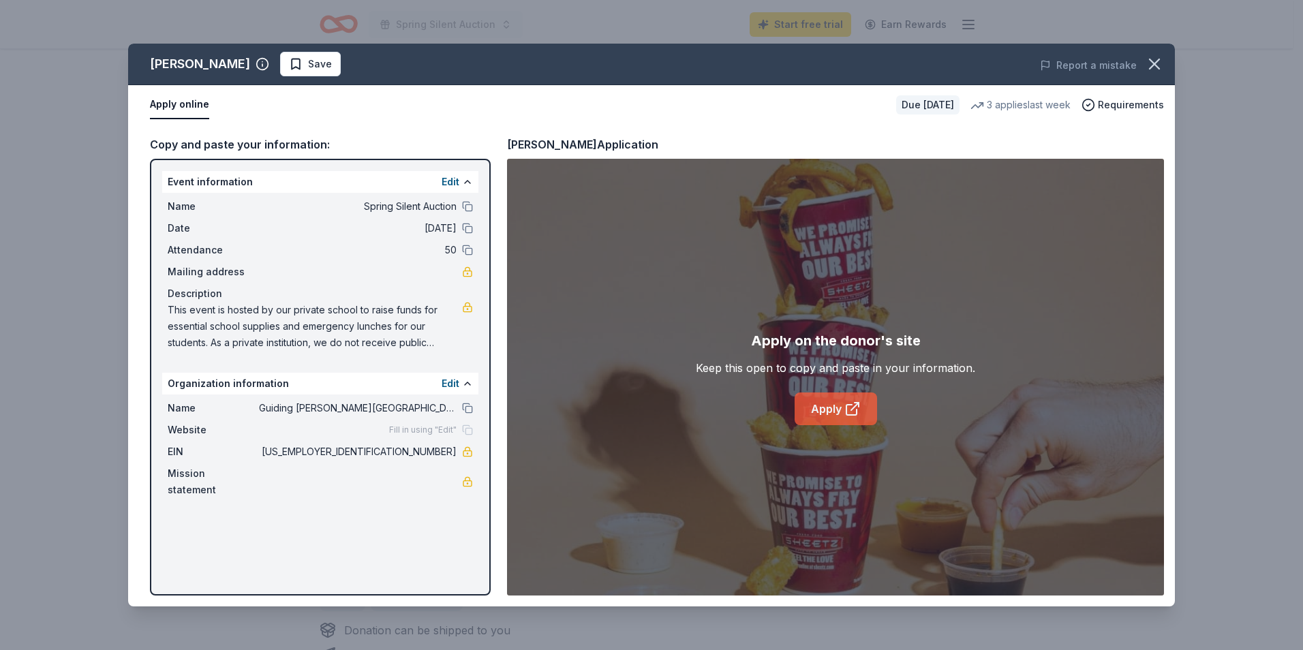
click at [838, 405] on link "Apply" at bounding box center [835, 408] width 82 height 33
click at [1234, 186] on div "Sheetz Save Report a mistake Apply online Due in 205 days 3 applies last week R…" at bounding box center [651, 325] width 1303 height 650
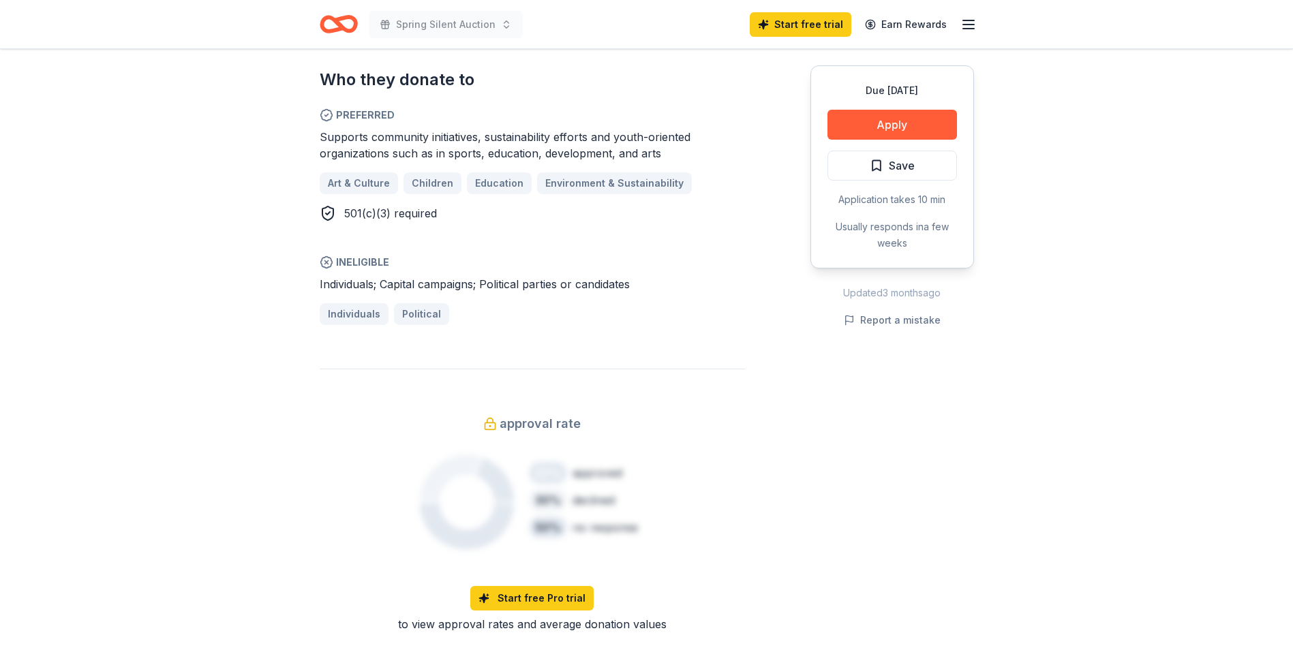
scroll to position [545, 0]
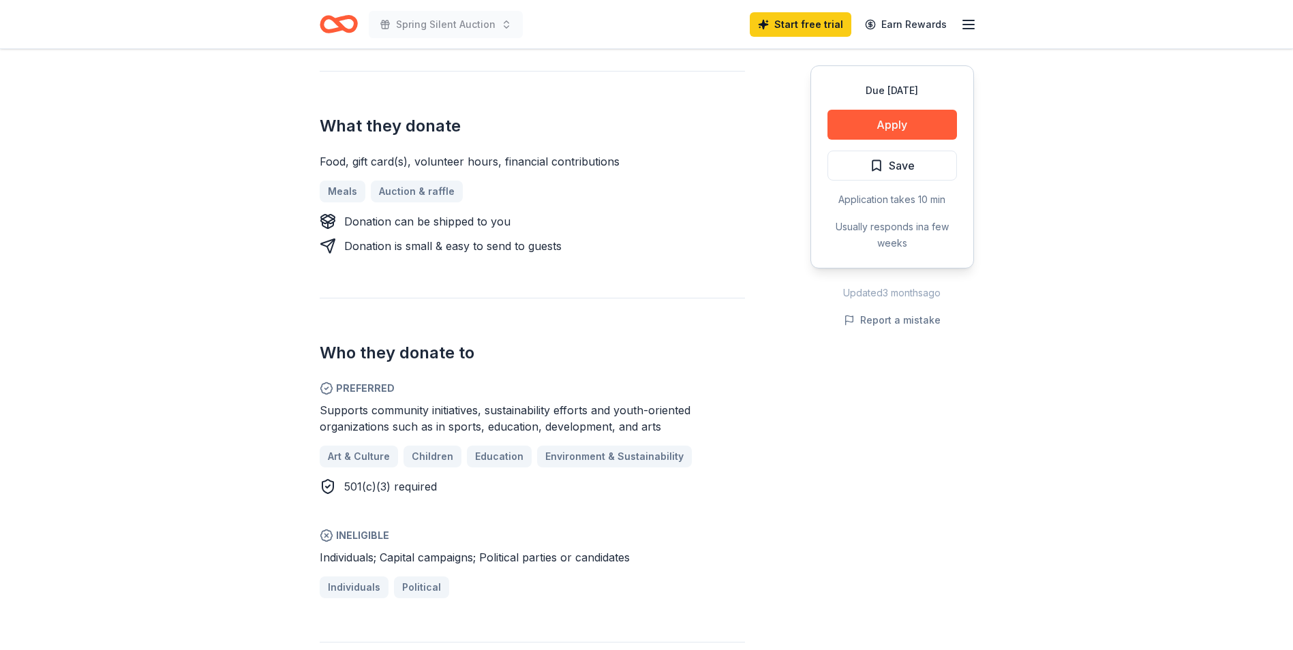
click at [347, 21] on icon "Home" at bounding box center [339, 24] width 38 height 32
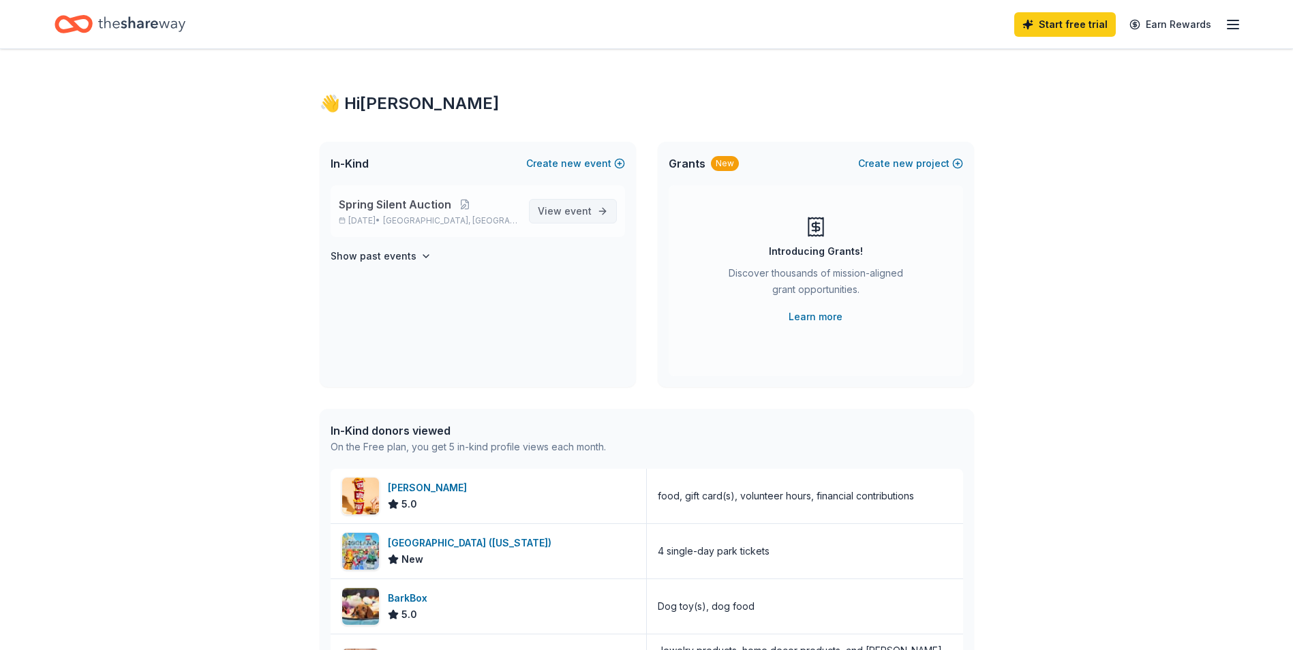
click at [551, 213] on span "View event" at bounding box center [565, 211] width 54 height 16
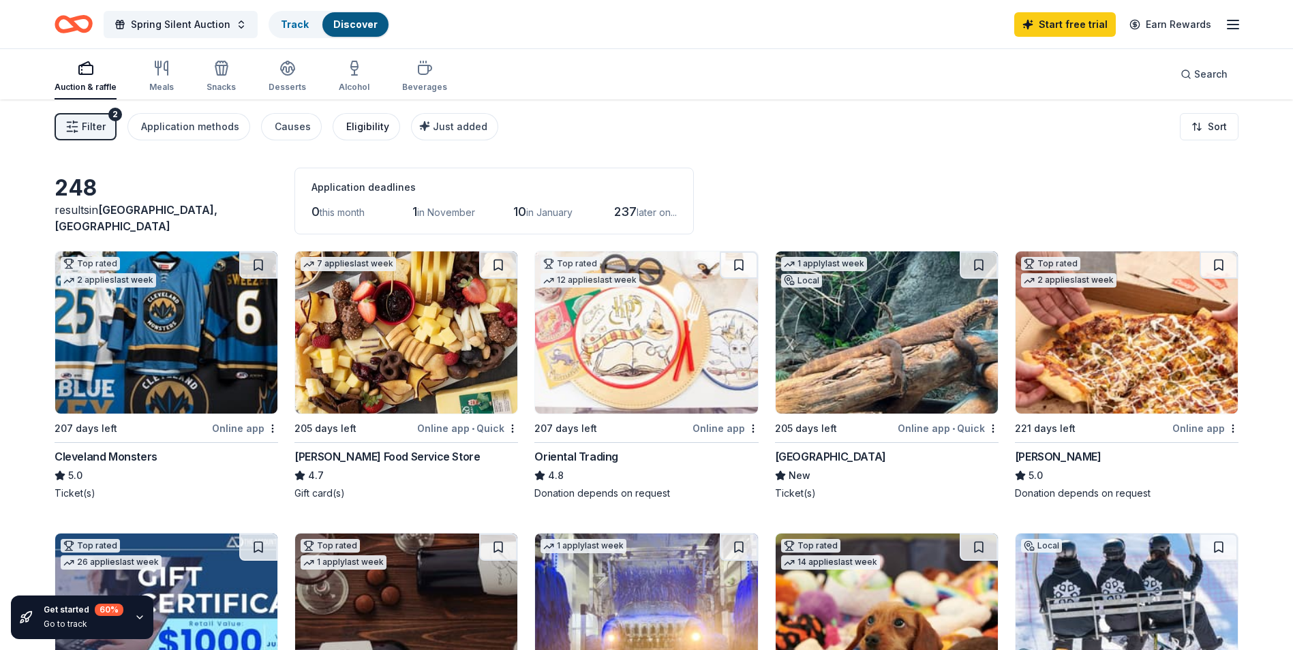
click at [351, 130] on div "Eligibility" at bounding box center [367, 127] width 43 height 16
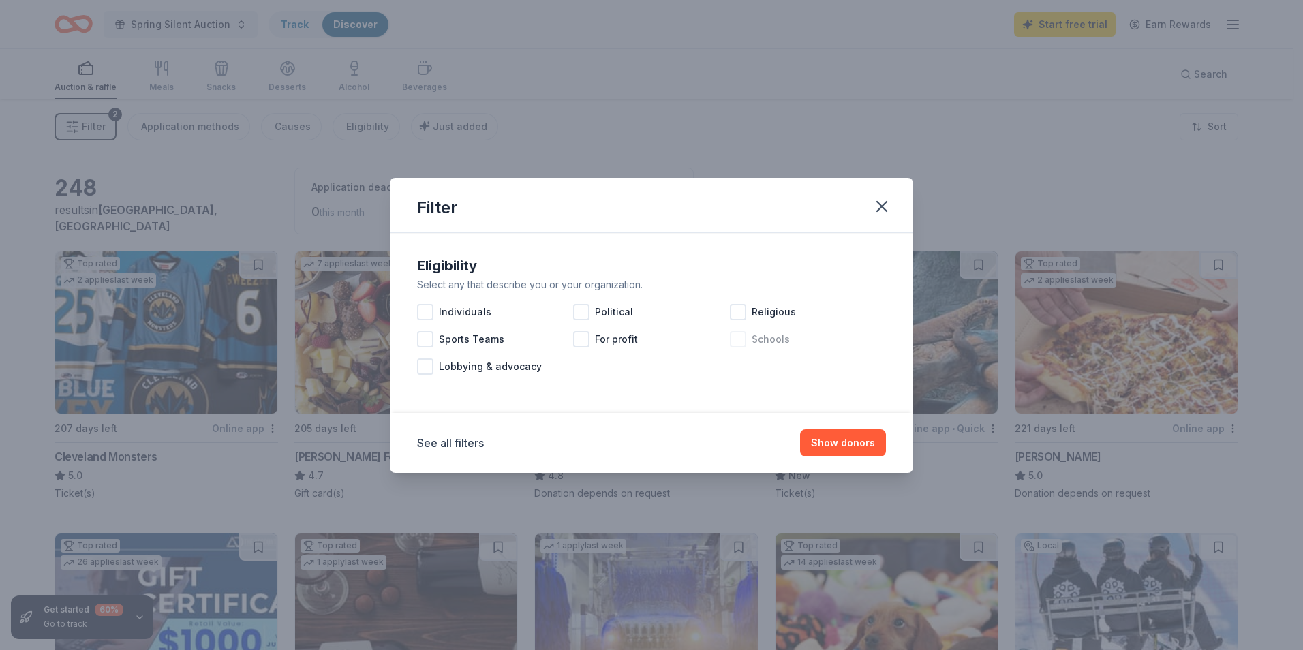
click at [745, 343] on div at bounding box center [738, 339] width 16 height 16
click at [882, 208] on icon "button" at bounding box center [881, 206] width 19 height 19
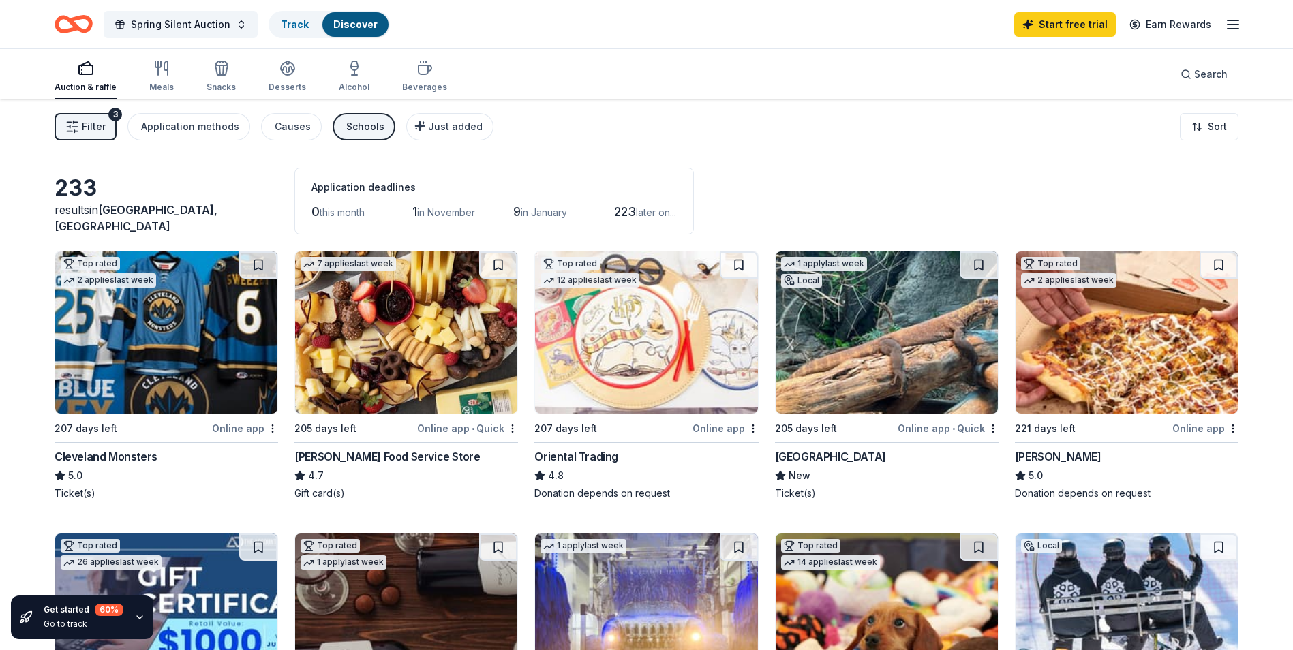
click at [1105, 343] on img at bounding box center [1126, 332] width 222 height 162
click at [658, 389] on img at bounding box center [646, 332] width 222 height 162
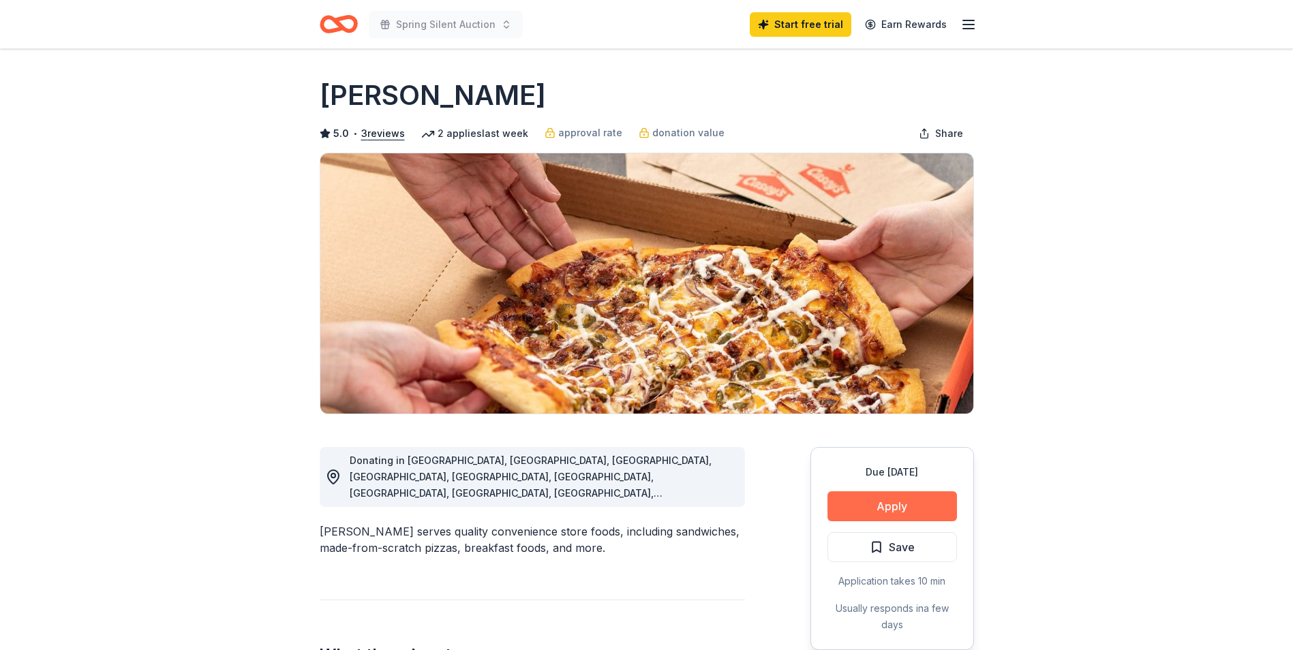
click at [904, 507] on button "Apply" at bounding box center [891, 506] width 129 height 30
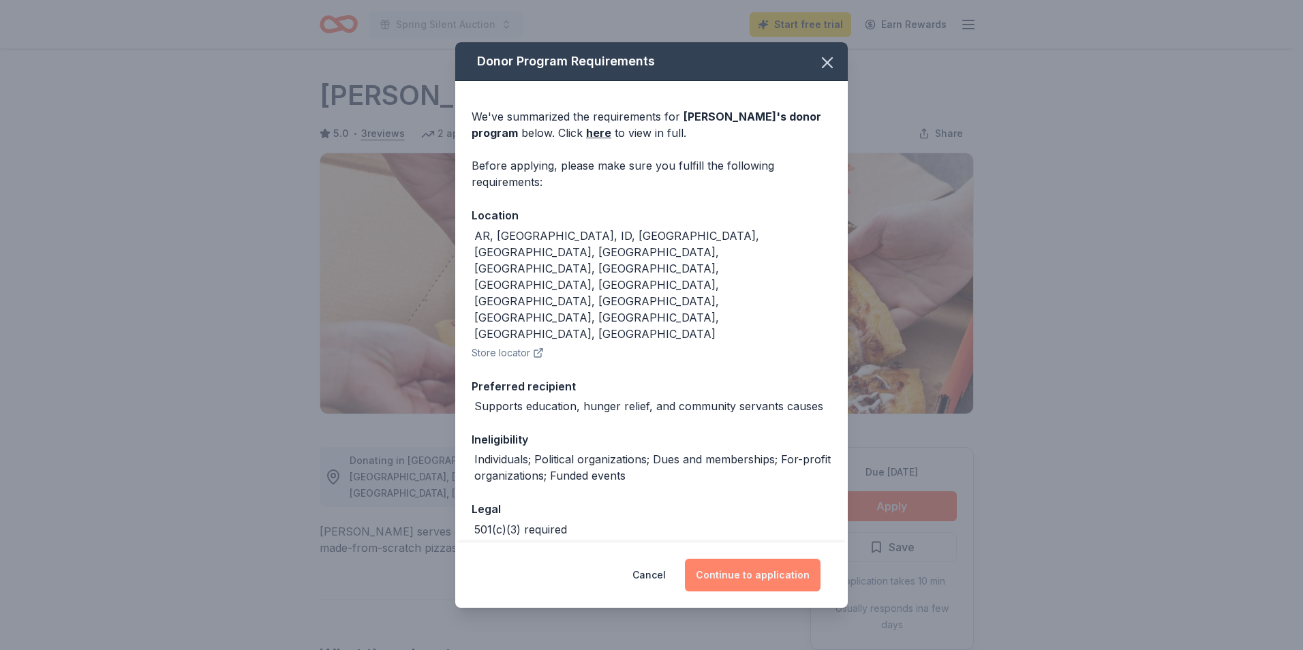
click at [788, 561] on button "Continue to application" at bounding box center [753, 575] width 136 height 33
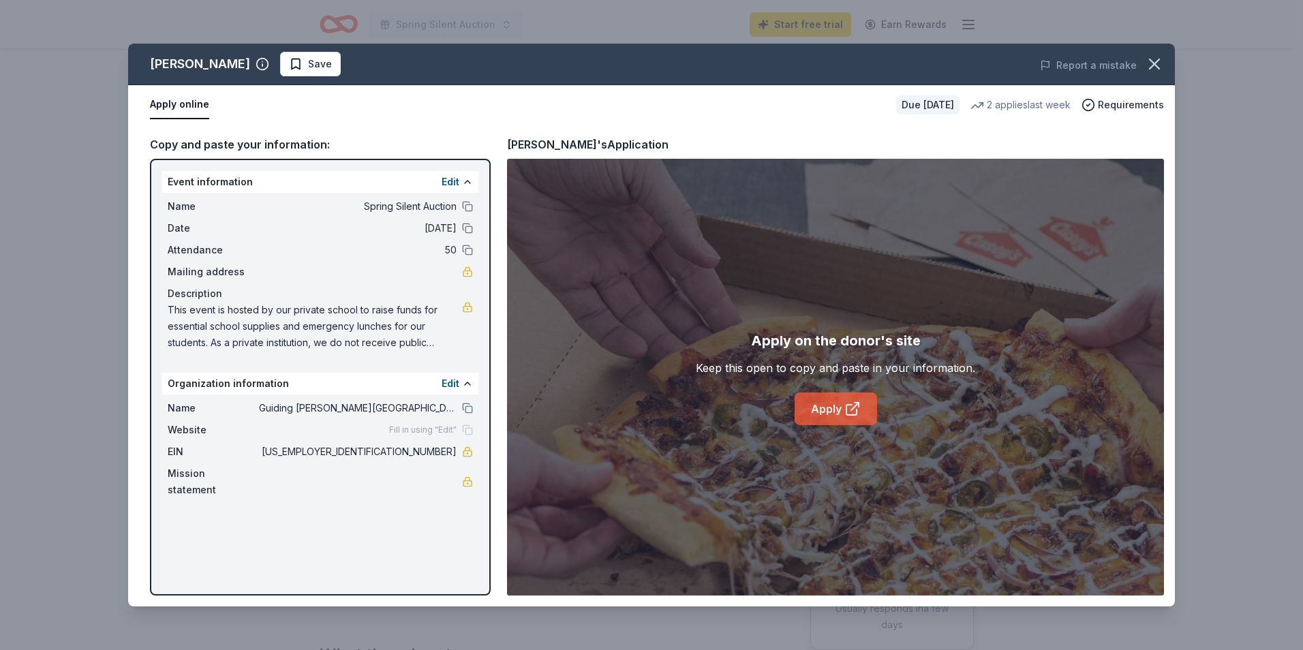
click at [848, 412] on icon at bounding box center [852, 409] width 16 height 16
drag, startPoint x: 1153, startPoint y: 67, endPoint x: 1162, endPoint y: 68, distance: 9.0
click at [1154, 67] on icon "button" at bounding box center [1154, 64] width 19 height 19
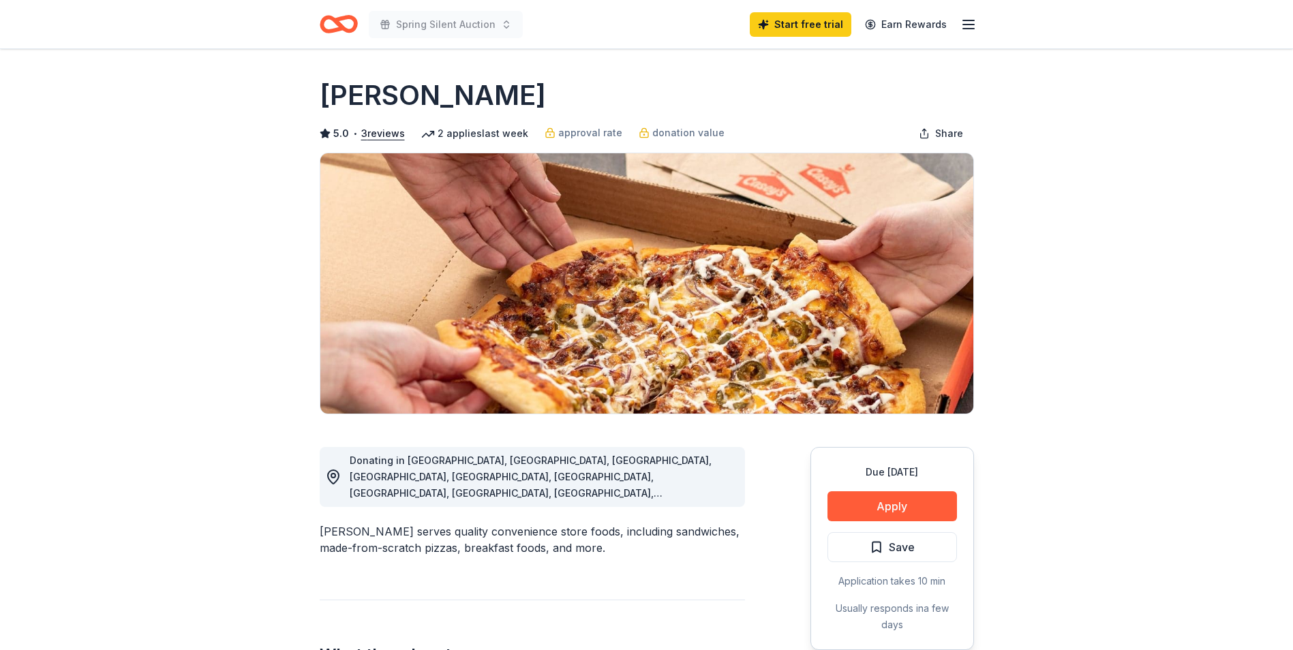
click at [963, 26] on icon "button" at bounding box center [968, 24] width 16 height 16
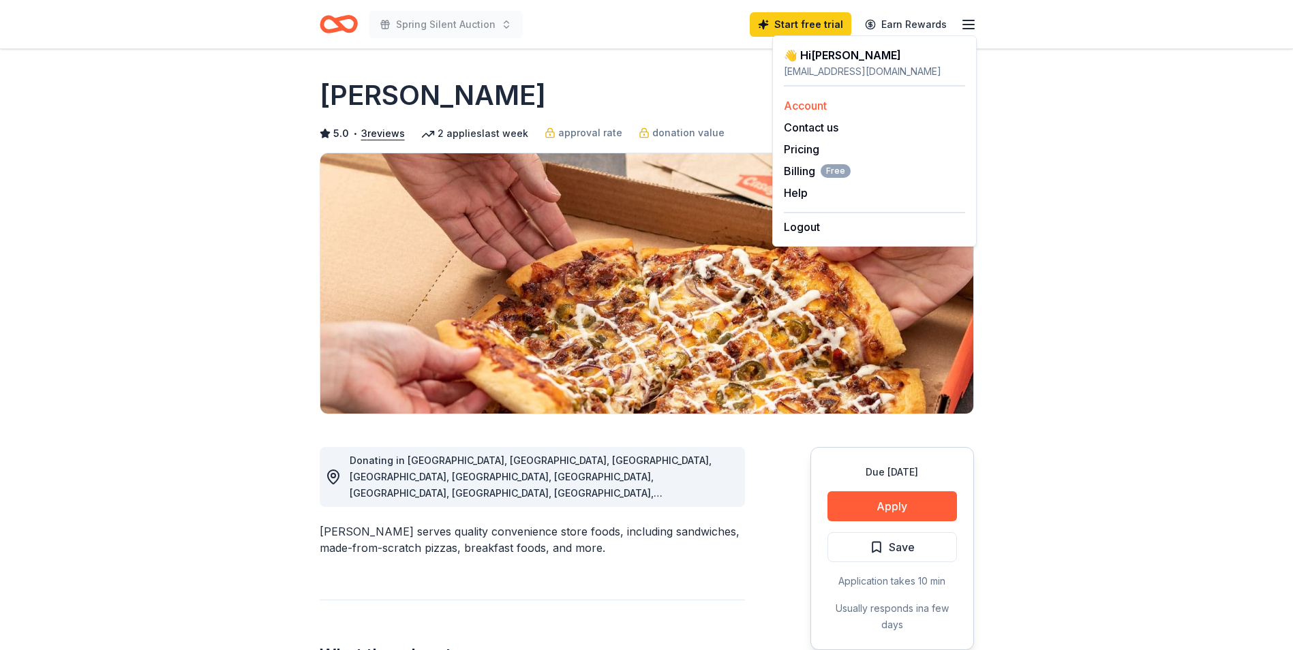
click at [809, 102] on link "Account" at bounding box center [805, 106] width 43 height 14
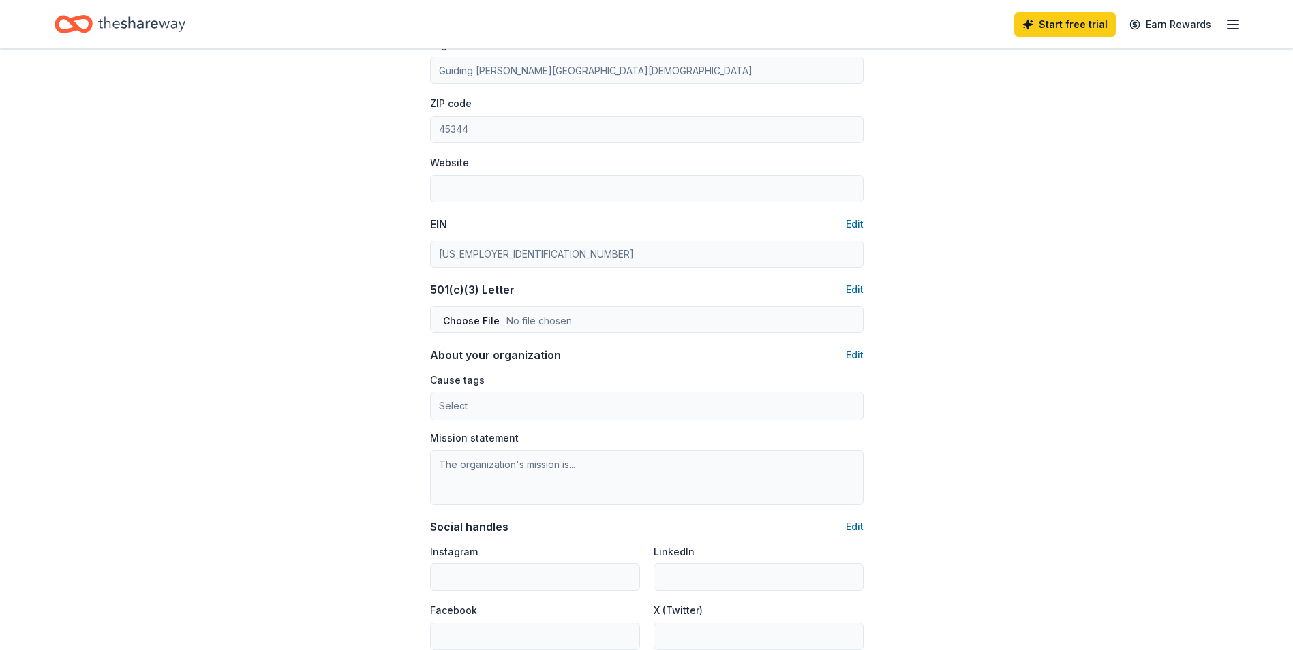
scroll to position [681, 0]
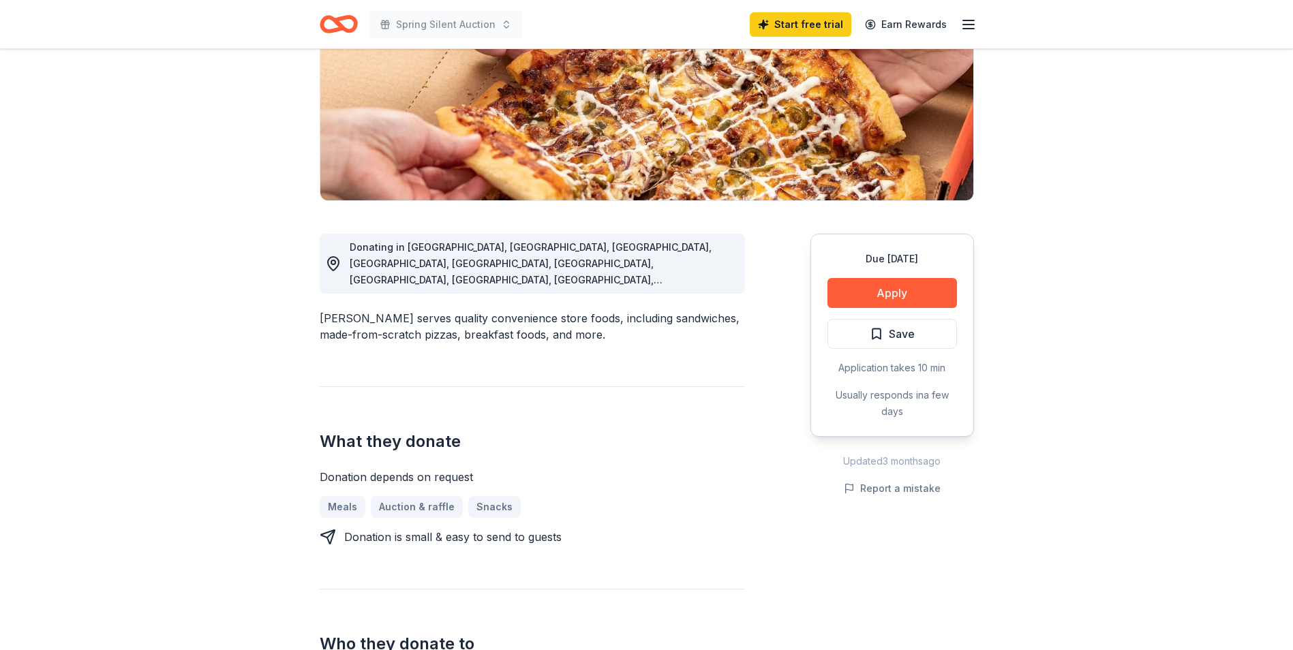
scroll to position [204, 0]
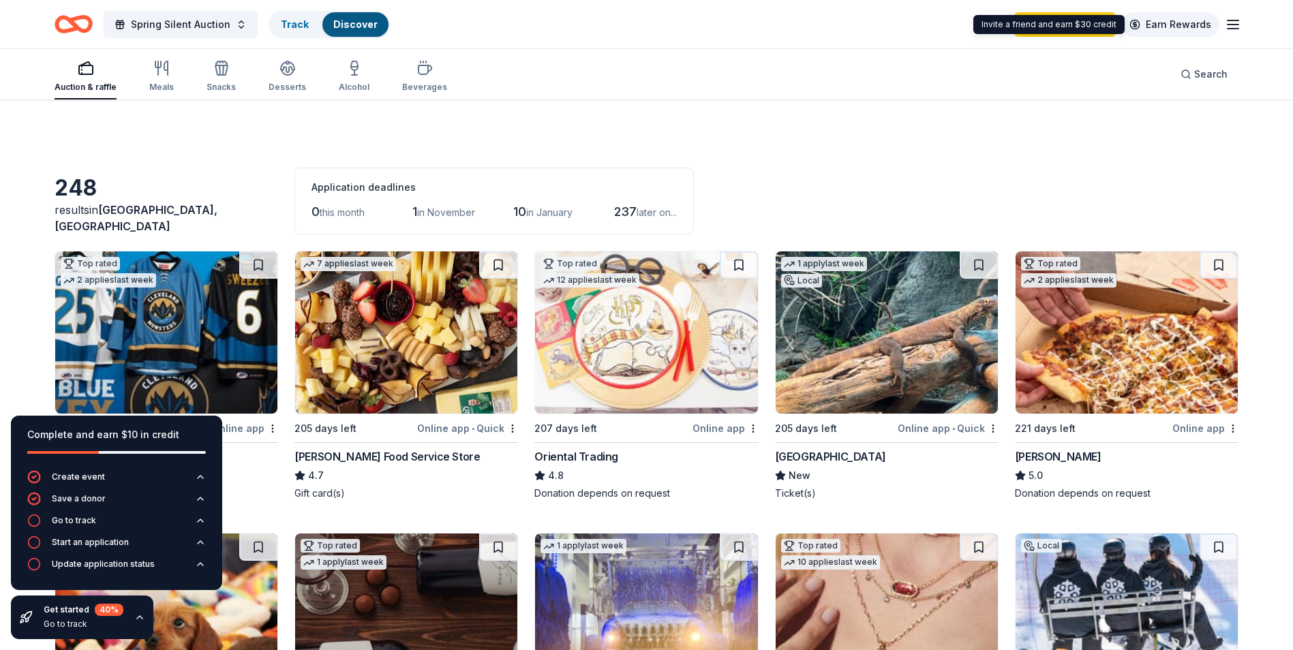
scroll to position [1022, 0]
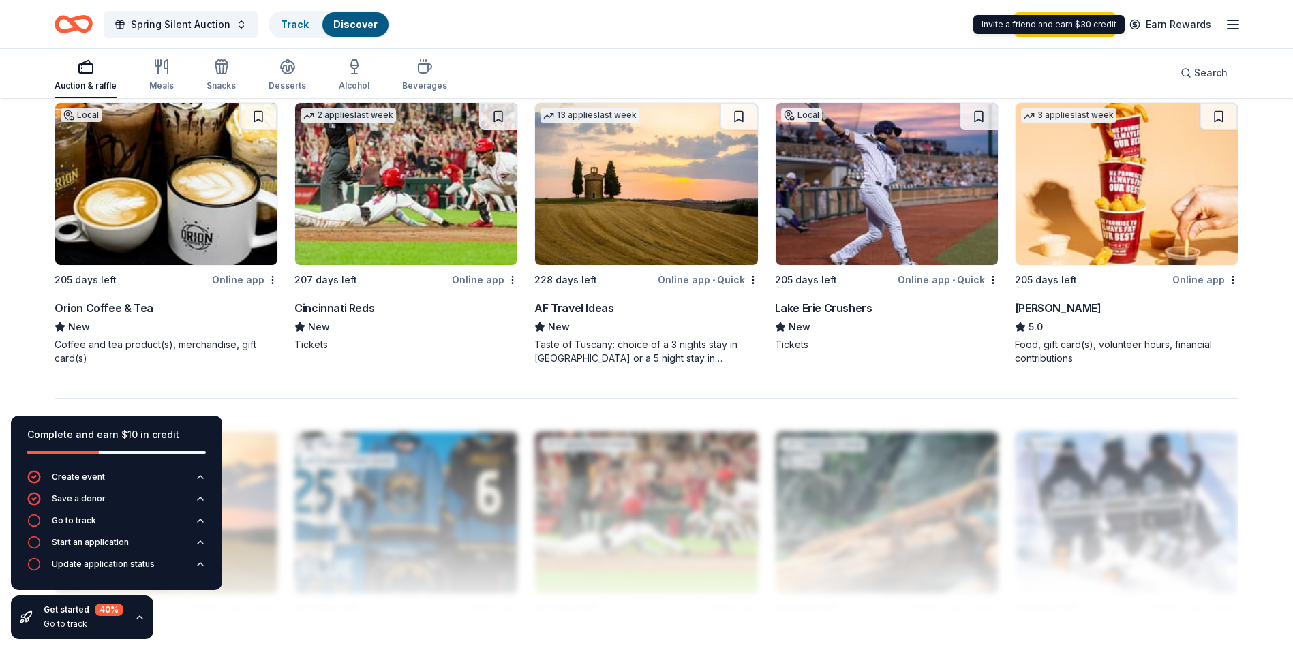
drag, startPoint x: 1213, startPoint y: 24, endPoint x: 1222, endPoint y: 25, distance: 8.2
click at [1213, 24] on link "Earn Rewards" at bounding box center [1170, 24] width 98 height 25
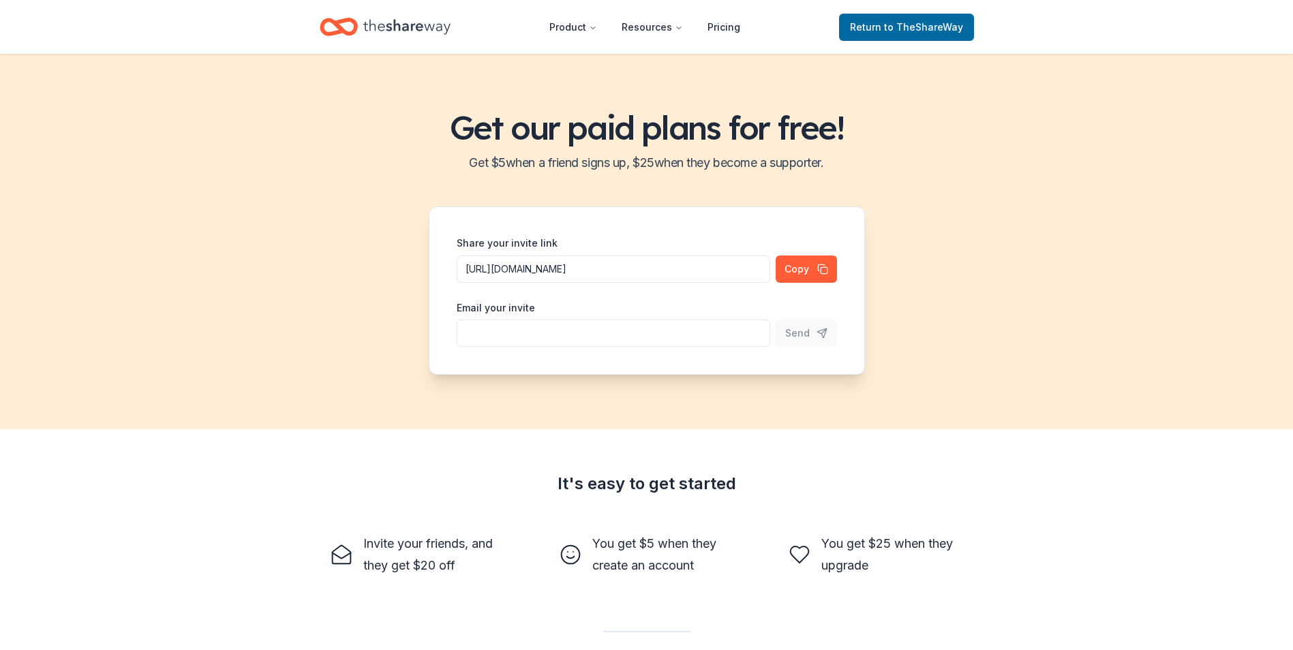
click at [1225, 25] on header "Product Resources Pricing Return to TheShareWay" at bounding box center [646, 27] width 1293 height 54
click at [880, 19] on span "Return to TheShareWay" at bounding box center [906, 27] width 113 height 16
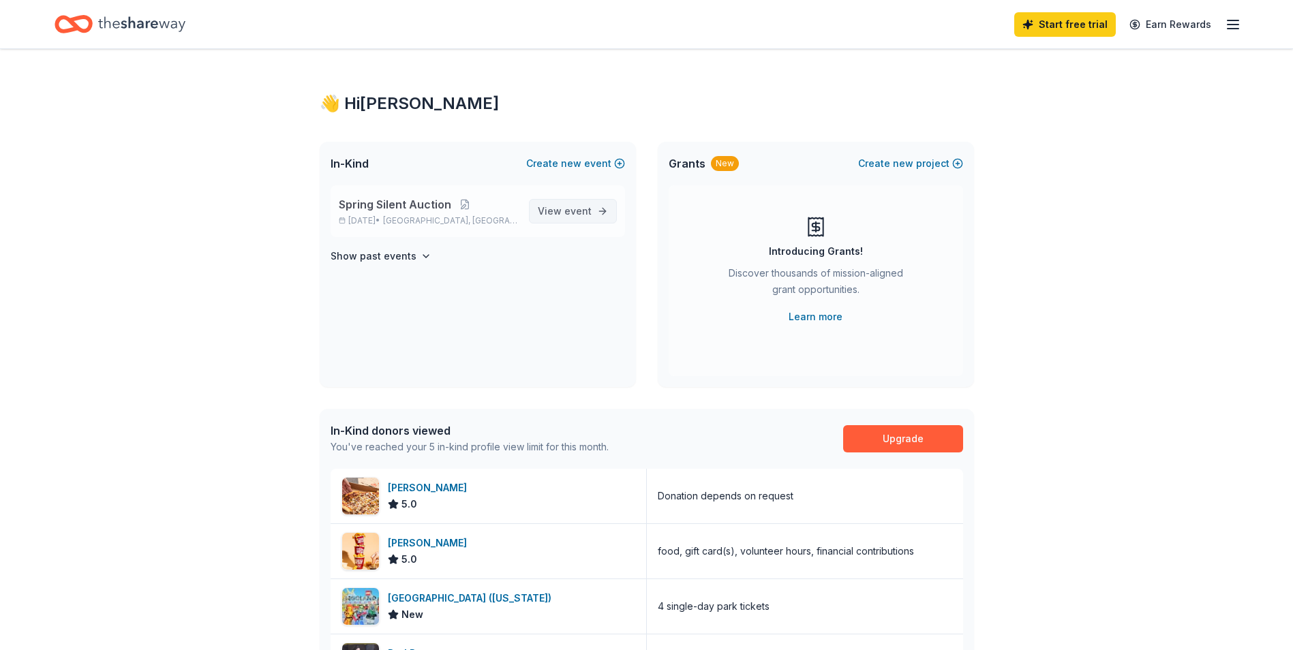
click at [578, 210] on span "event" at bounding box center [577, 211] width 27 height 12
click at [427, 217] on span "[GEOGRAPHIC_DATA], [GEOGRAPHIC_DATA]" at bounding box center [450, 220] width 134 height 11
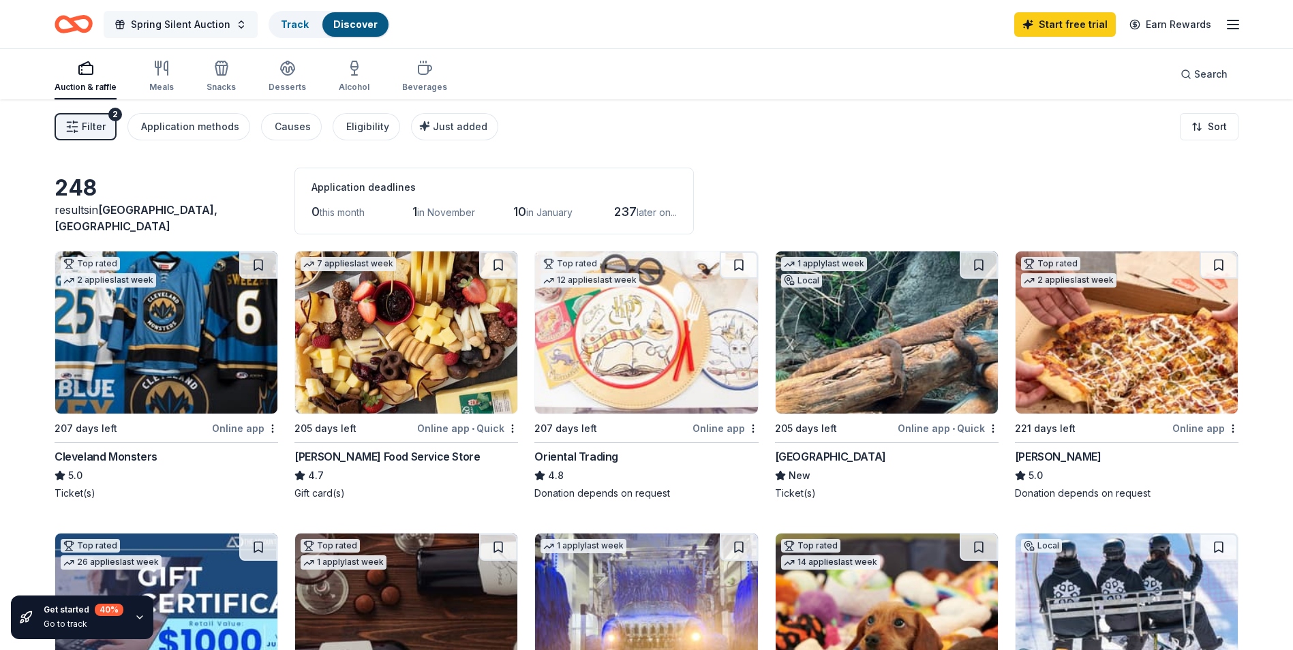
click at [235, 23] on button "Spring Silent Auction" at bounding box center [181, 24] width 154 height 27
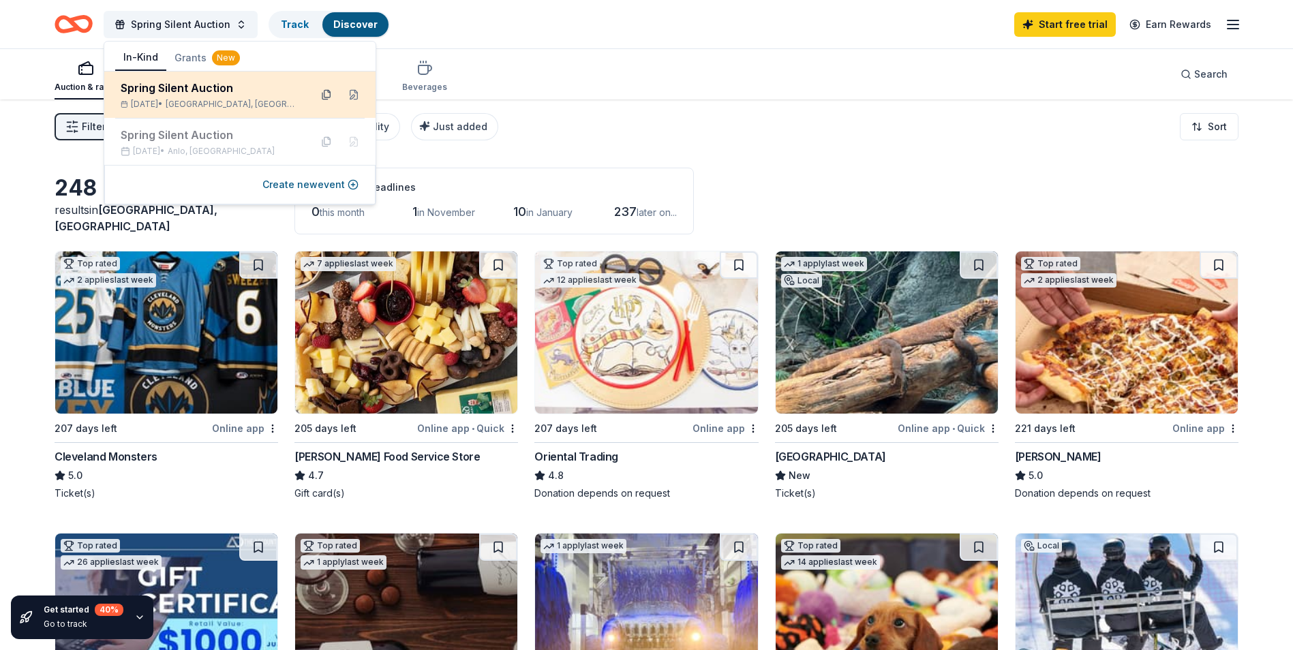
click at [319, 97] on button at bounding box center [326, 95] width 22 height 22
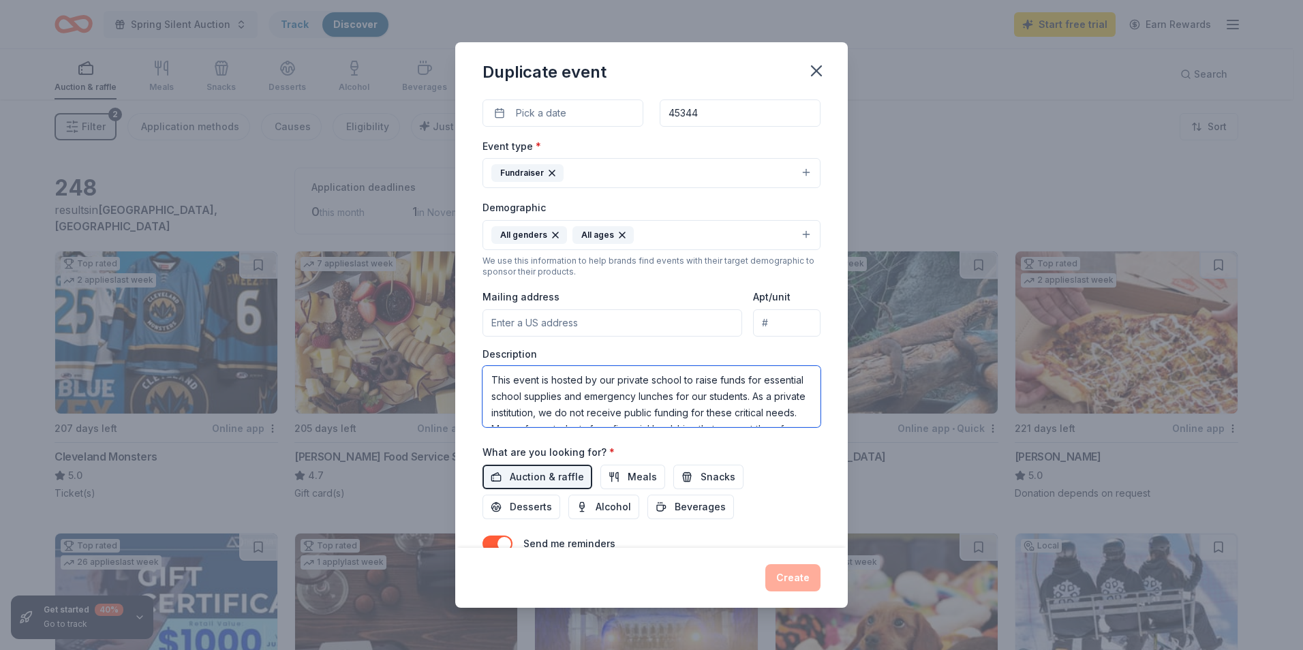
scroll to position [49, 0]
drag, startPoint x: 489, startPoint y: 381, endPoint x: 773, endPoint y: 408, distance: 284.7
click at [773, 408] on textarea "This event is hosted by our private school to raise funds for essential school …" at bounding box center [651, 396] width 338 height 61
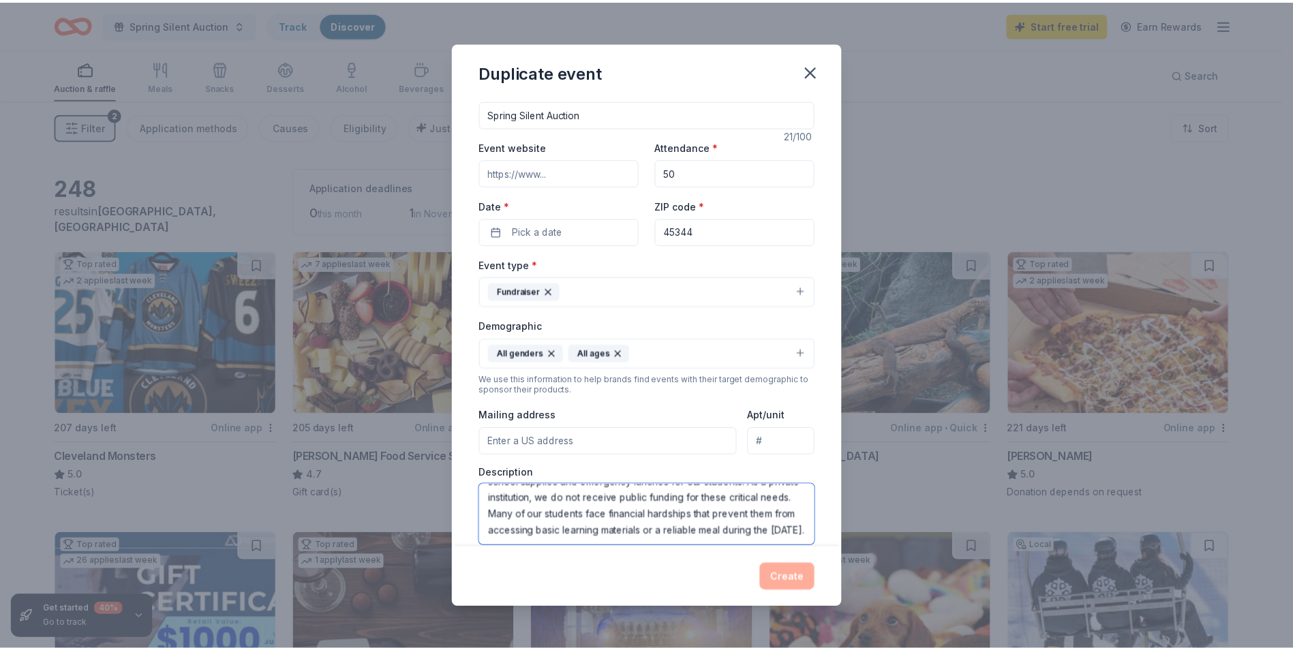
scroll to position [0, 0]
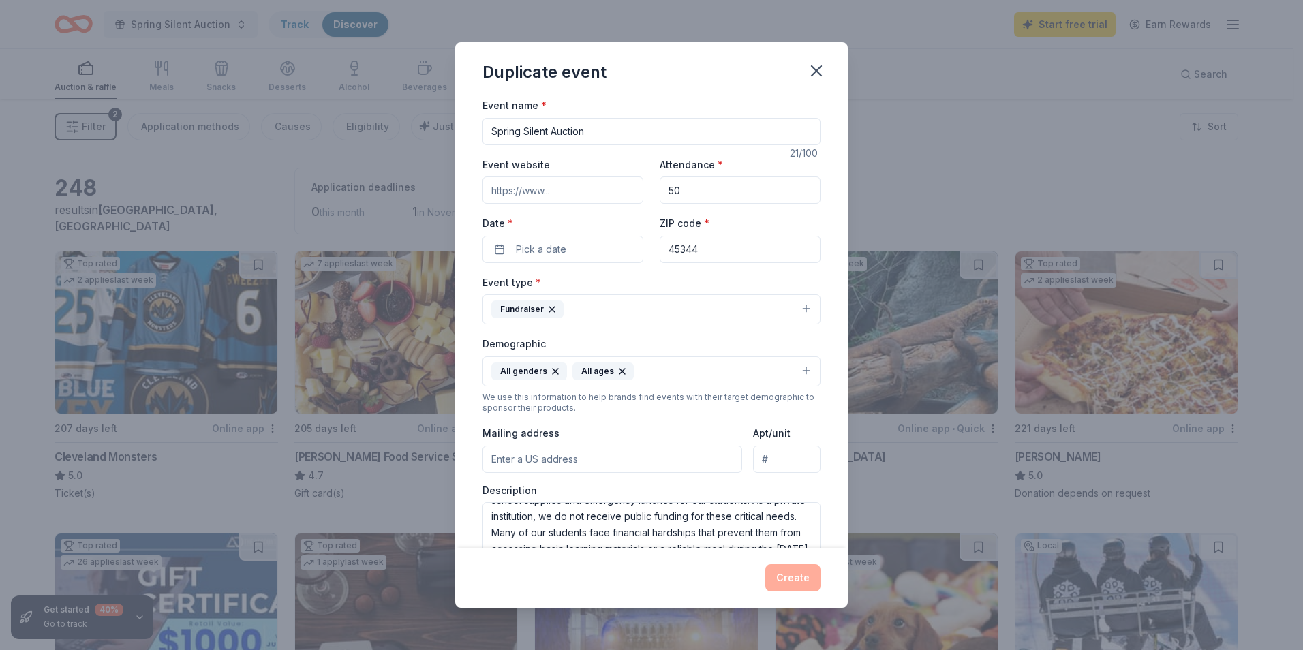
click at [927, 120] on div "Duplicate event Event name * Spring Silent Auction 21 /100 Event website Attend…" at bounding box center [651, 325] width 1303 height 650
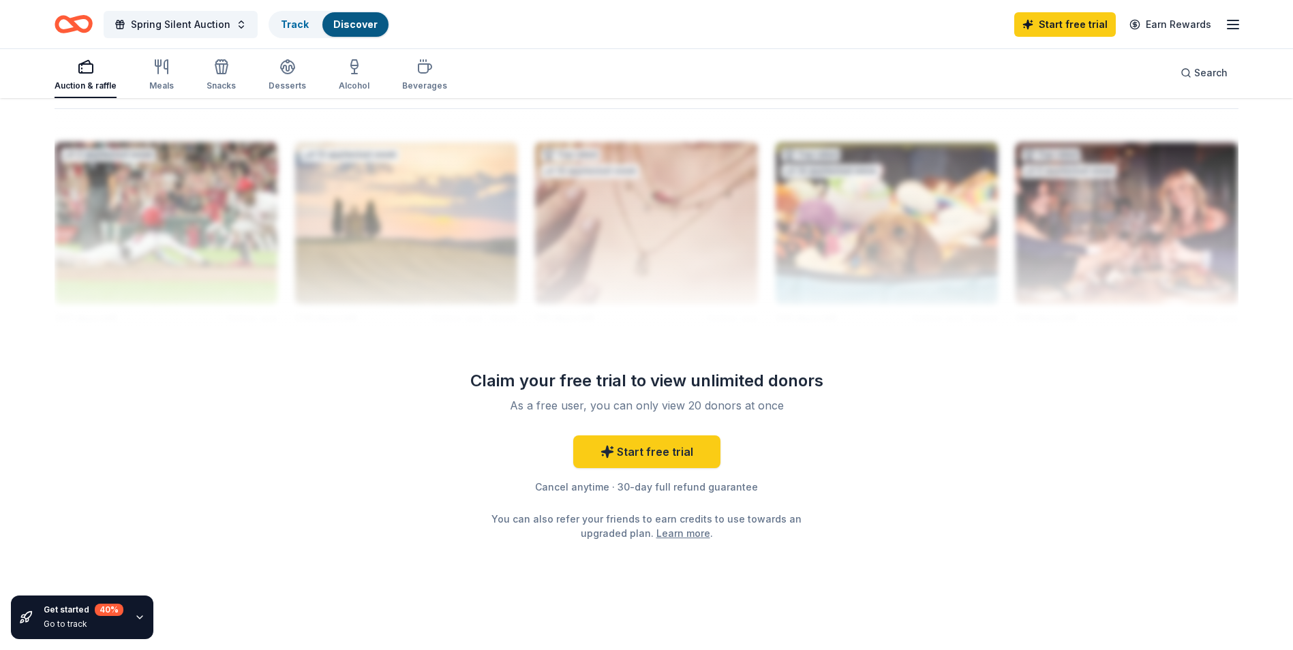
scroll to position [1316, 0]
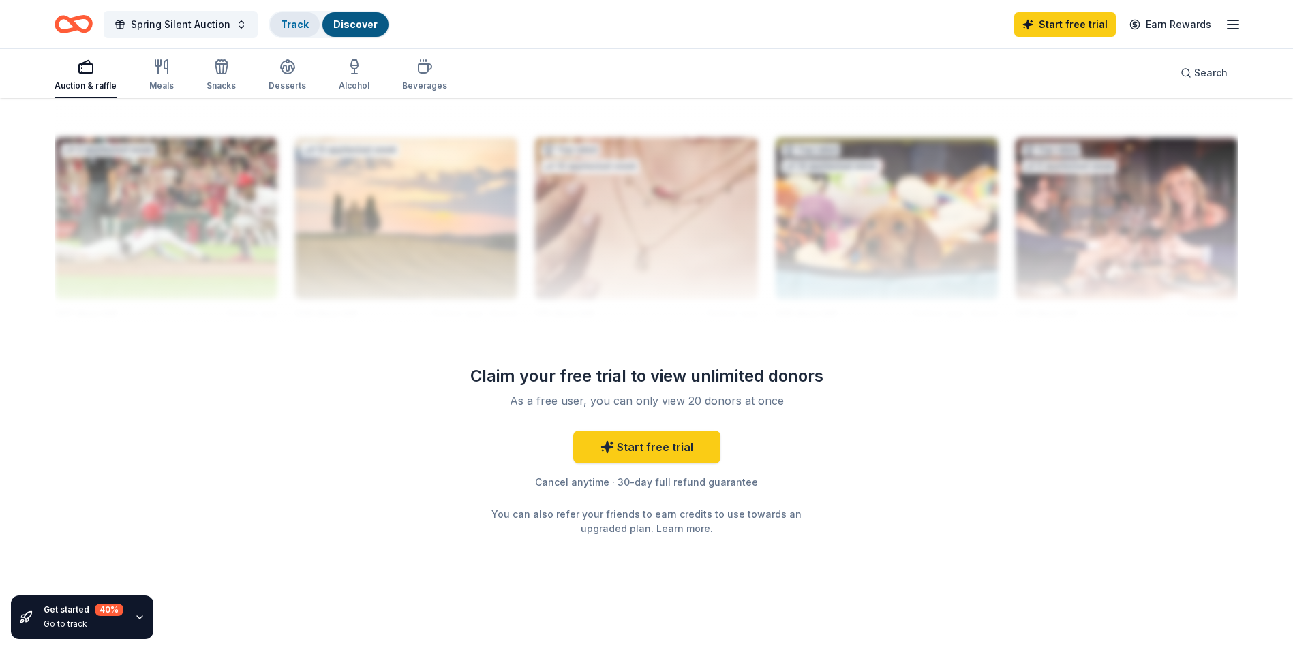
click at [297, 29] on link "Track" at bounding box center [295, 24] width 28 height 12
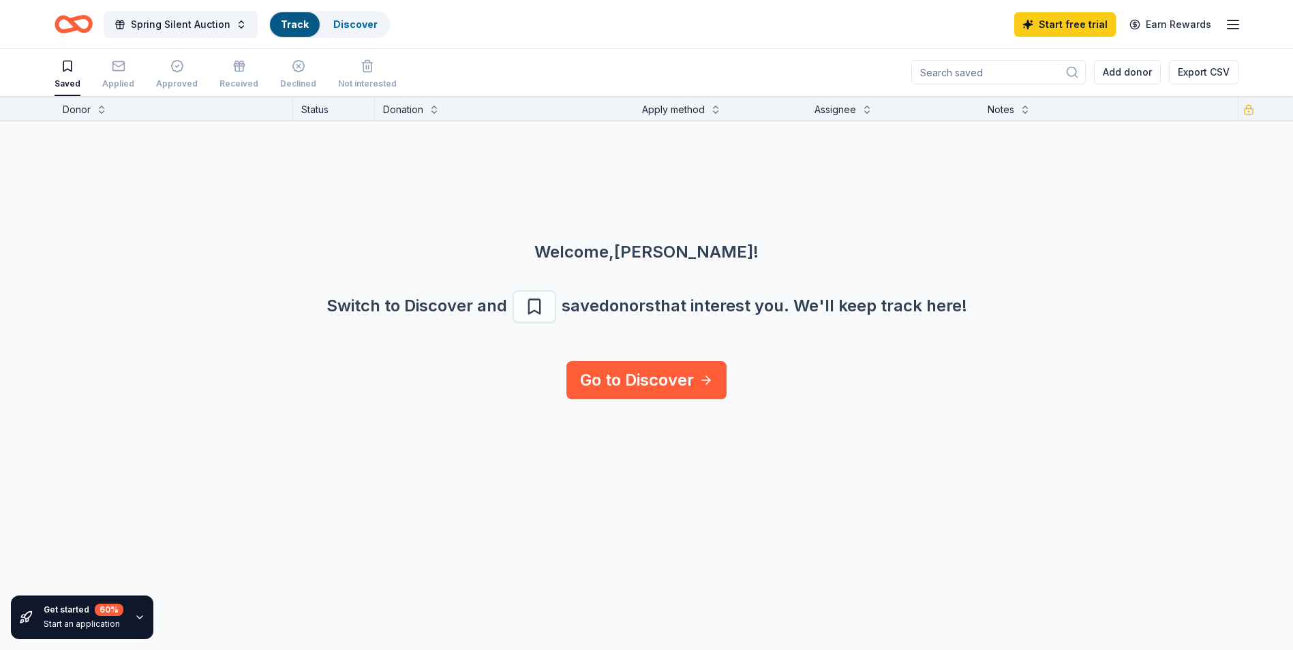
click at [290, 37] on button "Track Discover" at bounding box center [328, 24] width 121 height 27
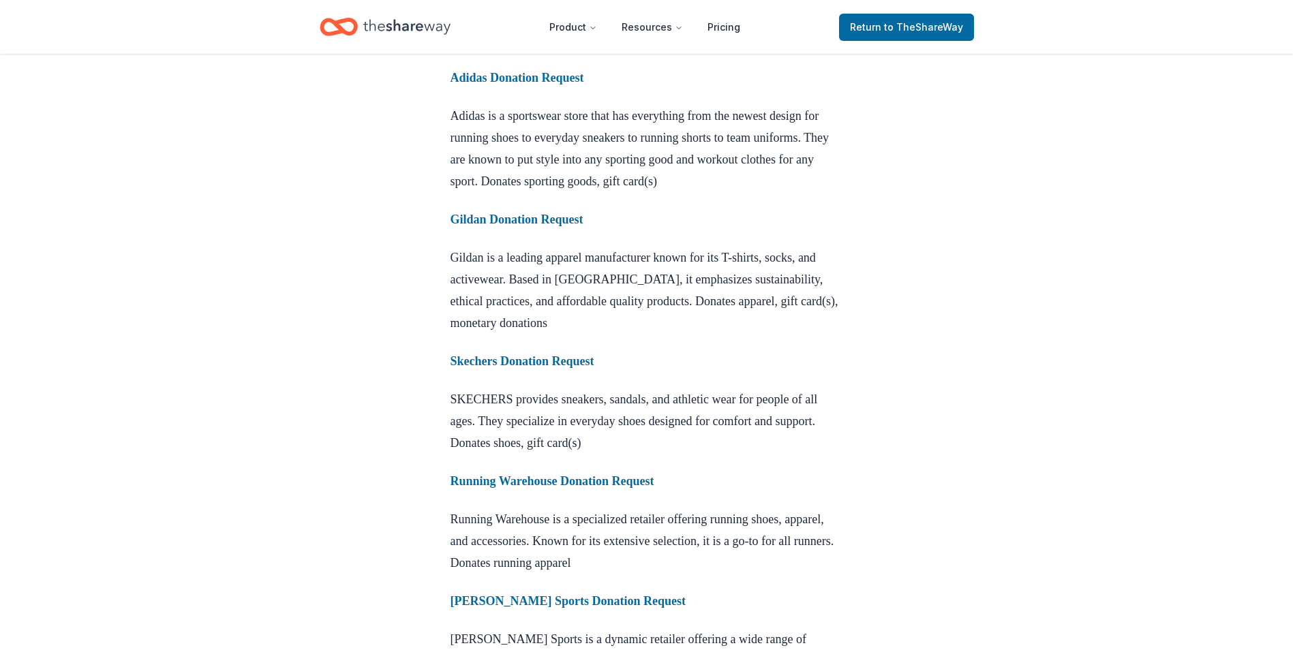
scroll to position [801, 0]
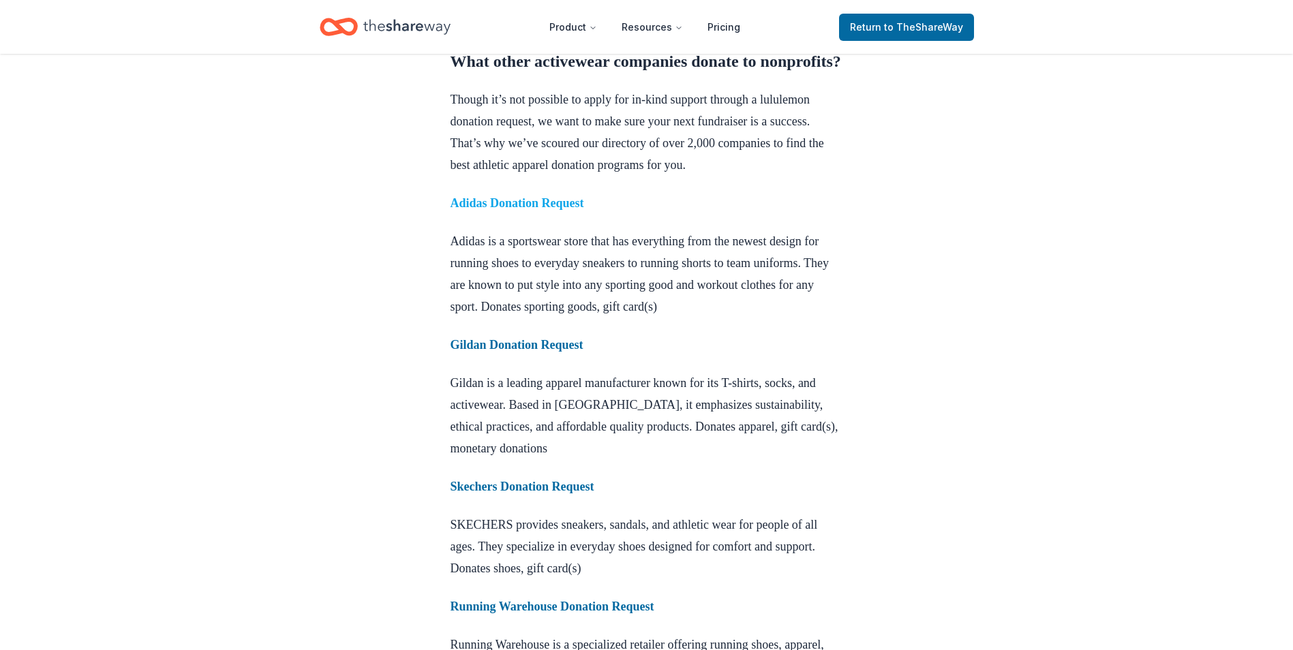
click at [537, 210] on strong "Adidas Donation Request" at bounding box center [517, 203] width 134 height 14
